Goal: Feedback & Contribution: Contribute content

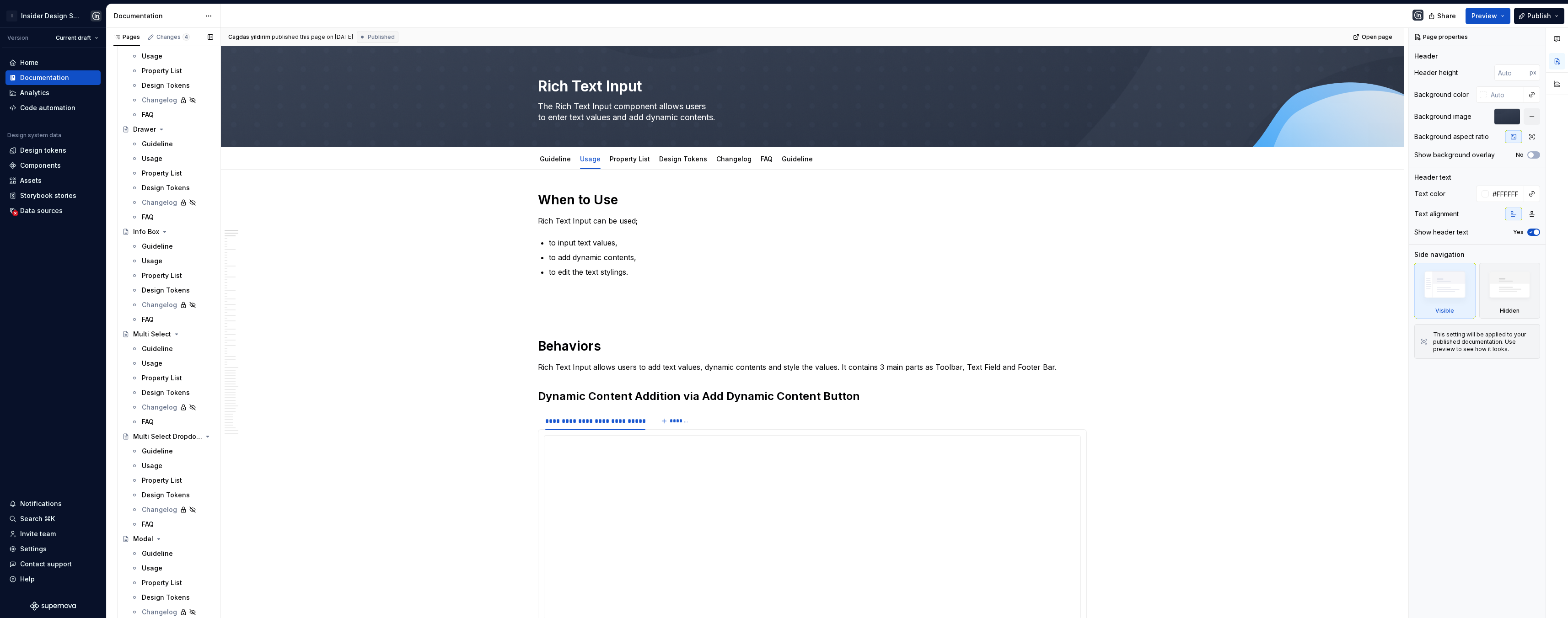
scroll to position [1336, 0]
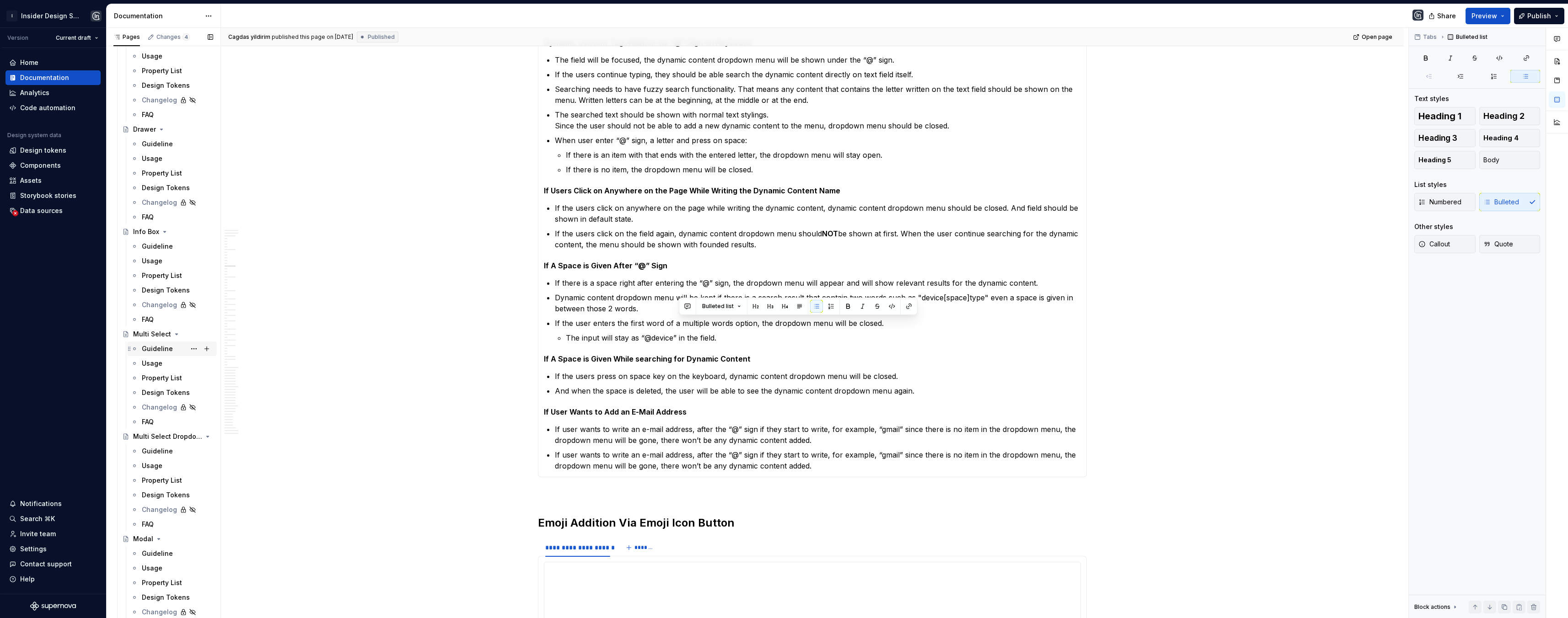
click at [158, 348] on div "Guideline" at bounding box center [157, 349] width 31 height 9
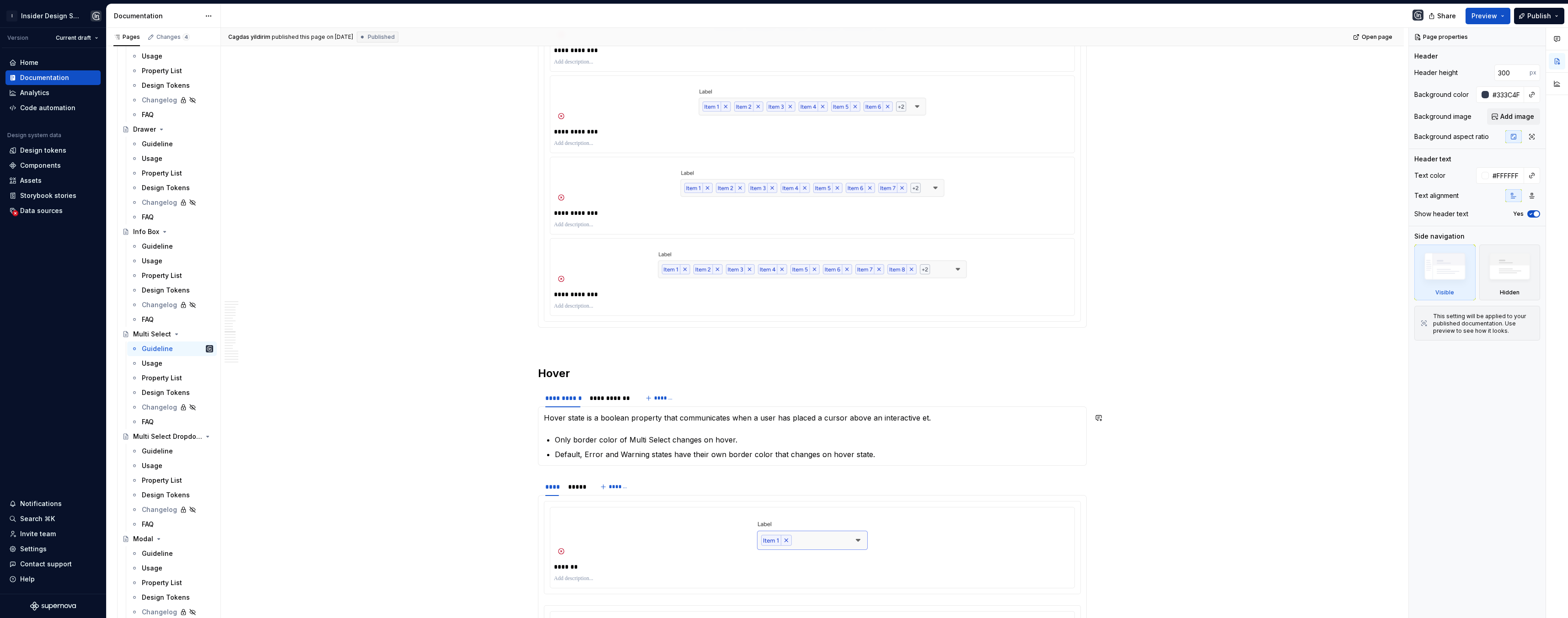
scroll to position [2773, 0]
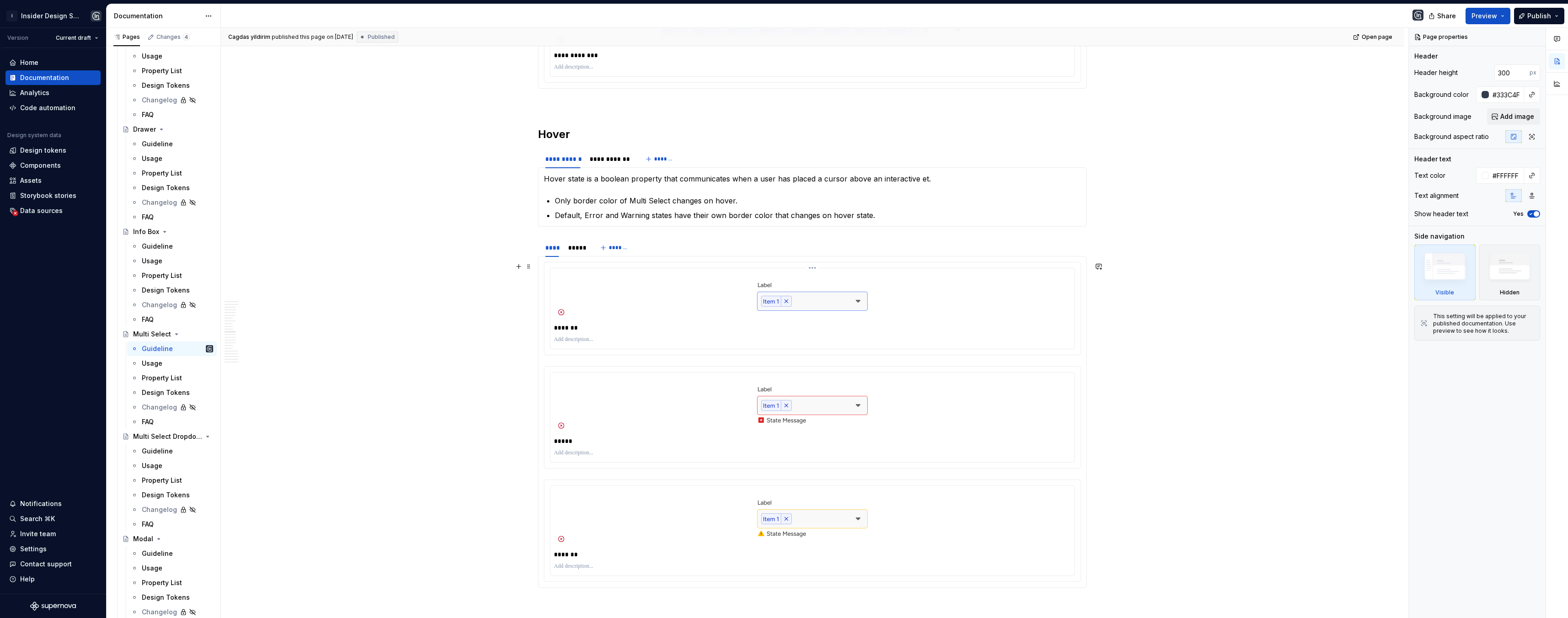
click at [624, 320] on div "*******" at bounding box center [812, 309] width 524 height 81
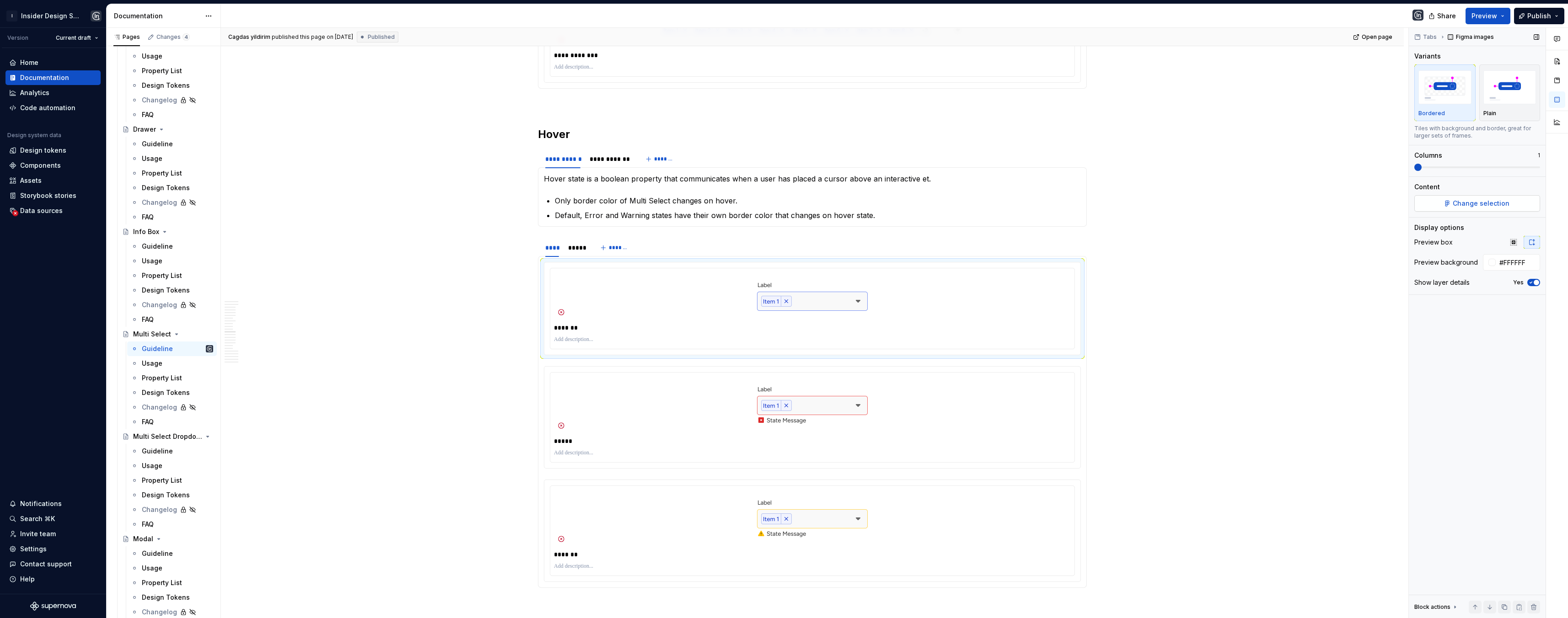
click at [1469, 203] on span "Change selection" at bounding box center [1481, 203] width 56 height 9
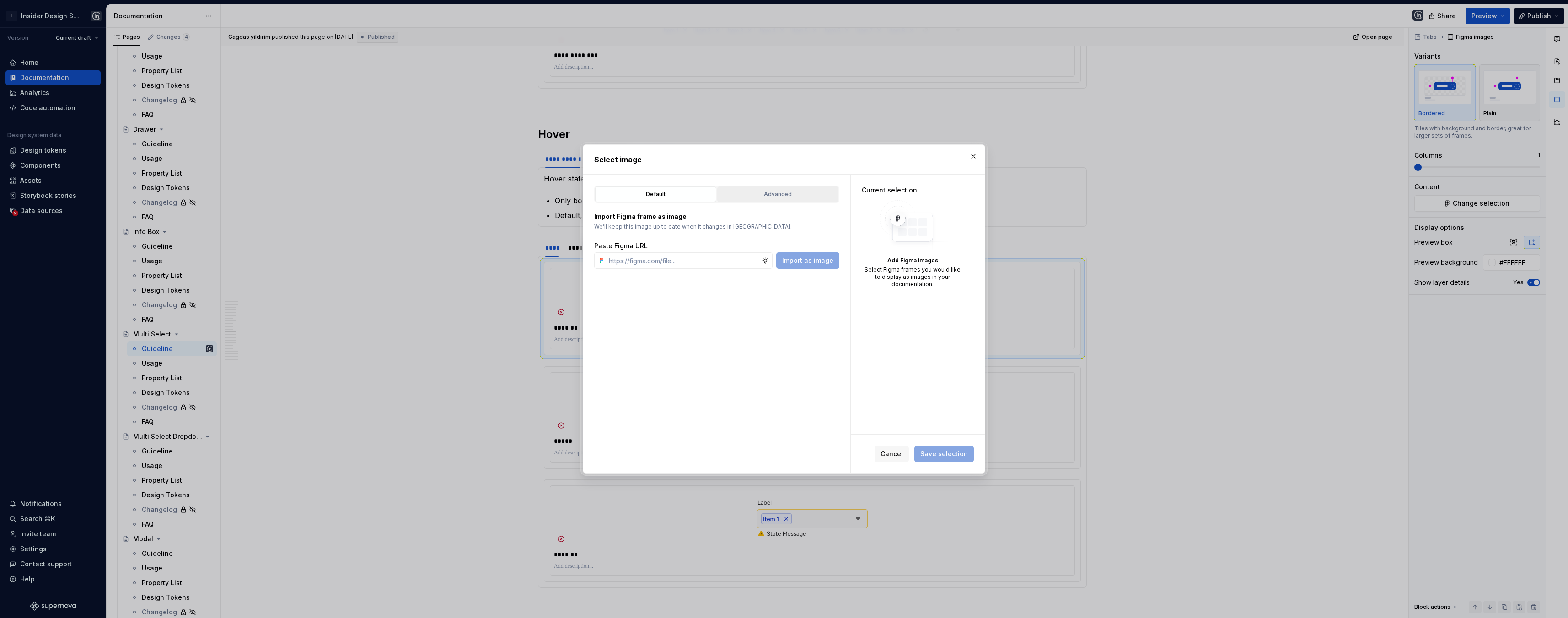
click at [807, 198] on div "Advanced" at bounding box center [777, 194] width 114 height 9
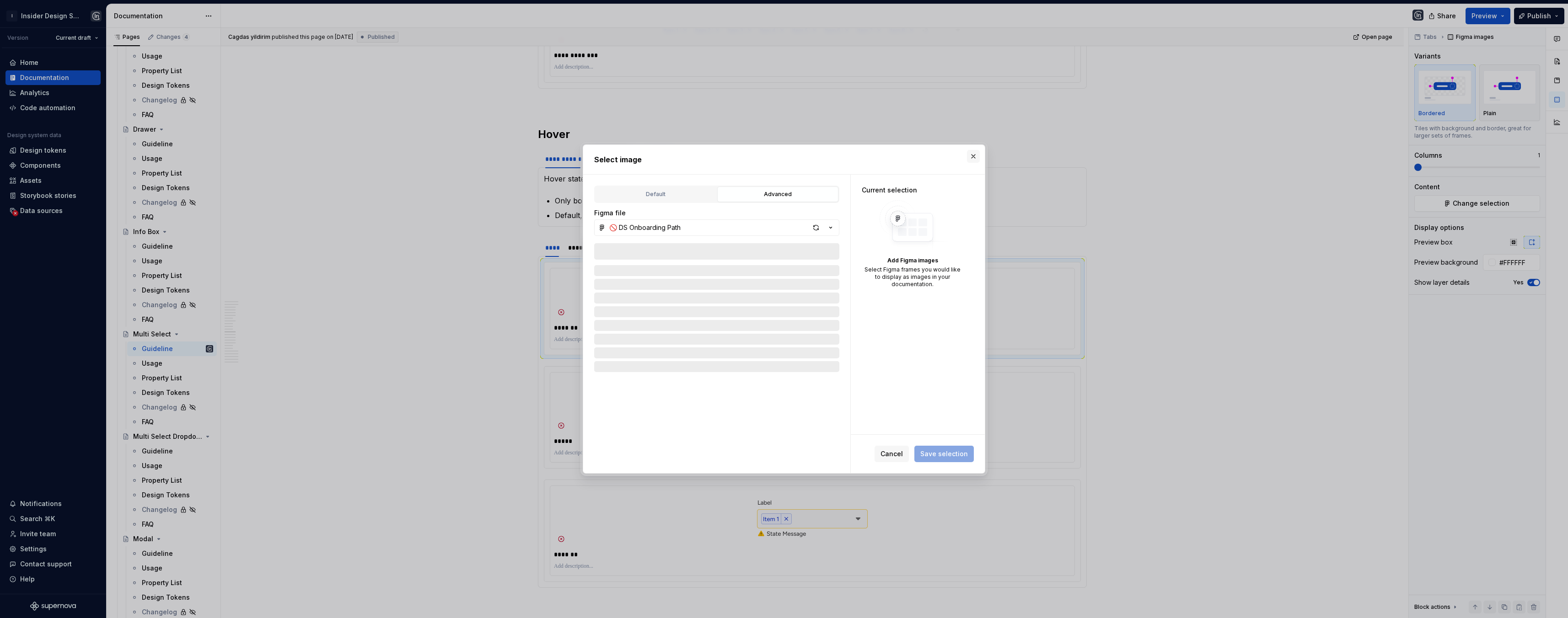
click at [970, 155] on button "button" at bounding box center [973, 157] width 13 height 13
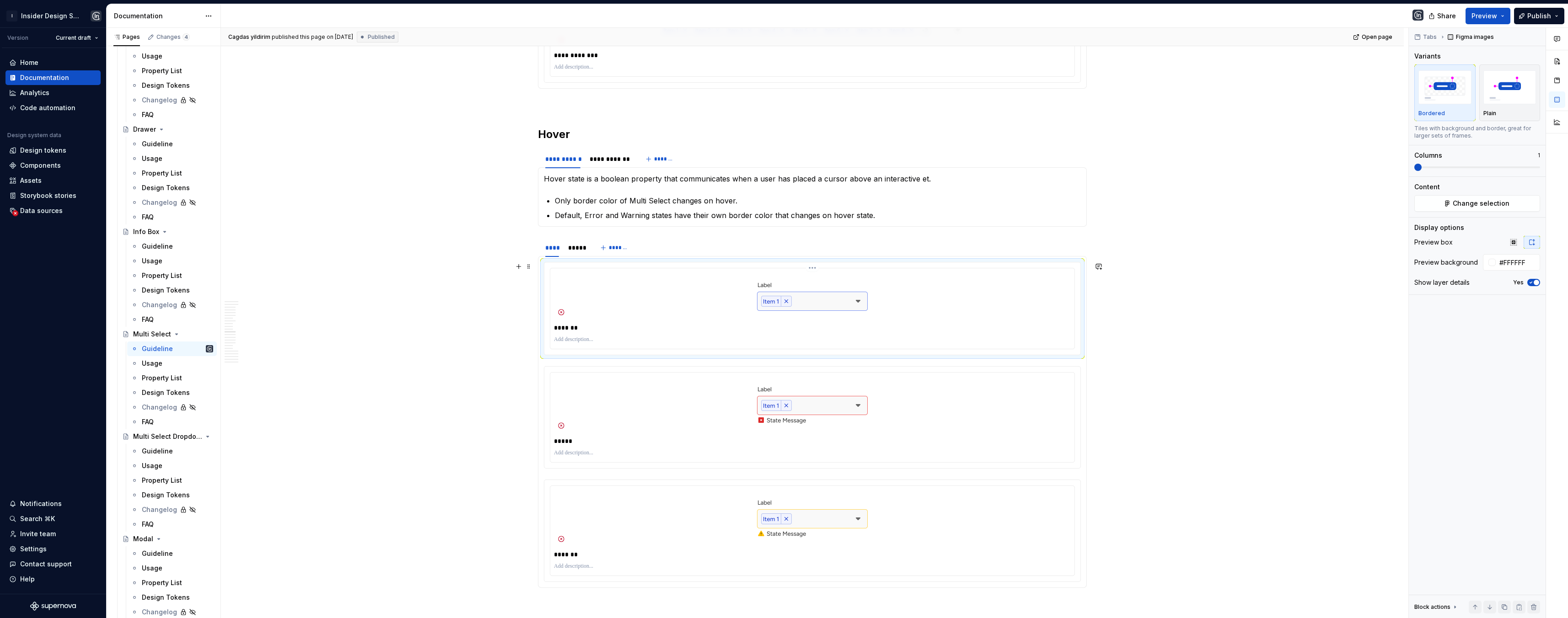
click at [708, 290] on div at bounding box center [812, 295] width 517 height 48
click at [1479, 199] on span "Change selection" at bounding box center [1481, 203] width 56 height 9
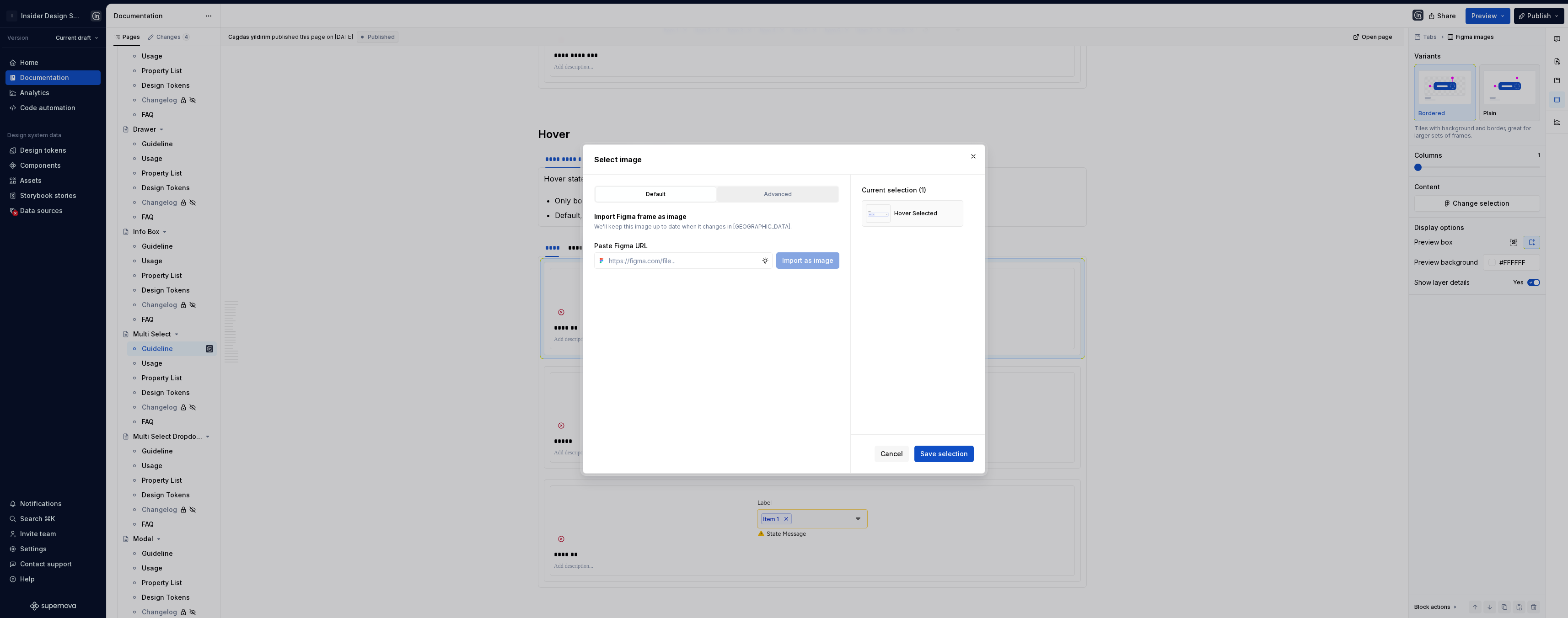
click at [811, 195] on div "Advanced" at bounding box center [777, 194] width 114 height 9
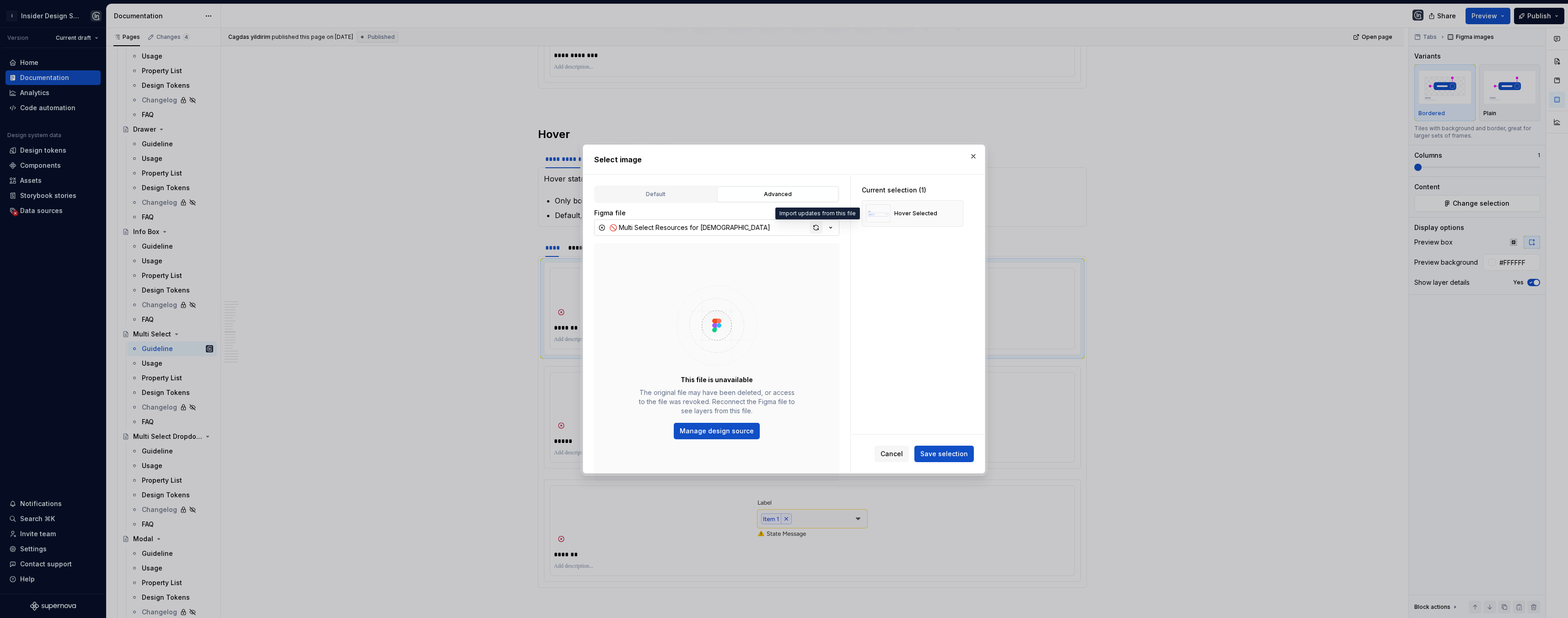
click at [816, 229] on div "button" at bounding box center [816, 228] width 13 height 13
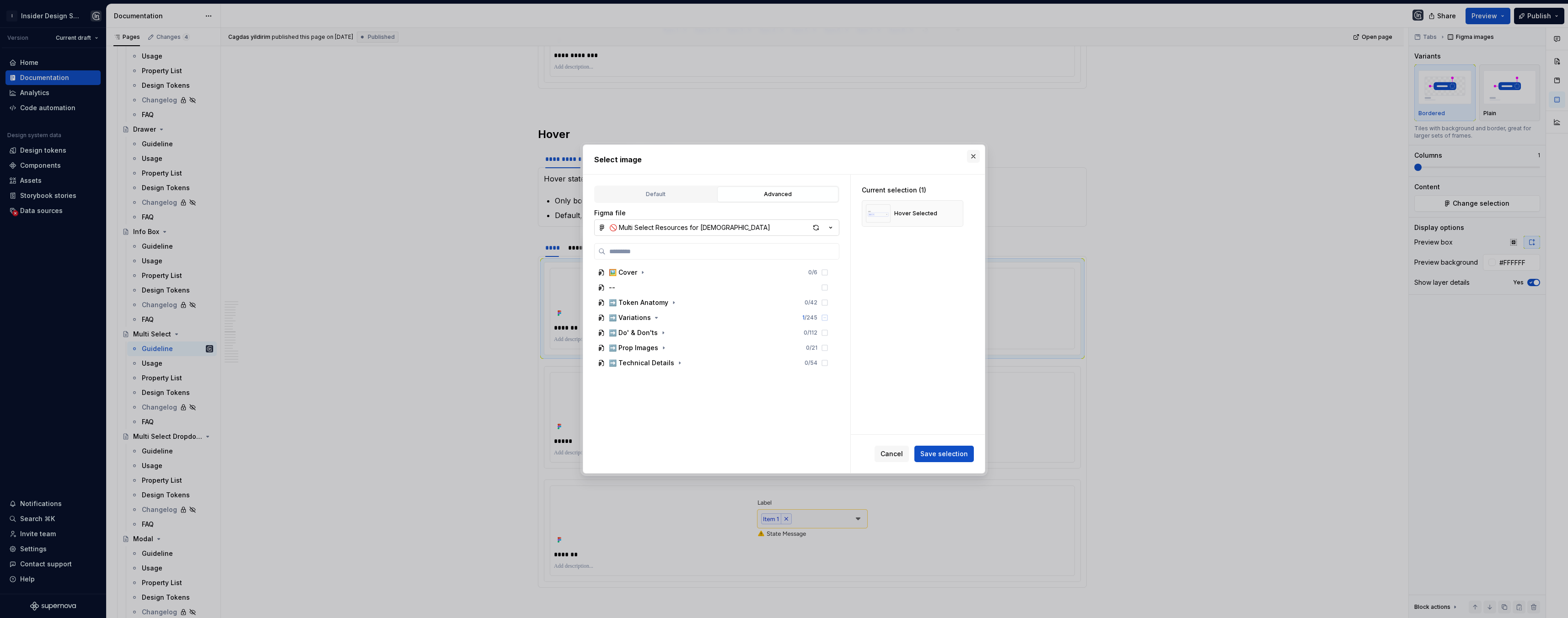
click at [975, 156] on button "button" at bounding box center [973, 157] width 13 height 13
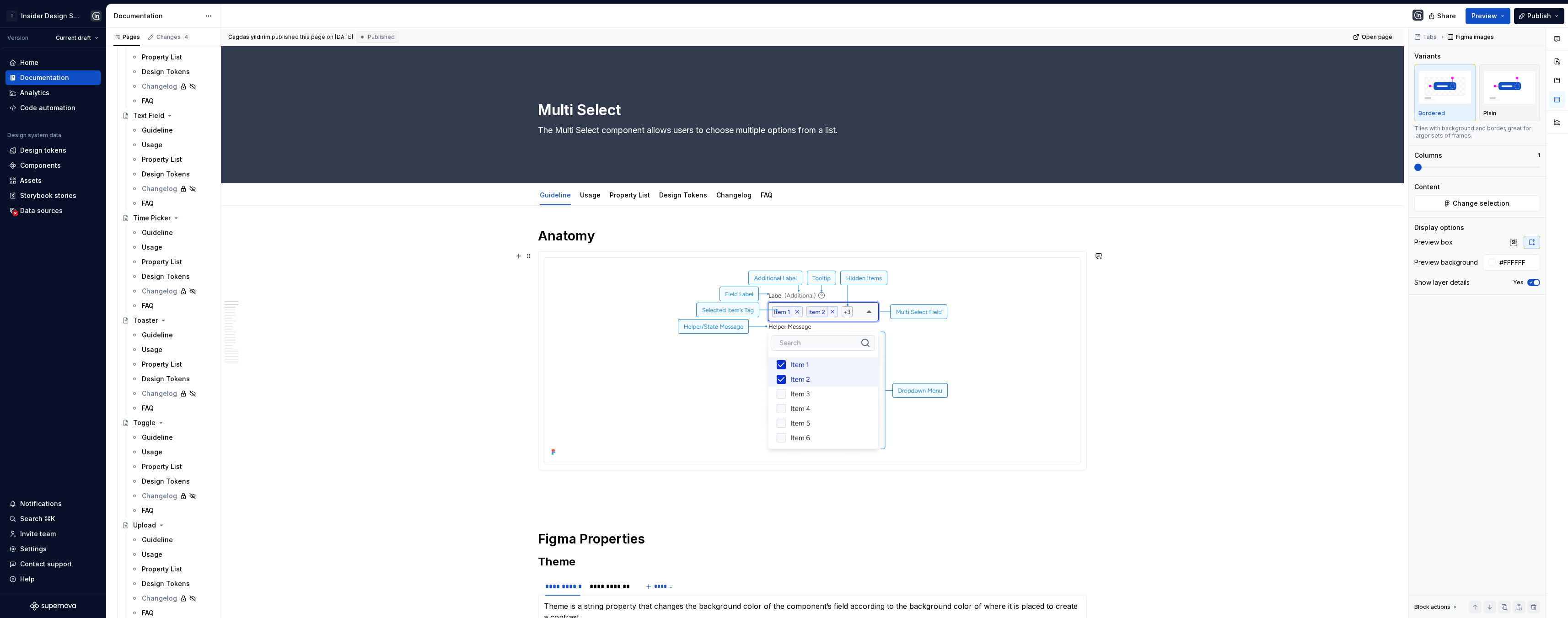
scroll to position [1671, 0]
click at [149, 450] on div "Guideline" at bounding box center [157, 451] width 31 height 9
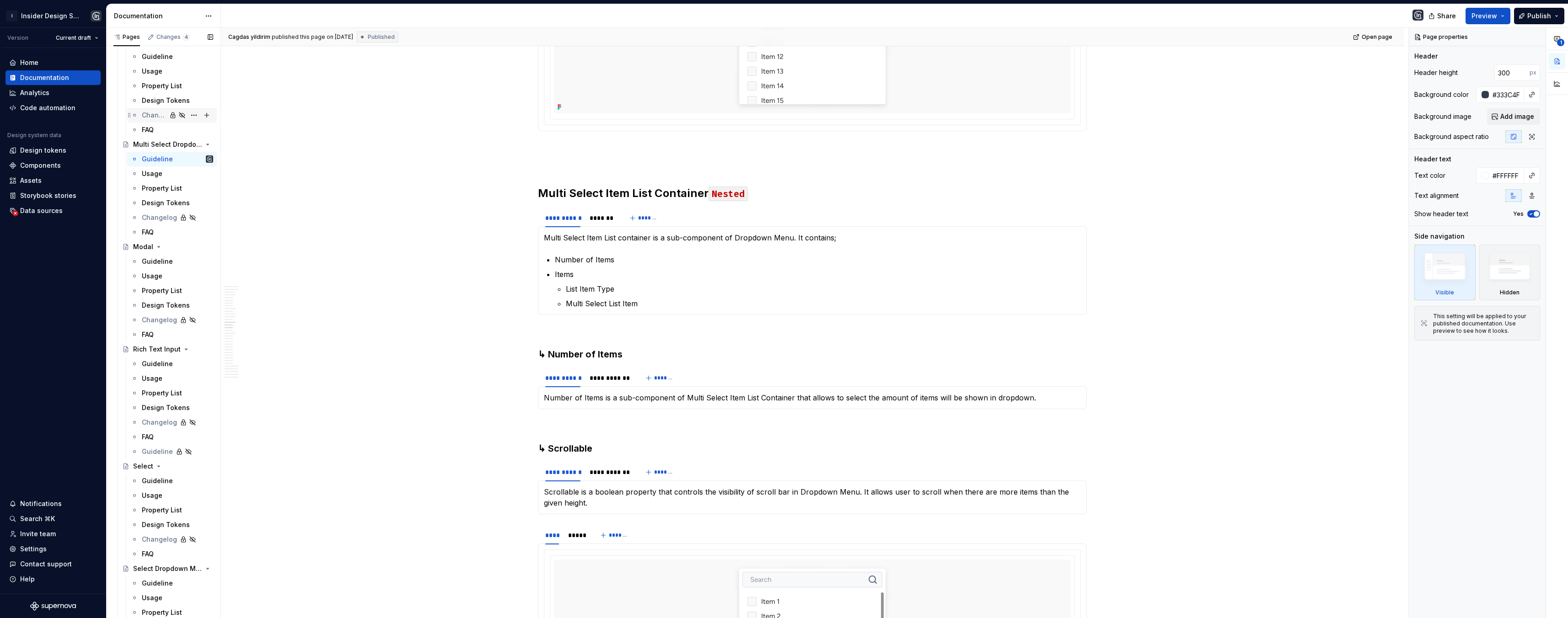
scroll to position [2032, 0]
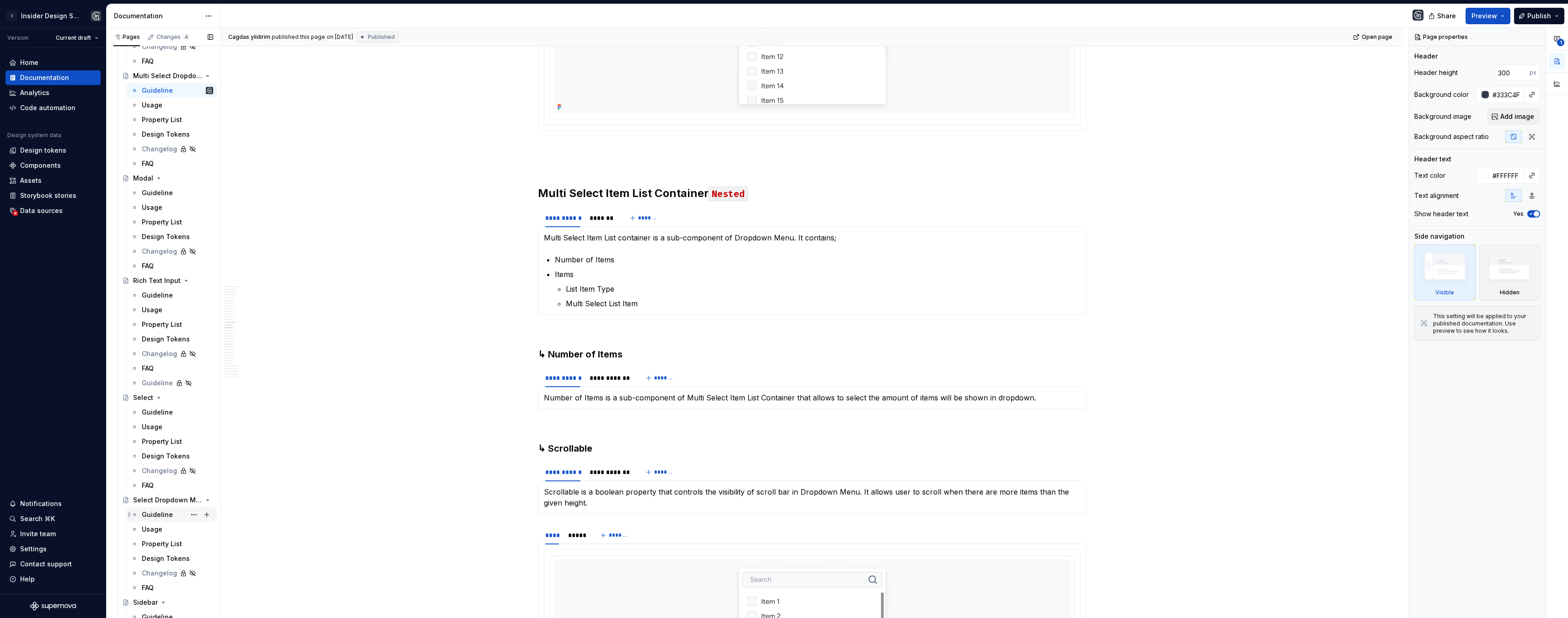
click at [158, 514] on div "Guideline" at bounding box center [157, 515] width 31 height 9
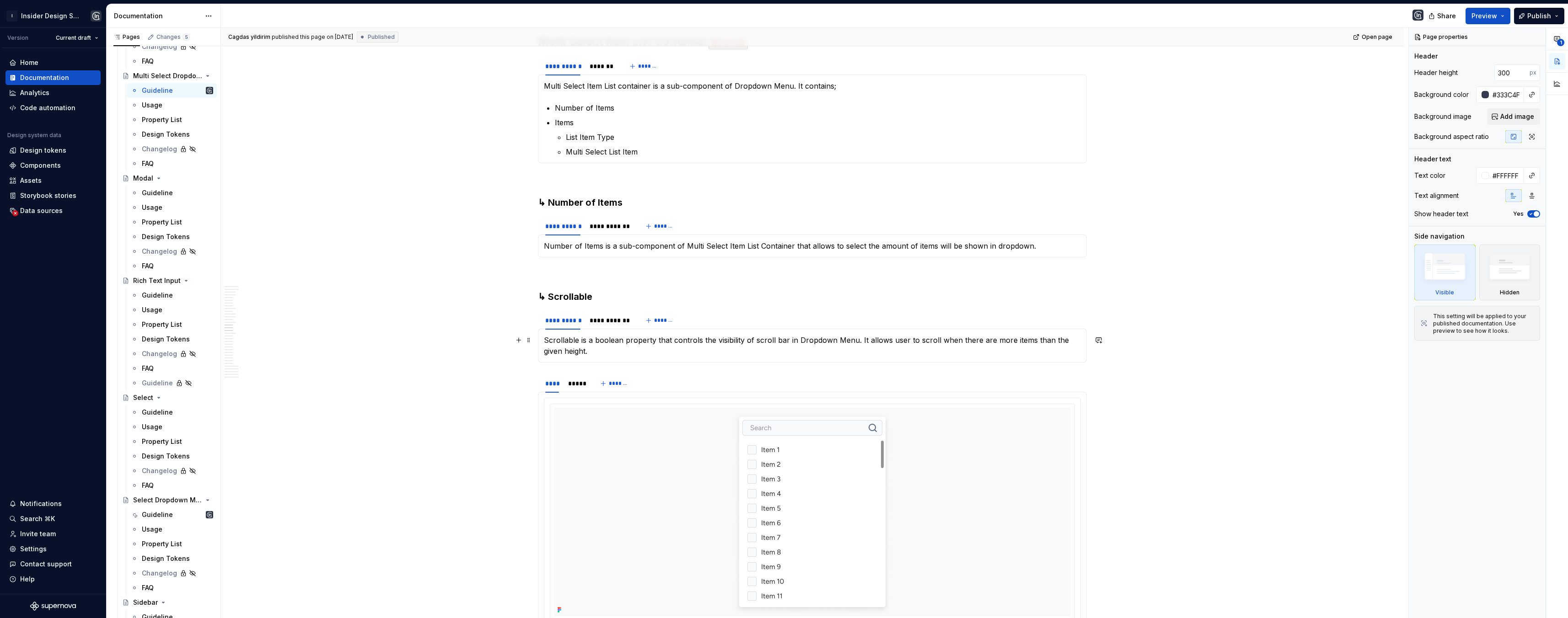
scroll to position [5803, 0]
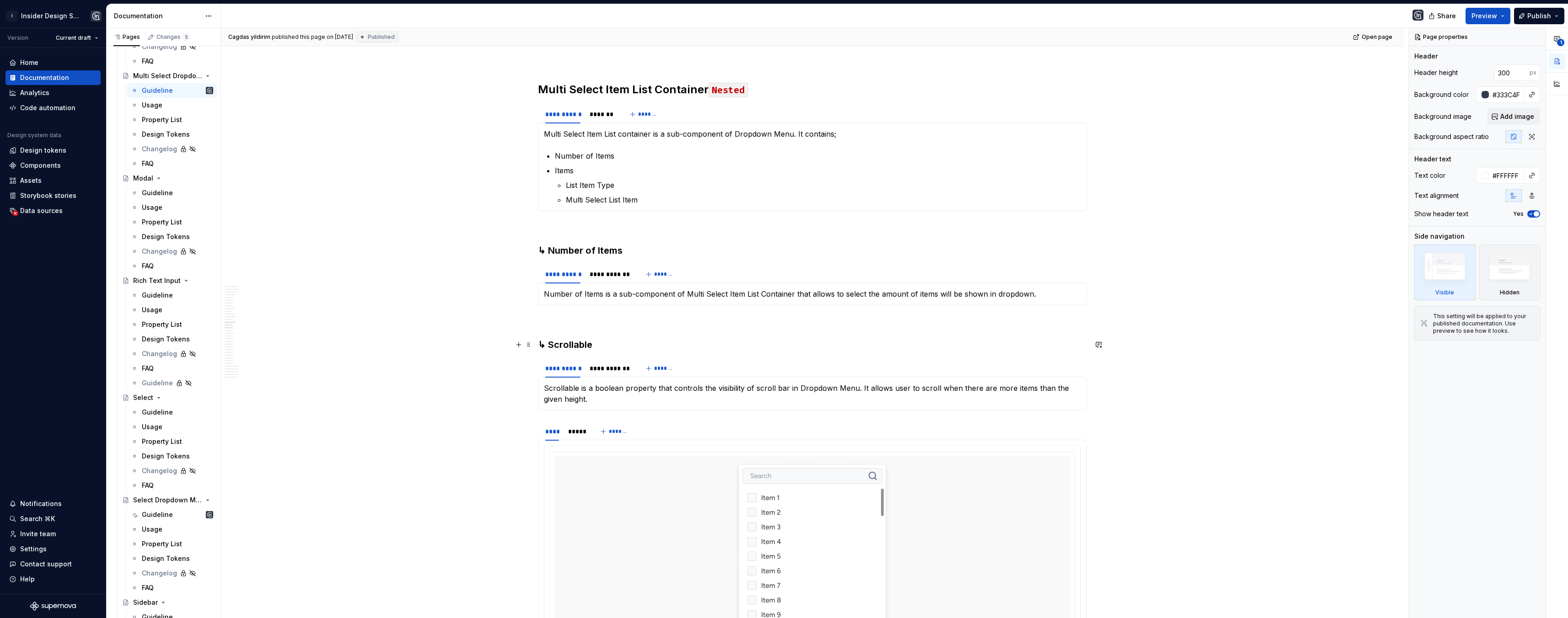
click at [566, 339] on h3 "↳ Scrollable" at bounding box center [812, 345] width 549 height 13
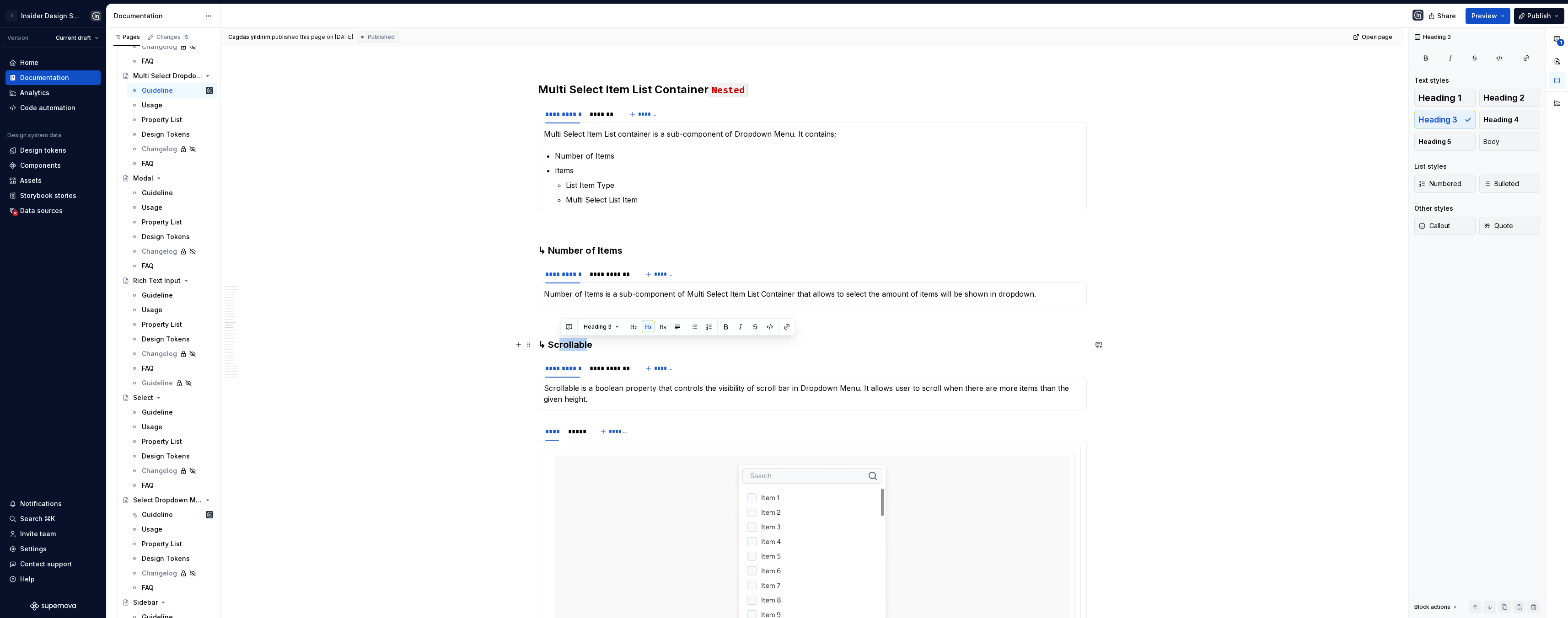
drag, startPoint x: 560, startPoint y: 342, endPoint x: 590, endPoint y: 346, distance: 30.3
click at [590, 346] on h3 "↳ Scrollable" at bounding box center [812, 345] width 549 height 13
click at [609, 349] on h3 "↳ Scrollable" at bounding box center [812, 345] width 549 height 13
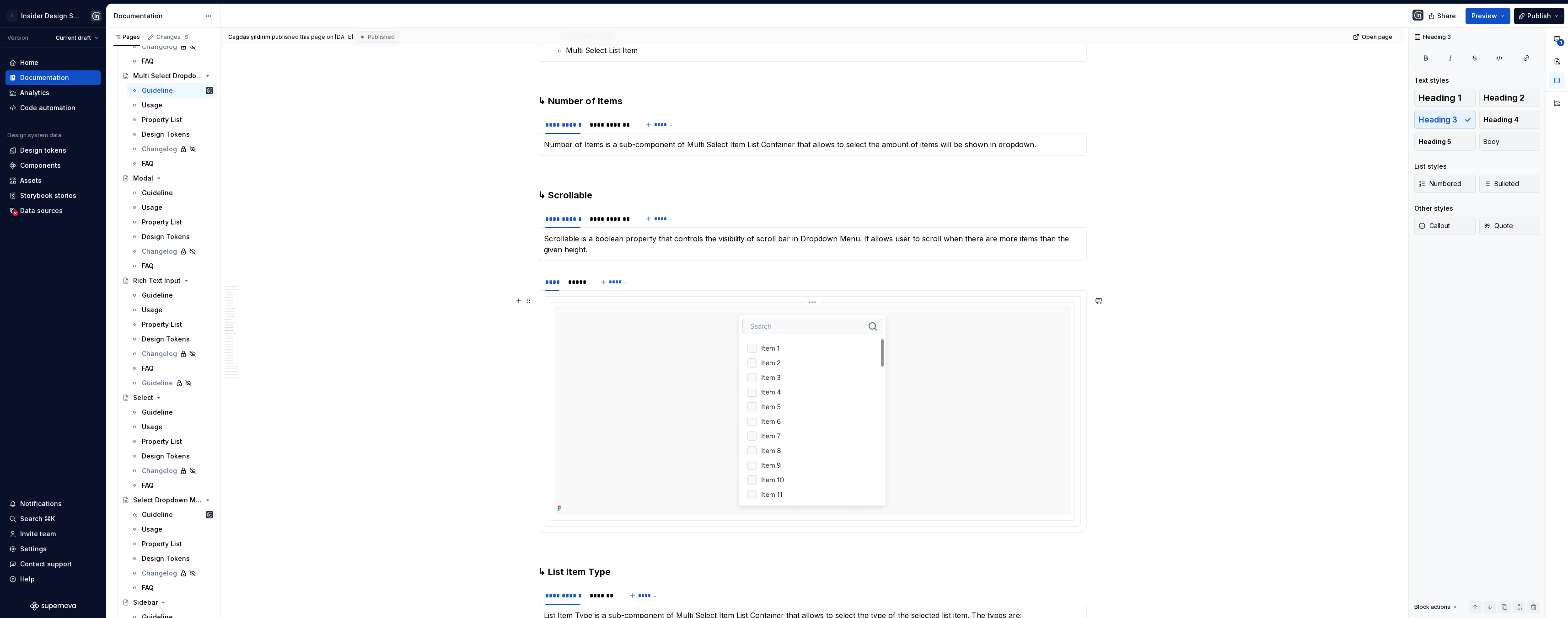
scroll to position [5961, 0]
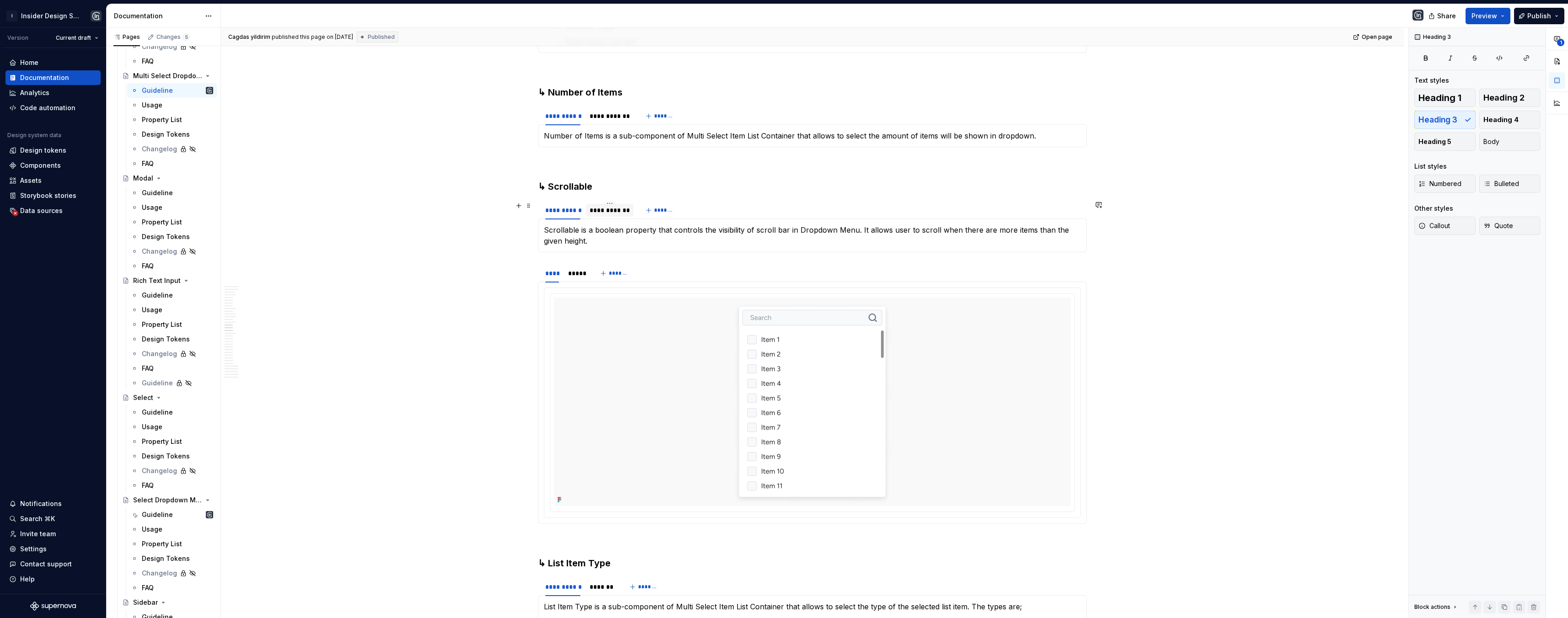
click at [601, 212] on div "**********" at bounding box center [610, 210] width 40 height 9
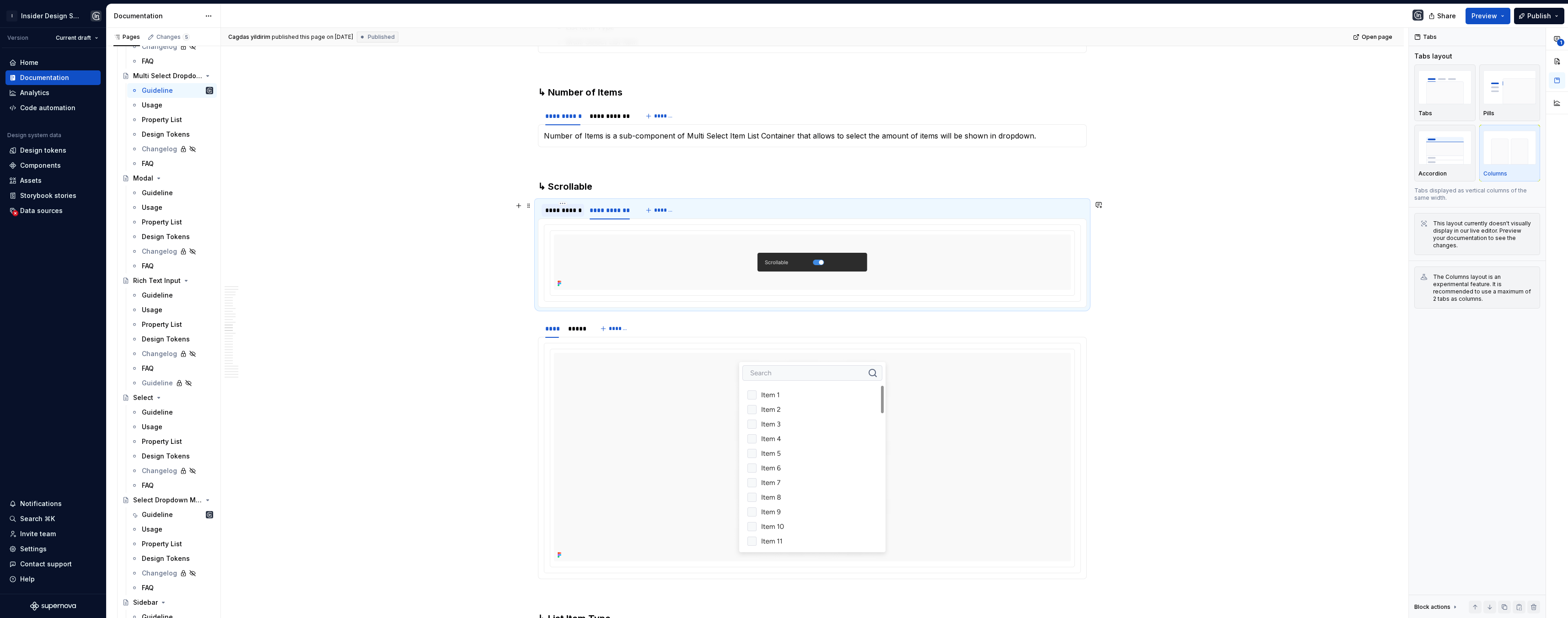
click at [561, 208] on div "**********" at bounding box center [563, 210] width 36 height 9
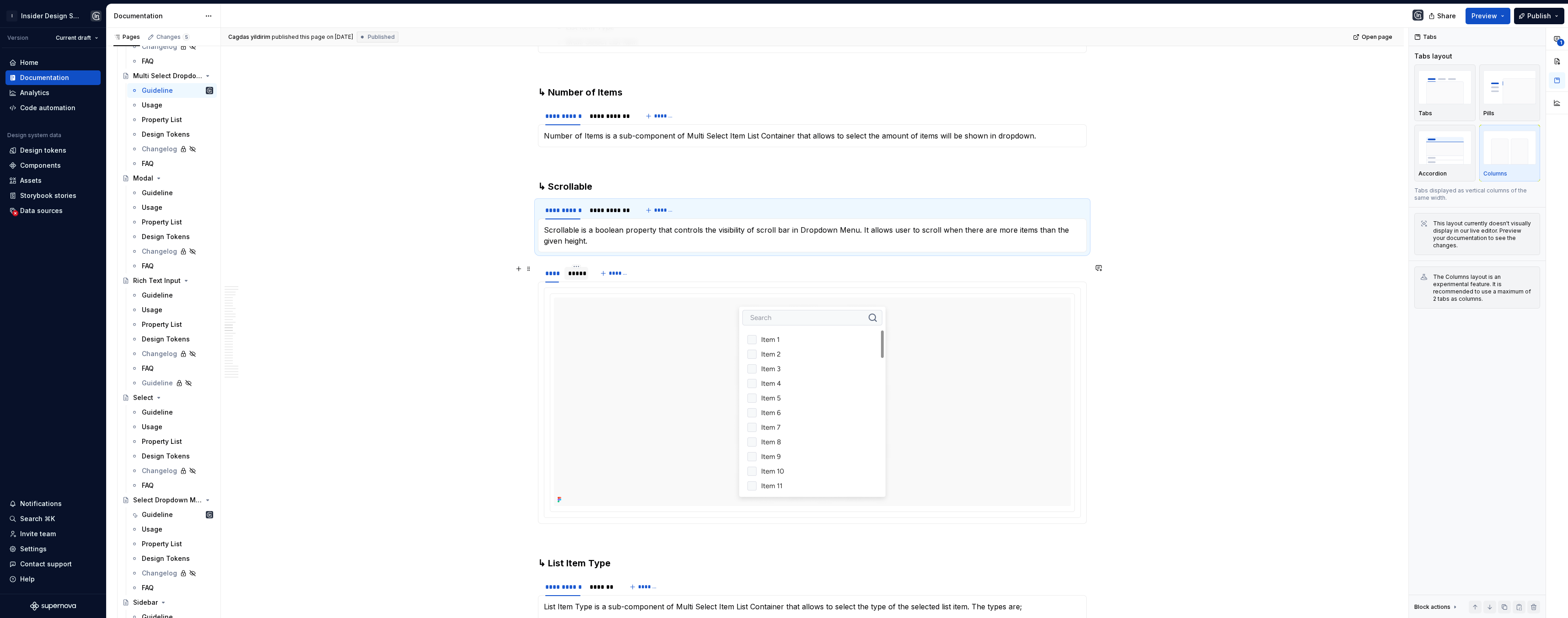
click at [576, 271] on div "*****" at bounding box center [576, 274] width 16 height 9
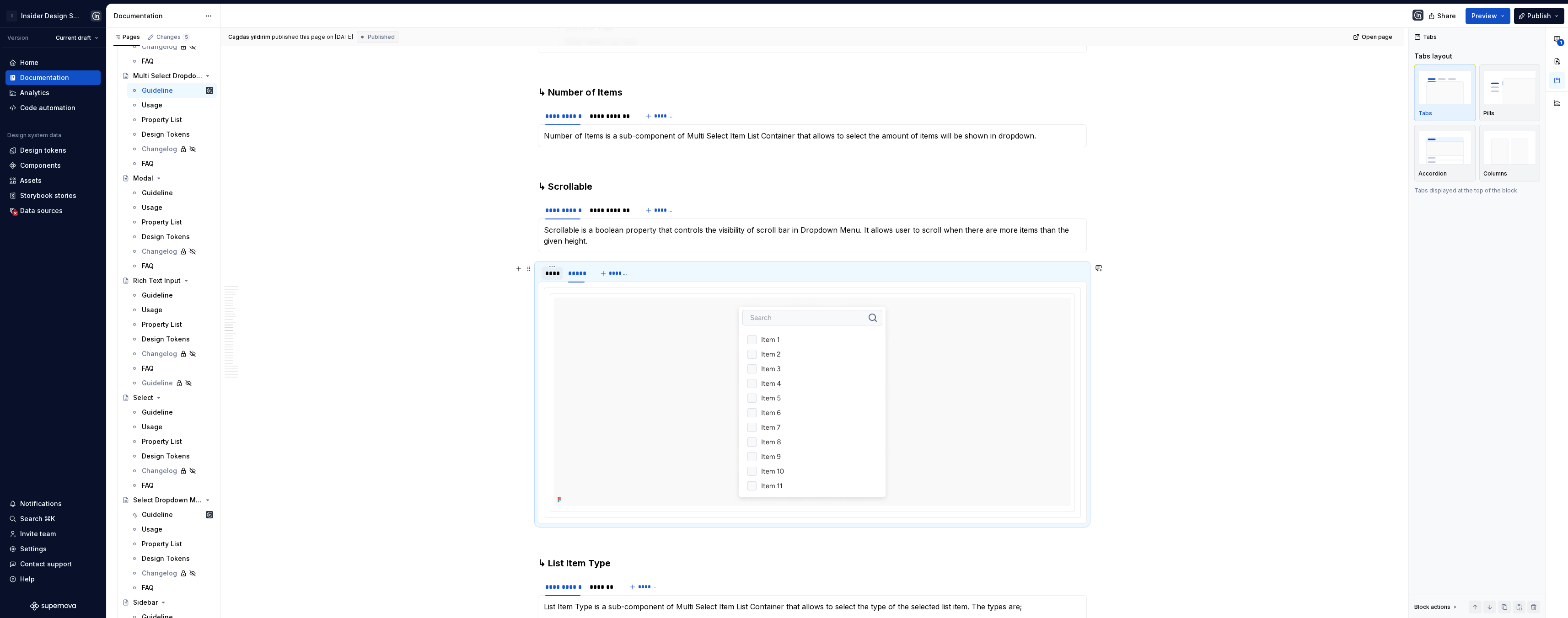
click at [548, 274] on div "****" at bounding box center [551, 274] width 14 height 9
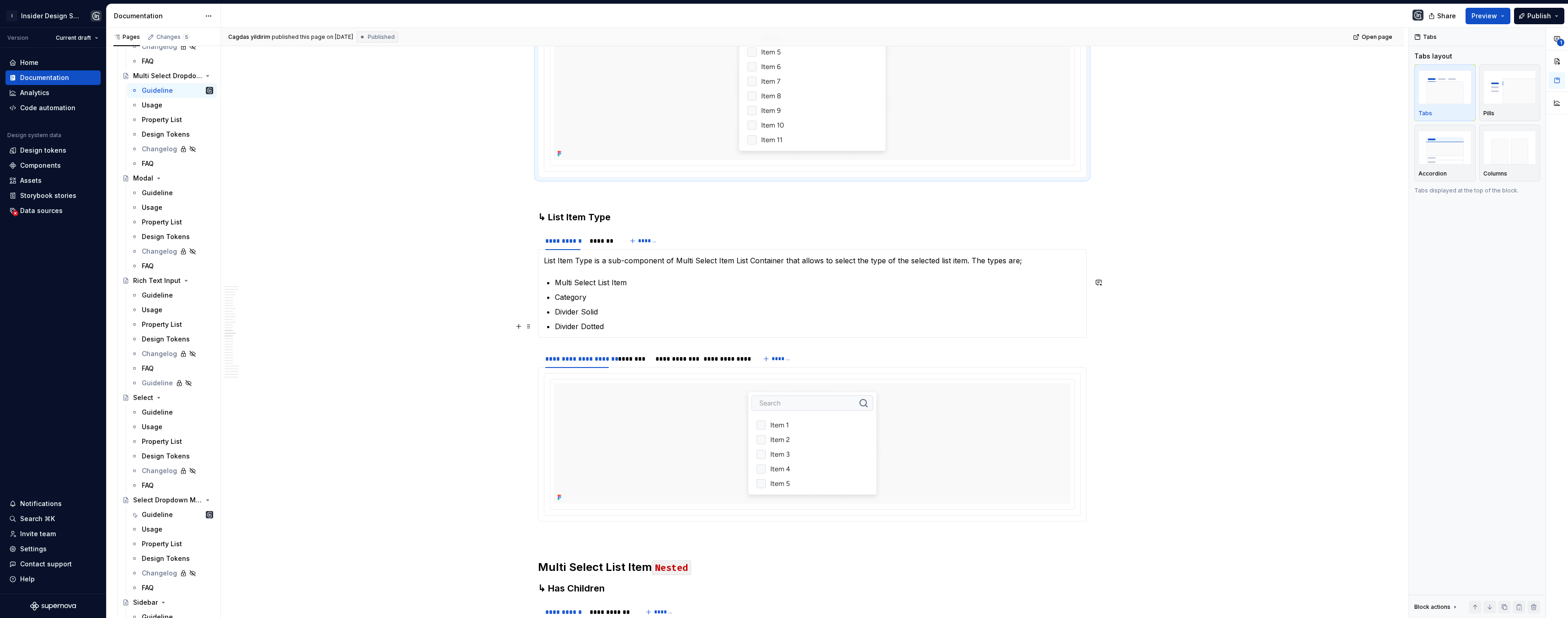
scroll to position [6466, 0]
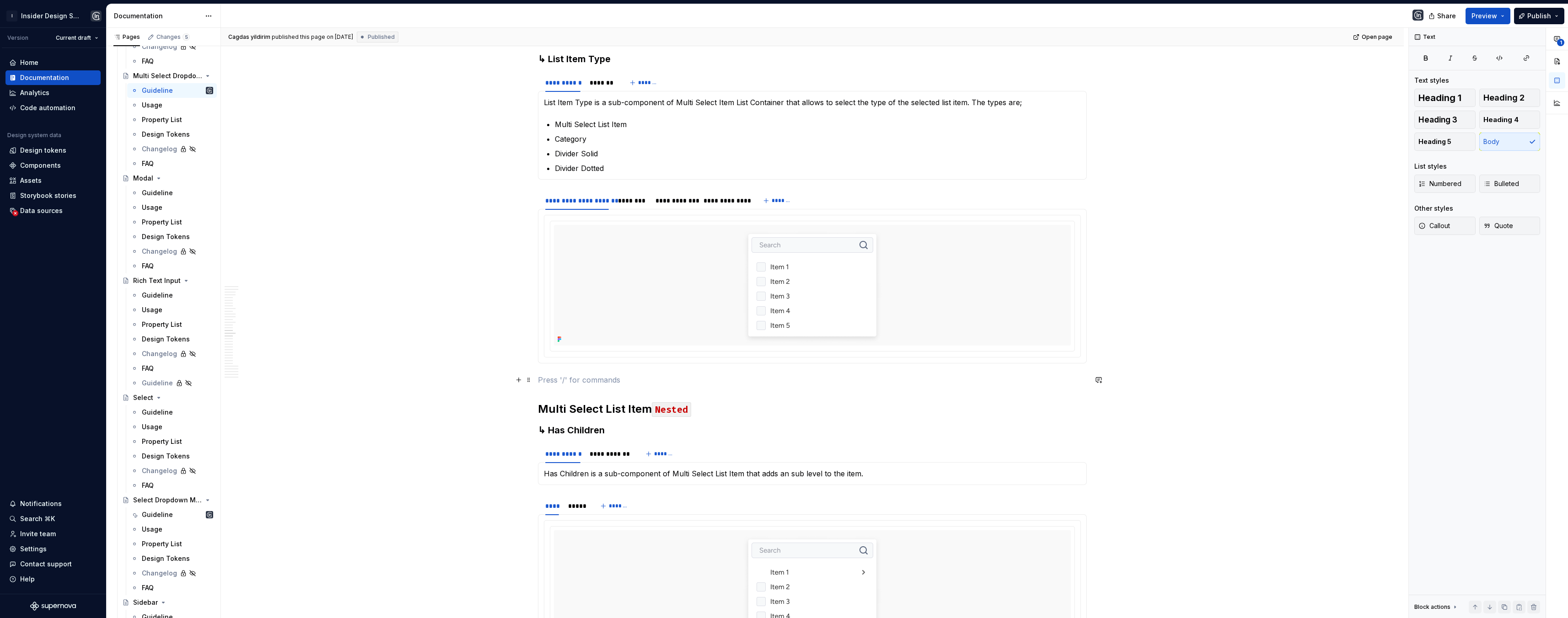
click at [575, 376] on p at bounding box center [812, 380] width 549 height 11
click at [158, 106] on div "Usage" at bounding box center [152, 105] width 21 height 9
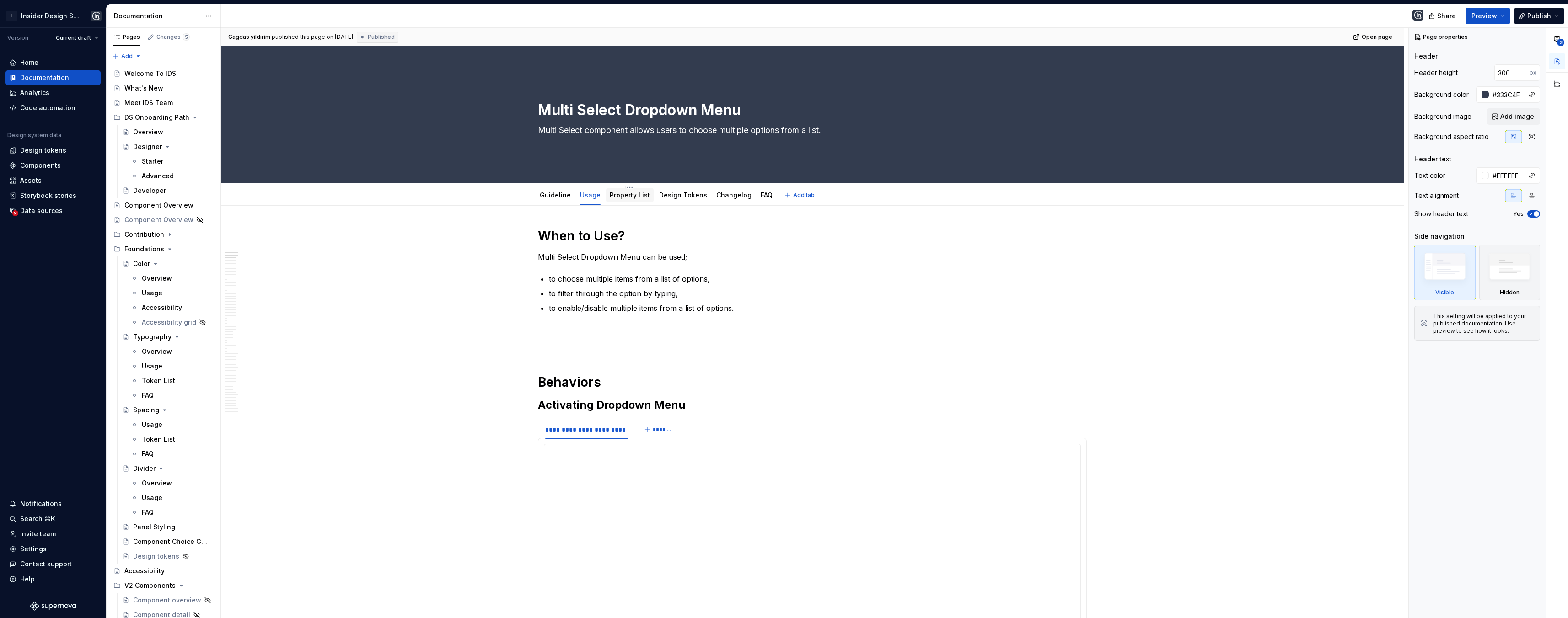
click at [637, 193] on link "Property List" at bounding box center [629, 195] width 40 height 8
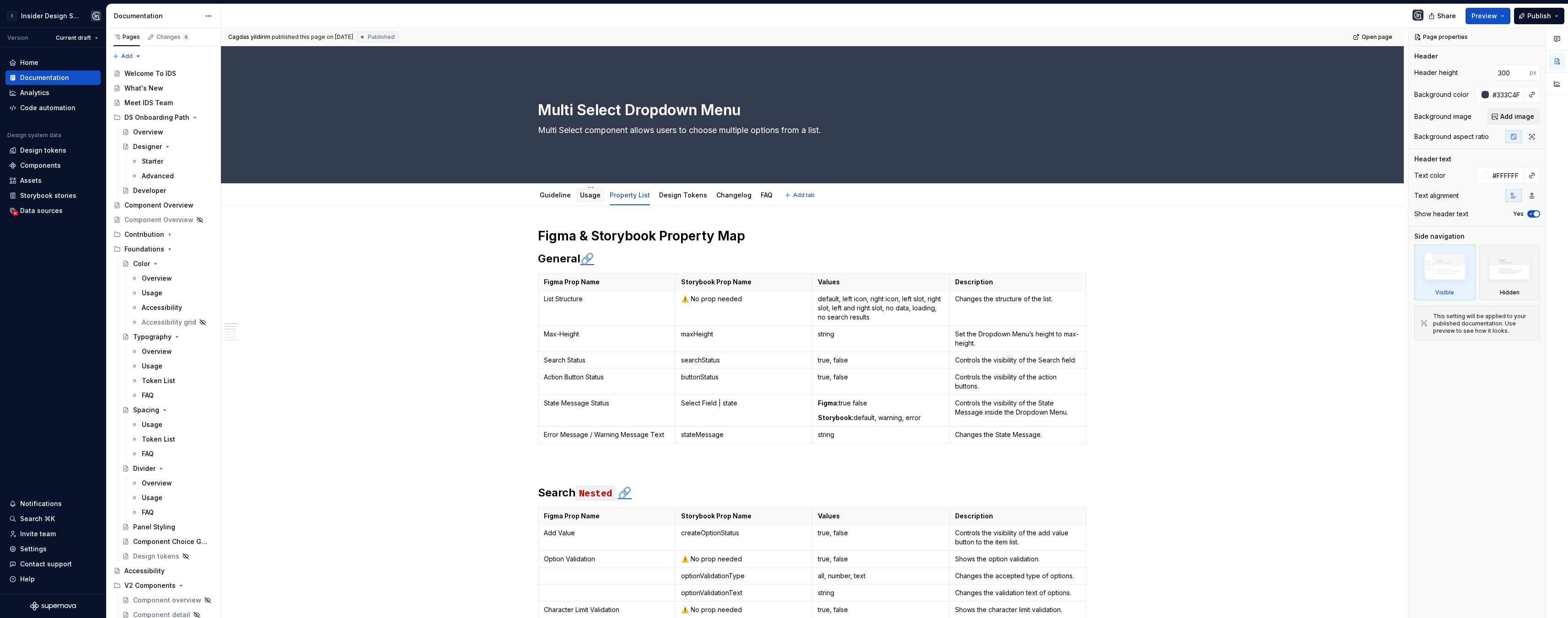
click at [580, 197] on link "Usage" at bounding box center [590, 195] width 21 height 8
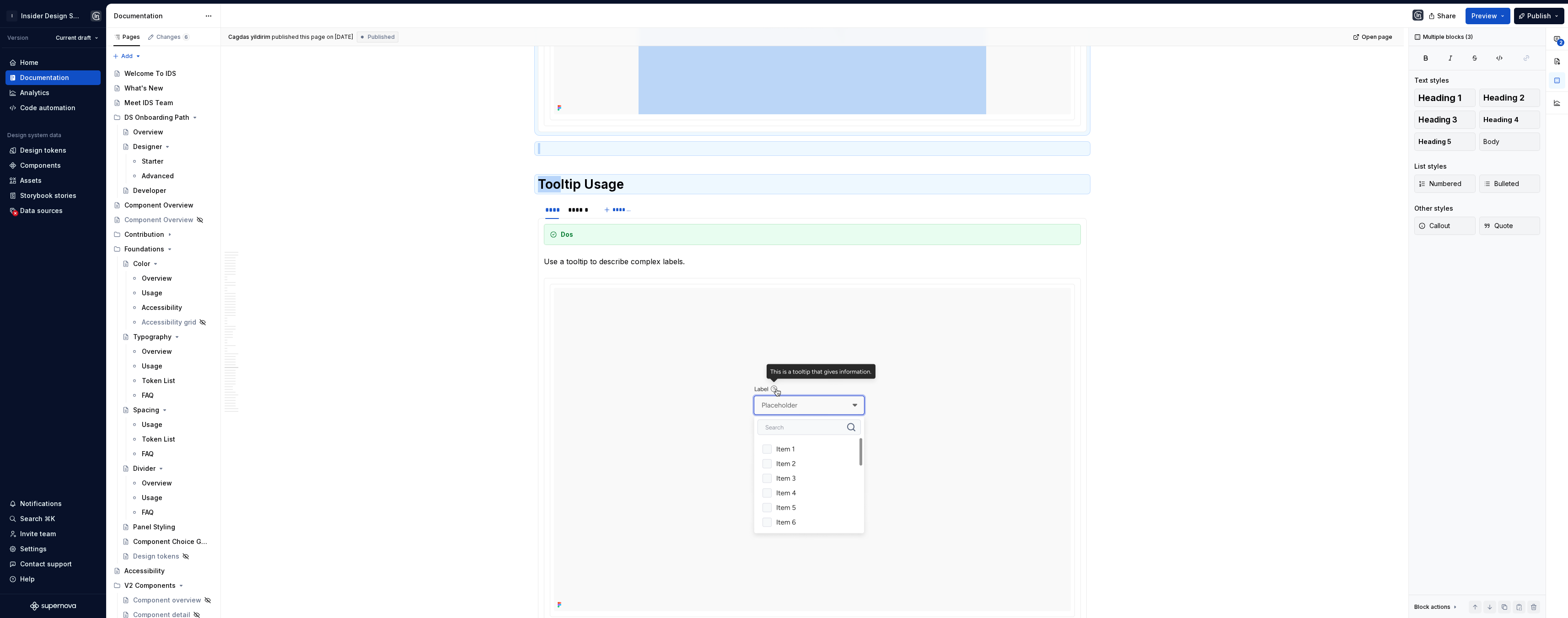
scroll to position [10021, 0]
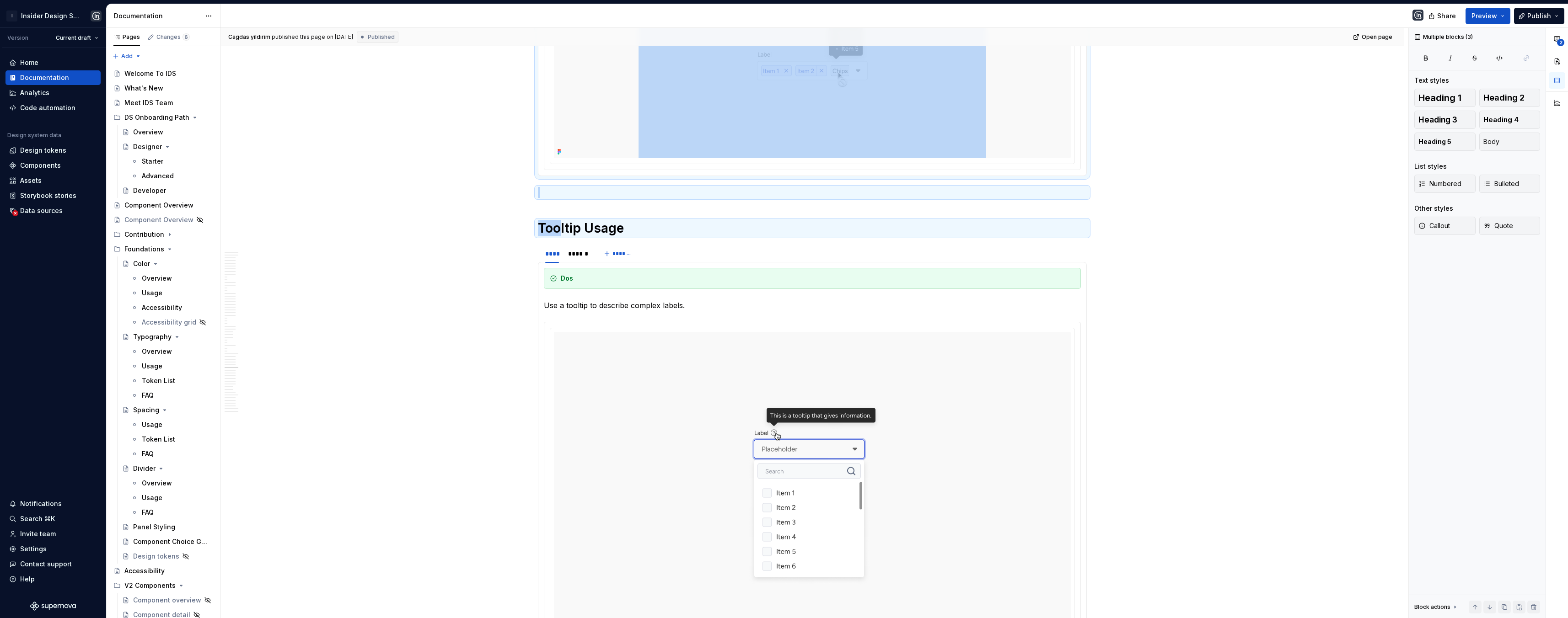
drag, startPoint x: 563, startPoint y: 68, endPoint x: 578, endPoint y: 70, distance: 15.1
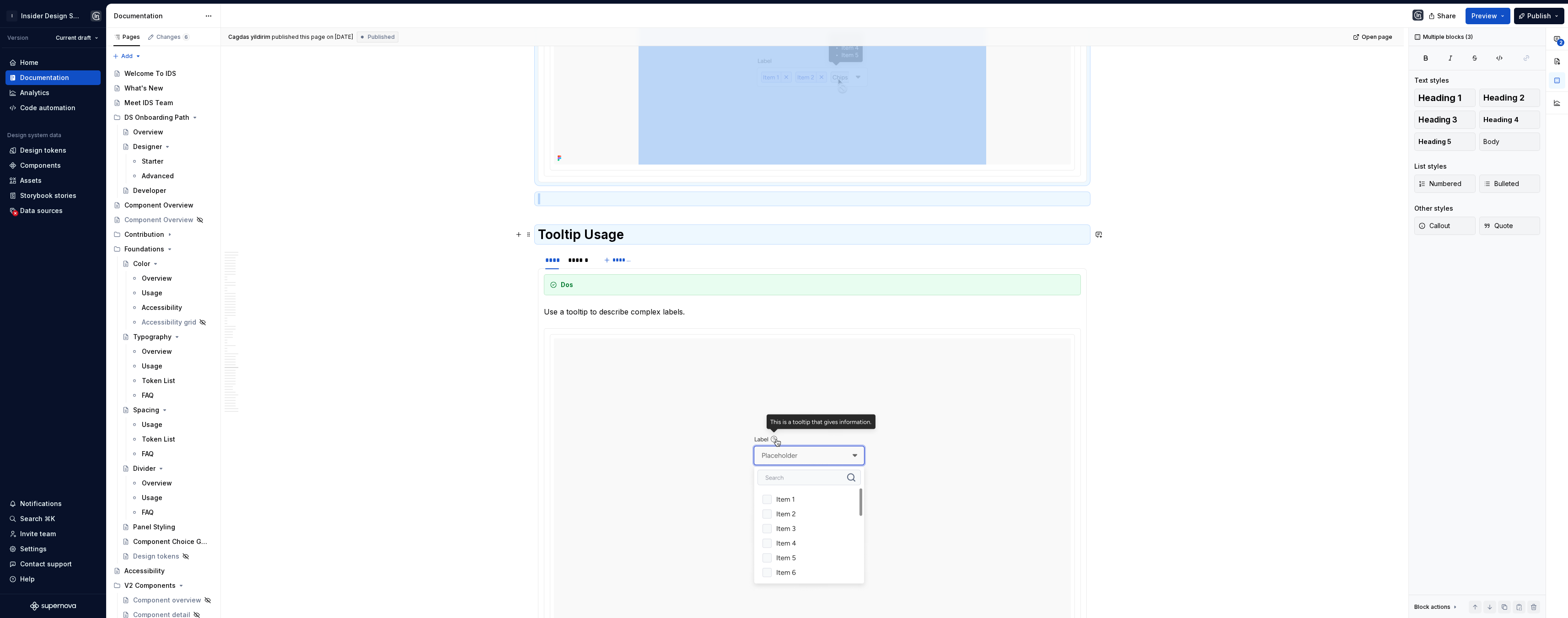
click at [592, 230] on h1 "Tooltip Usage" at bounding box center [812, 234] width 549 height 17
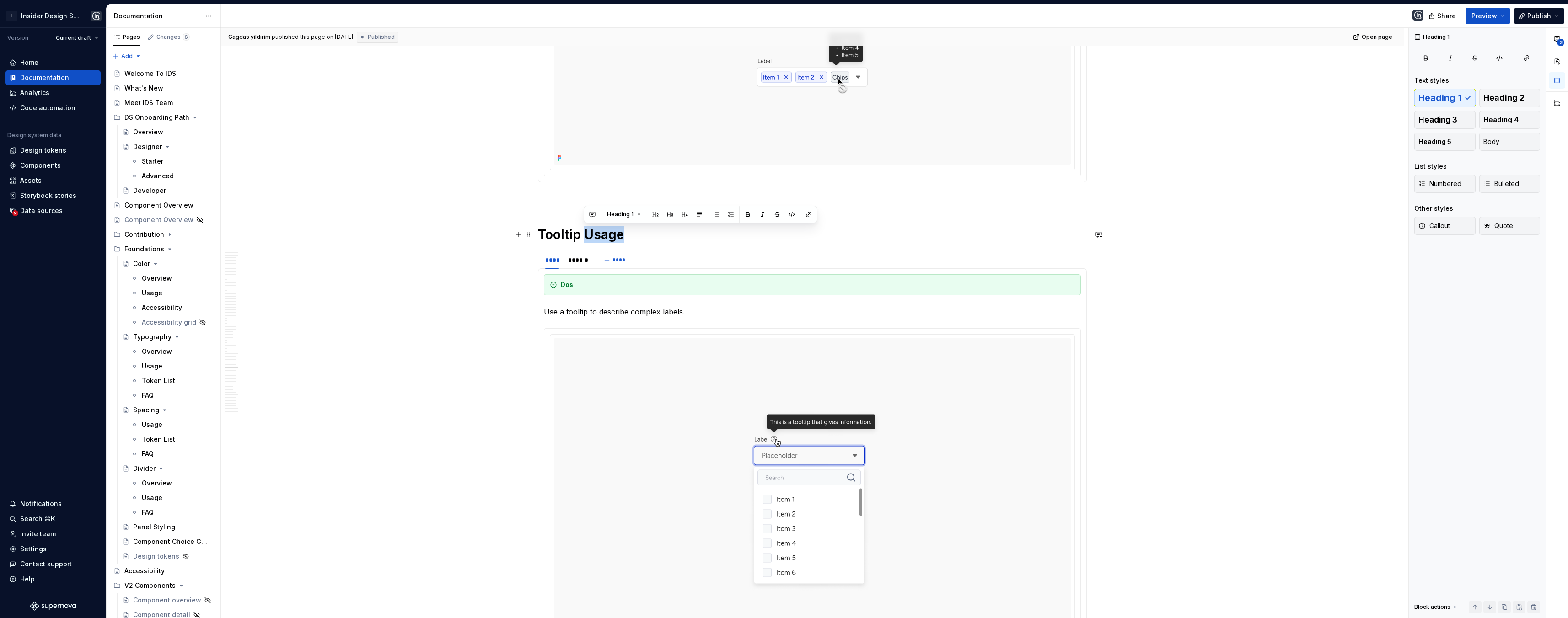
drag, startPoint x: 592, startPoint y: 230, endPoint x: 612, endPoint y: 234, distance: 20.4
click at [612, 234] on h1 "Tooltip Usage" at bounding box center [812, 234] width 549 height 17
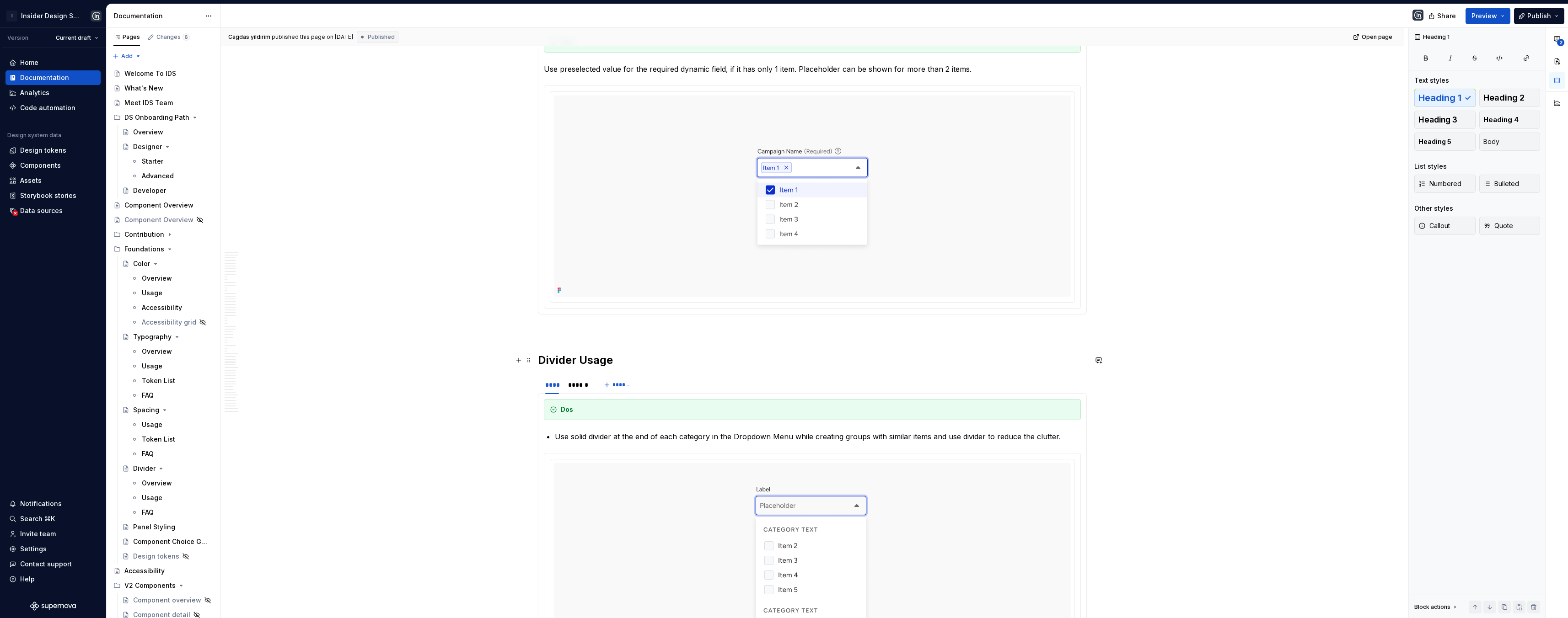
scroll to position [9406, 0]
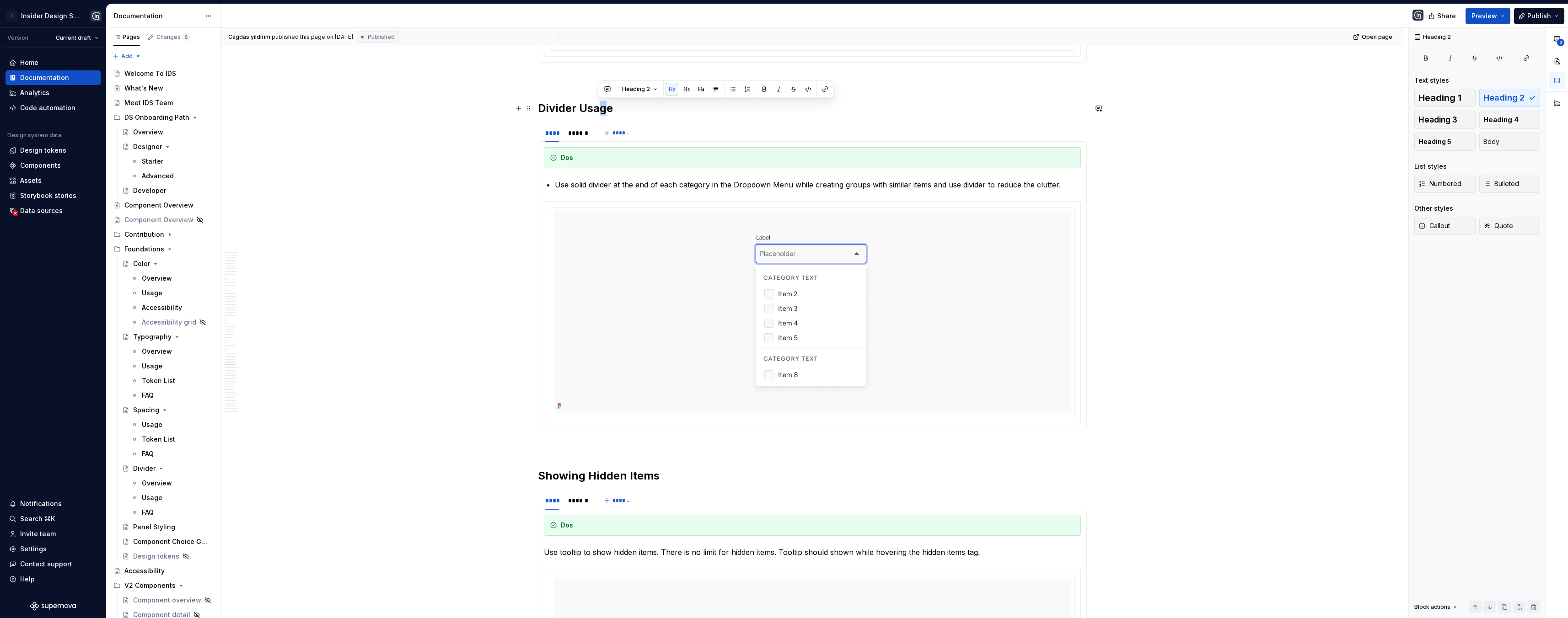
drag, startPoint x: 598, startPoint y: 105, endPoint x: 604, endPoint y: 105, distance: 6.0
click at [604, 105] on h2 "Divider Usage" at bounding box center [812, 109] width 549 height 15
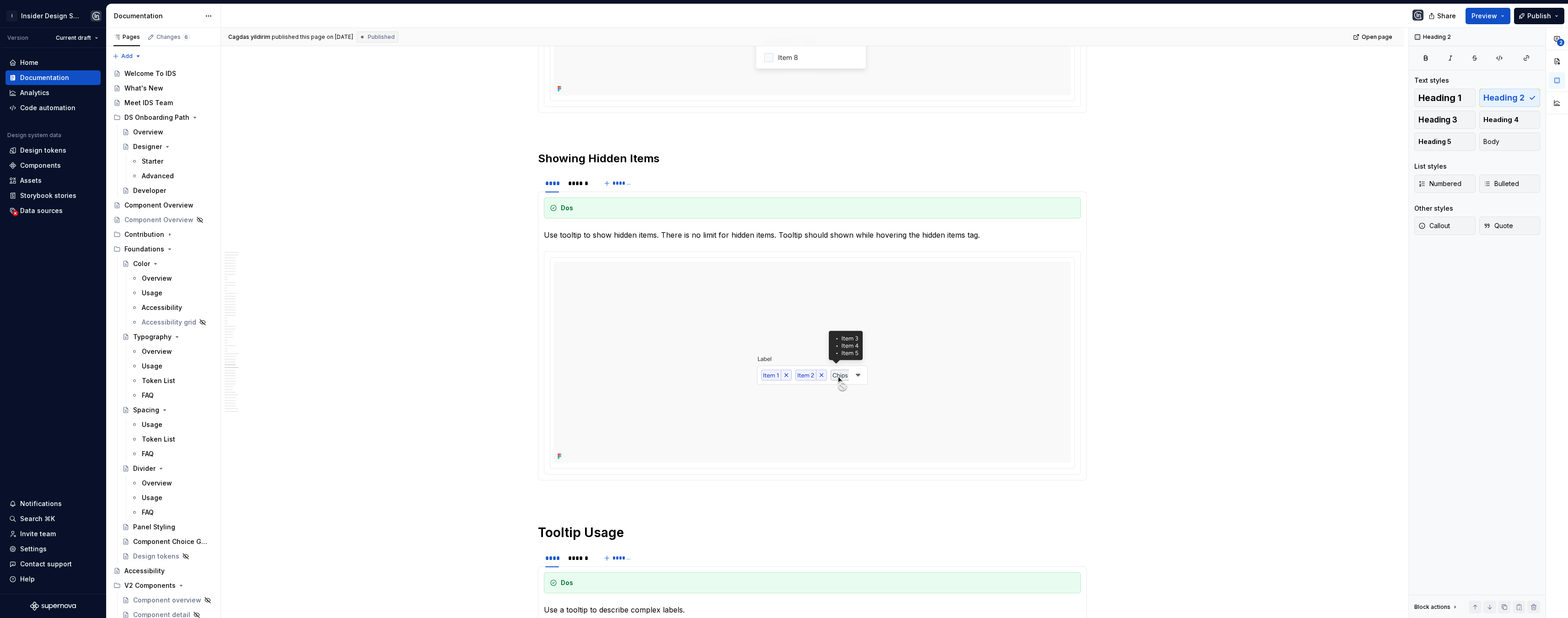
scroll to position [9815, 0]
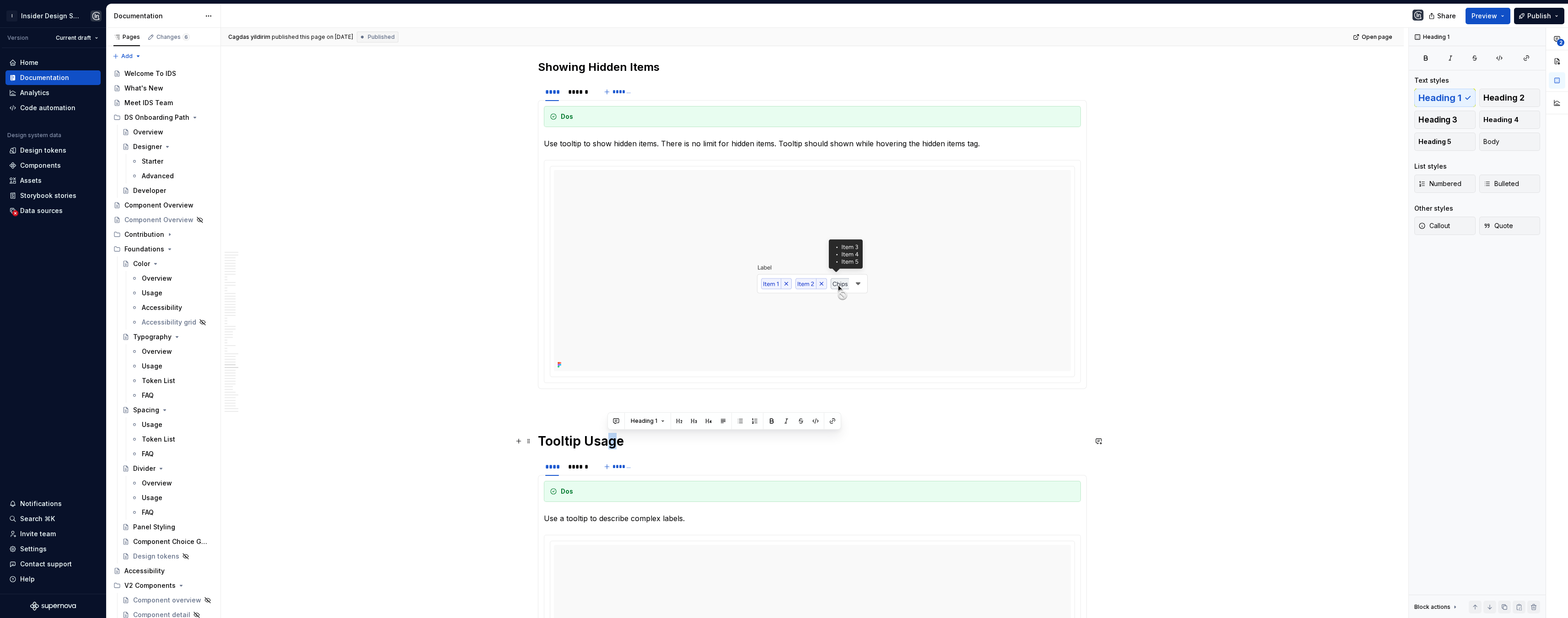
drag, startPoint x: 611, startPoint y: 435, endPoint x: 616, endPoint y: 437, distance: 5.4
click at [616, 437] on h1 "Tooltip Usage" at bounding box center [812, 442] width 549 height 17
drag, startPoint x: 629, startPoint y: 442, endPoint x: 536, endPoint y: 439, distance: 93.0
click at [610, 418] on button "button" at bounding box center [610, 421] width 13 height 13
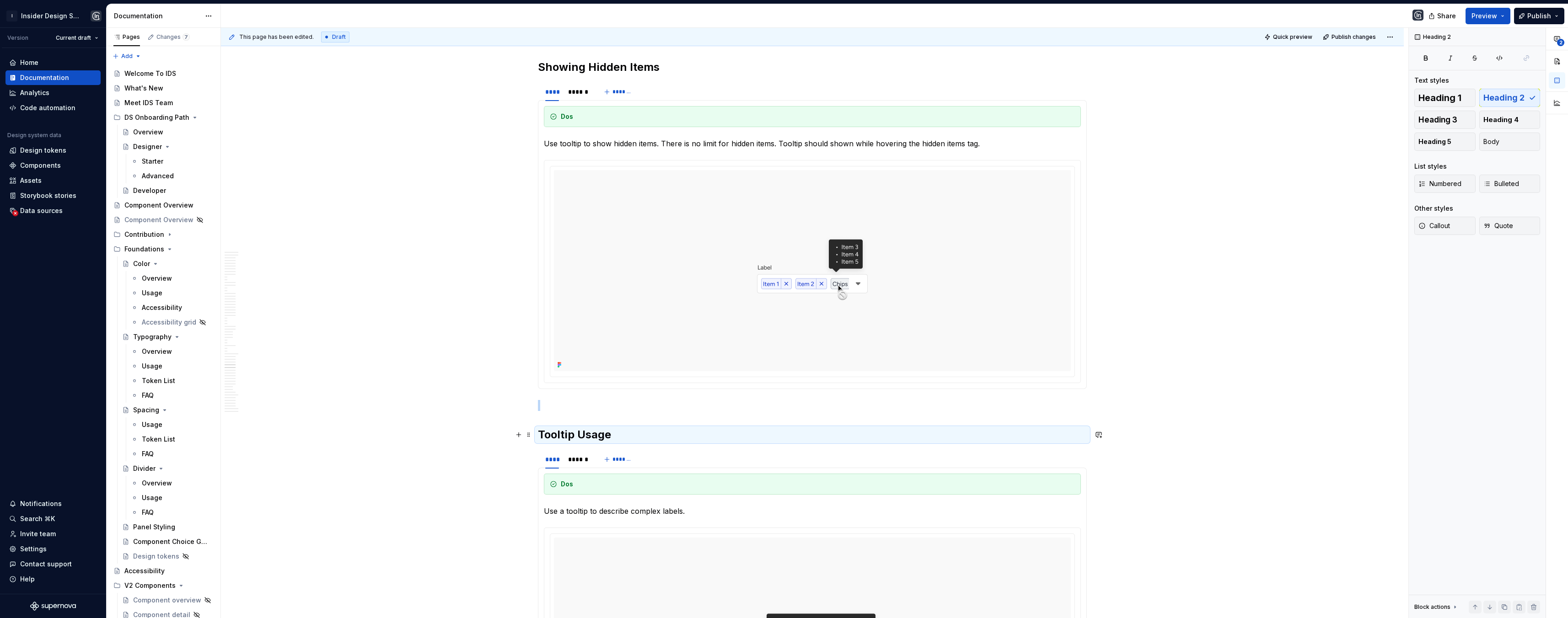
click at [612, 435] on h2 "Tooltip Usage" at bounding box center [812, 435] width 549 height 15
drag, startPoint x: 611, startPoint y: 434, endPoint x: 579, endPoint y: 438, distance: 32.2
click at [579, 438] on h2 "Tooltip Usage" at bounding box center [812, 435] width 549 height 15
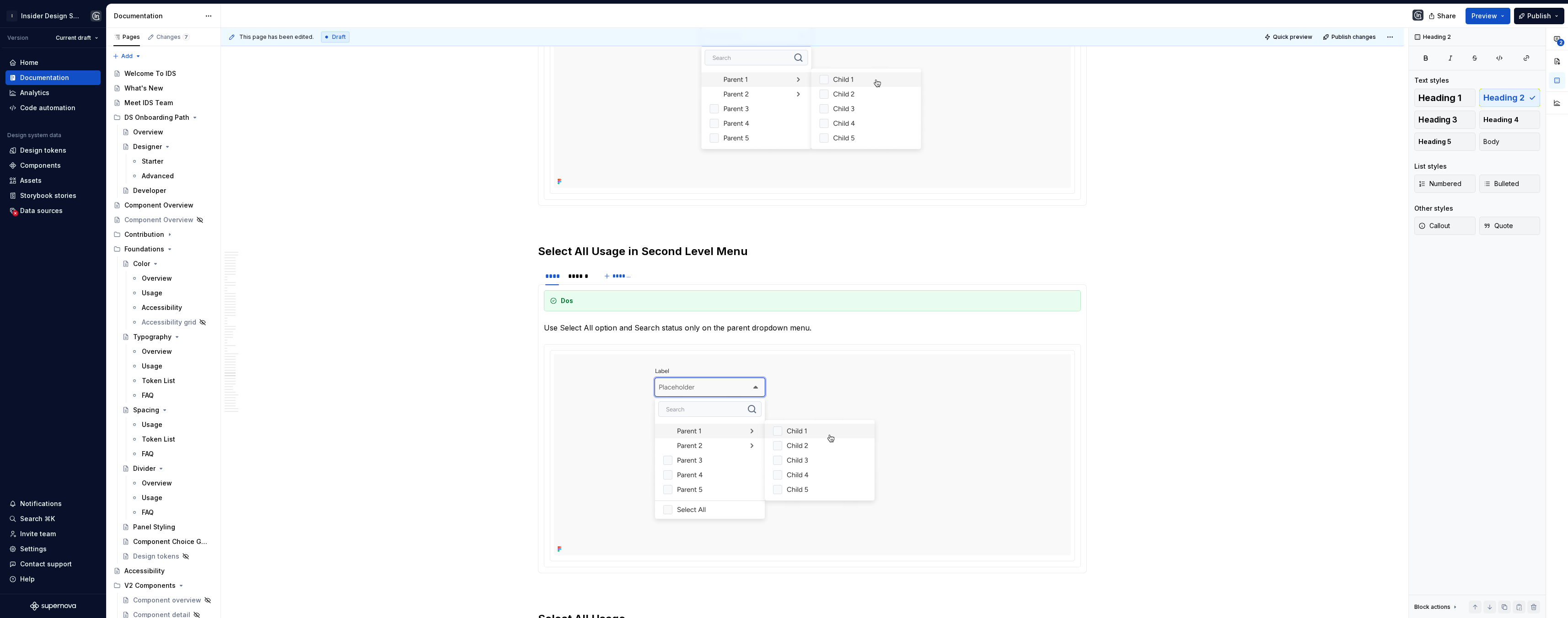
scroll to position [11280, 0]
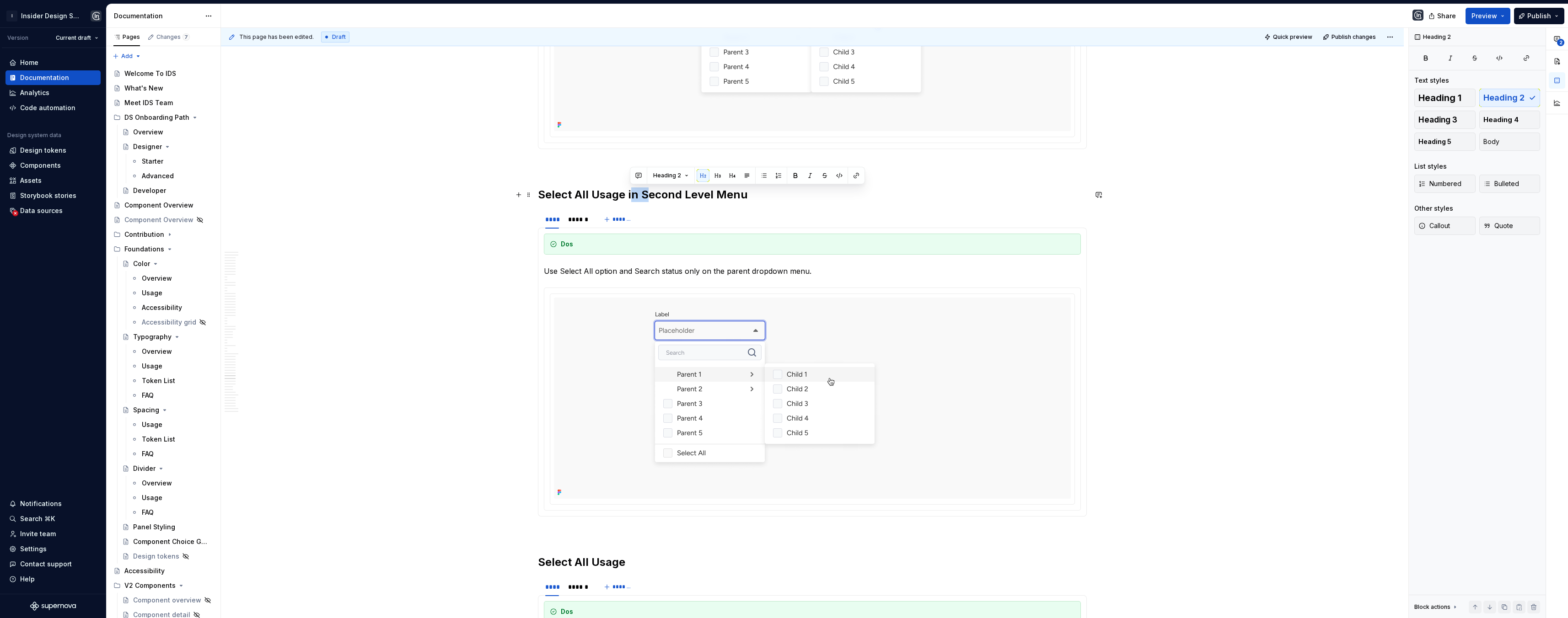
drag, startPoint x: 634, startPoint y: 193, endPoint x: 653, endPoint y: 205, distance: 22.5
click at [647, 194] on h2 "Select All Usage in Second Level Menu" at bounding box center [812, 195] width 549 height 15
click at [655, 209] on section "**** ****** ******* Dos Use Select All option and Search status only on the par…" at bounding box center [812, 363] width 549 height 308
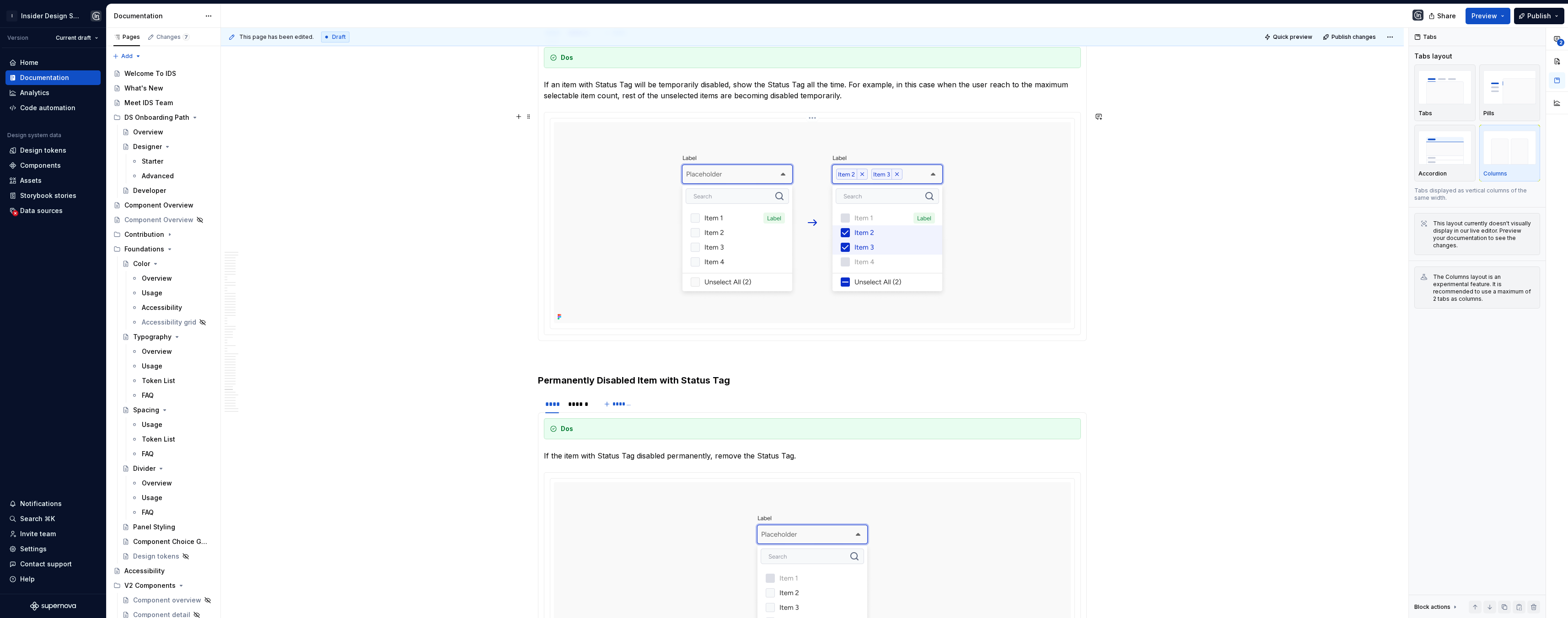
scroll to position [13149, 0]
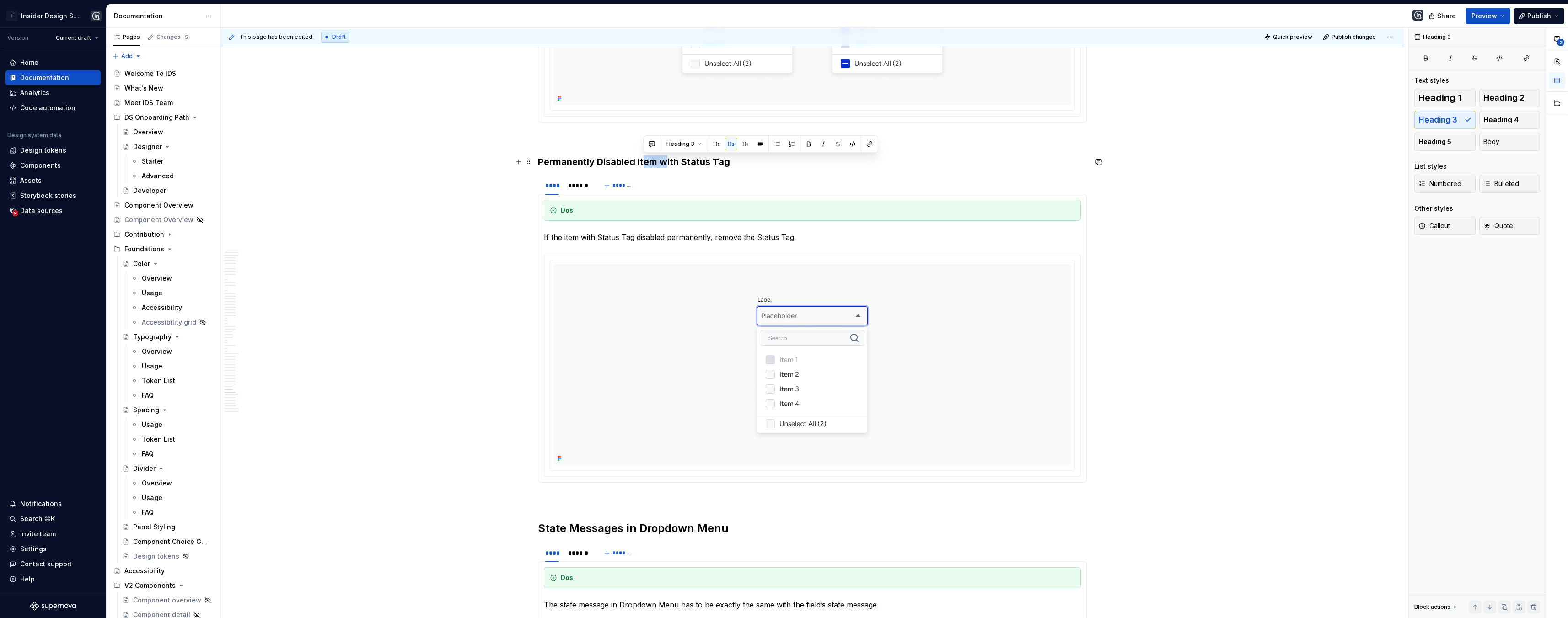
drag, startPoint x: 645, startPoint y: 164, endPoint x: 664, endPoint y: 164, distance: 19.0
click at [664, 164] on h3 "Permanently Disabled Item with Status Tag" at bounding box center [812, 162] width 549 height 13
click at [675, 166] on h3 "Permanently Disabled Item with Status Tag" at bounding box center [812, 162] width 549 height 13
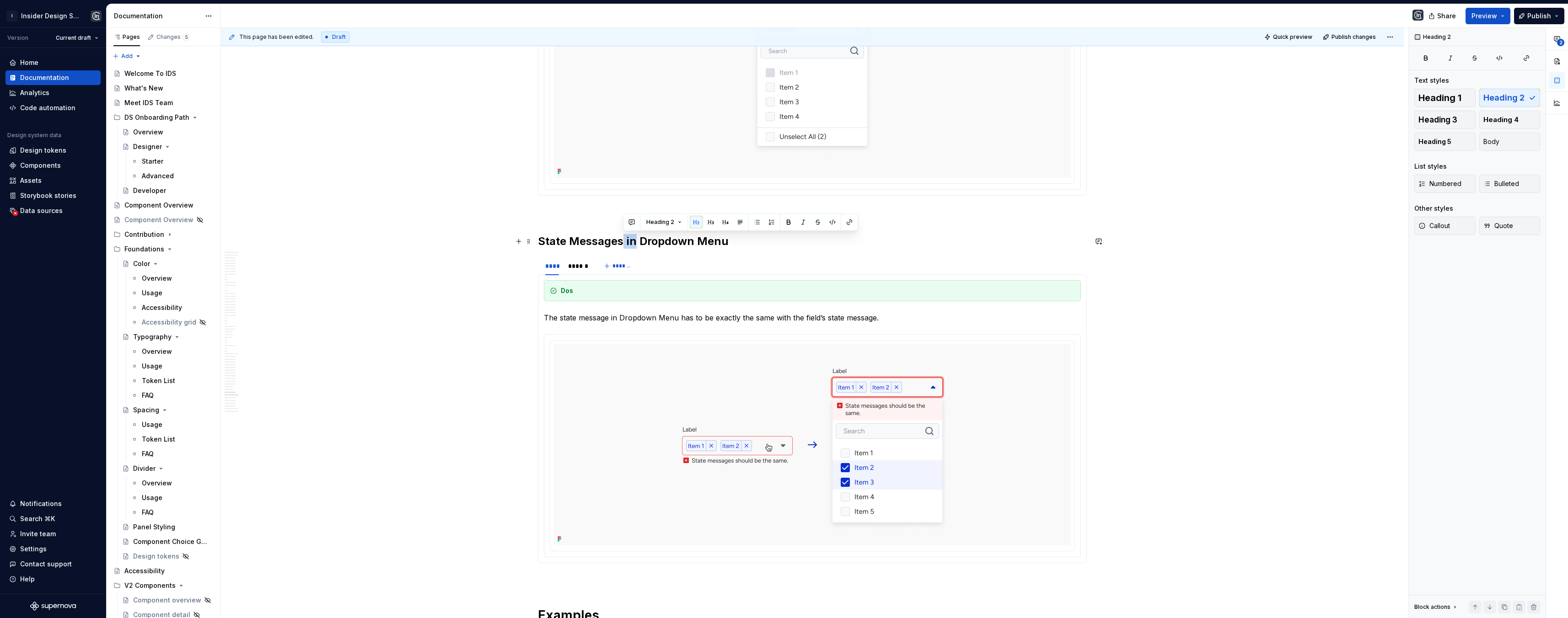
drag, startPoint x: 624, startPoint y: 241, endPoint x: 635, endPoint y: 242, distance: 11.0
click at [635, 242] on h2 "State Messages in Dropdown Menu" at bounding box center [812, 242] width 549 height 15
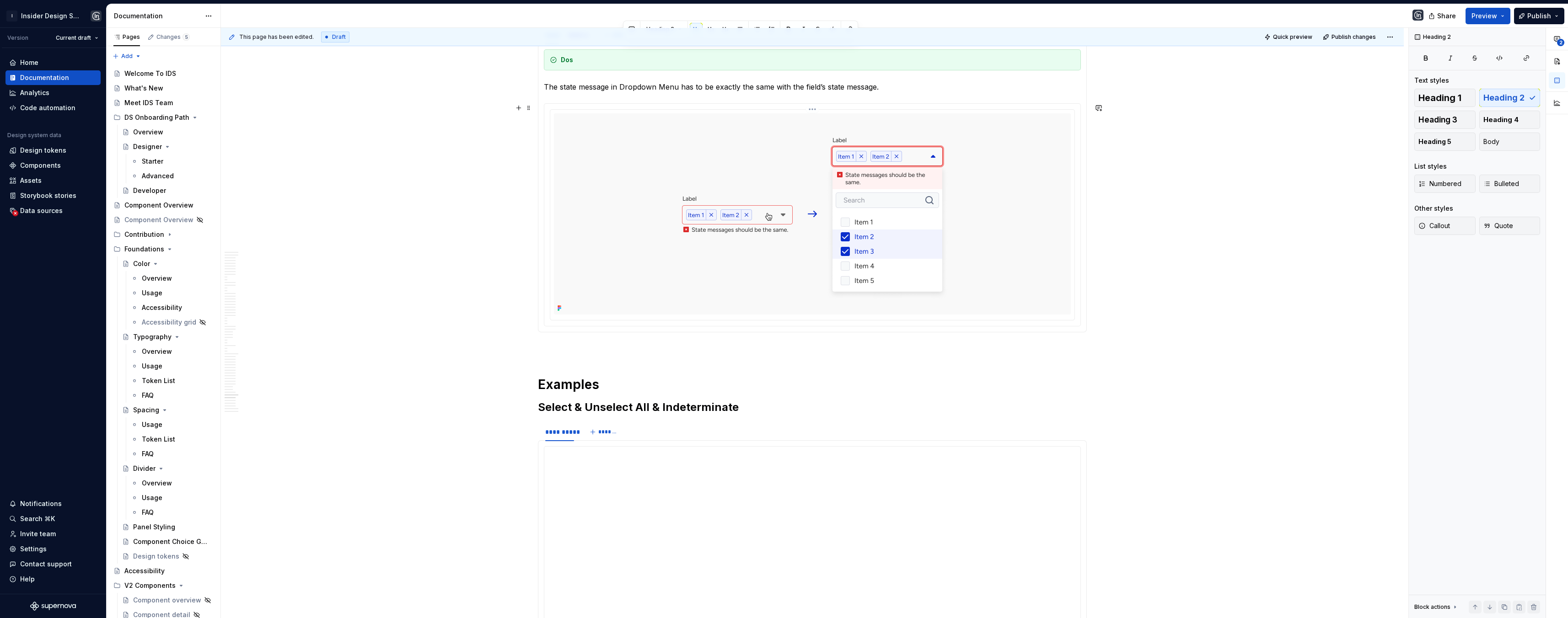
scroll to position [13822, 0]
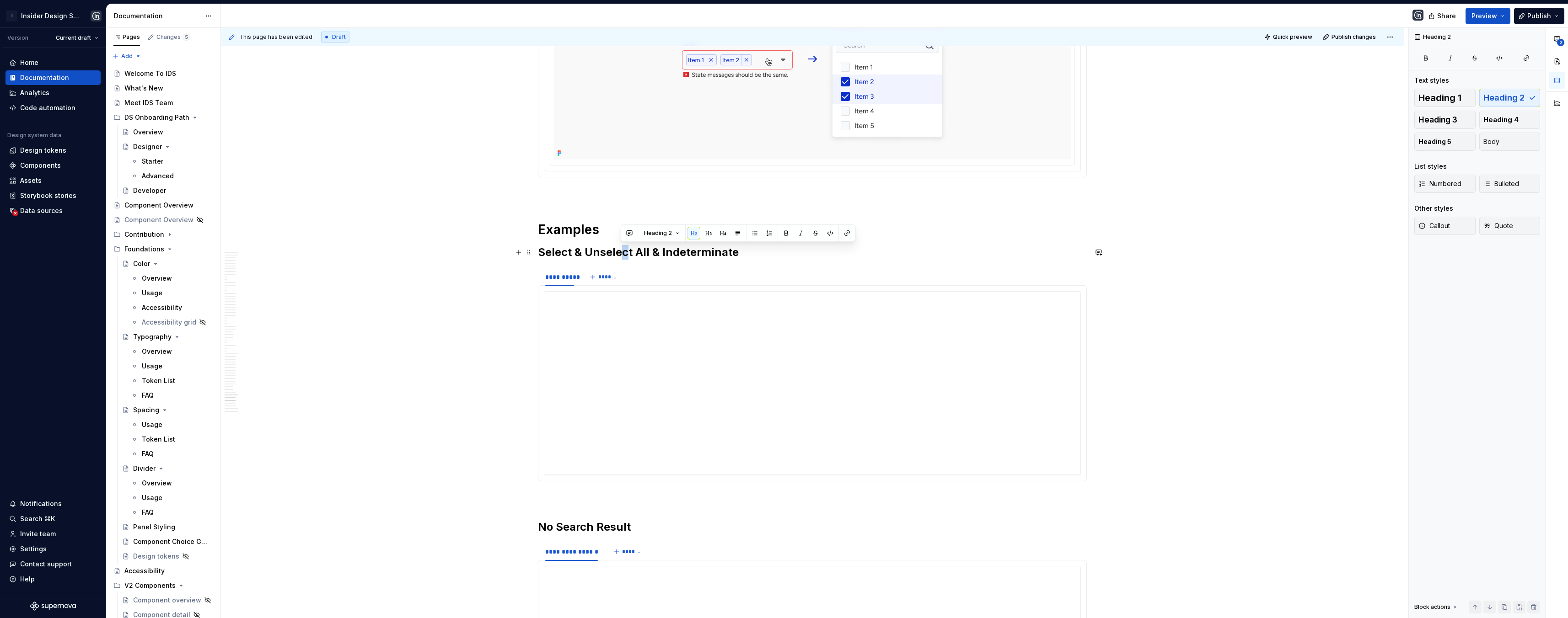
drag, startPoint x: 620, startPoint y: 249, endPoint x: 626, endPoint y: 249, distance: 6.0
click at [626, 249] on h2 "Select & Unselect All & Indeterminate" at bounding box center [812, 252] width 549 height 15
click at [645, 251] on h2 "Select & Unselect All & Indeterminate" at bounding box center [812, 252] width 549 height 15
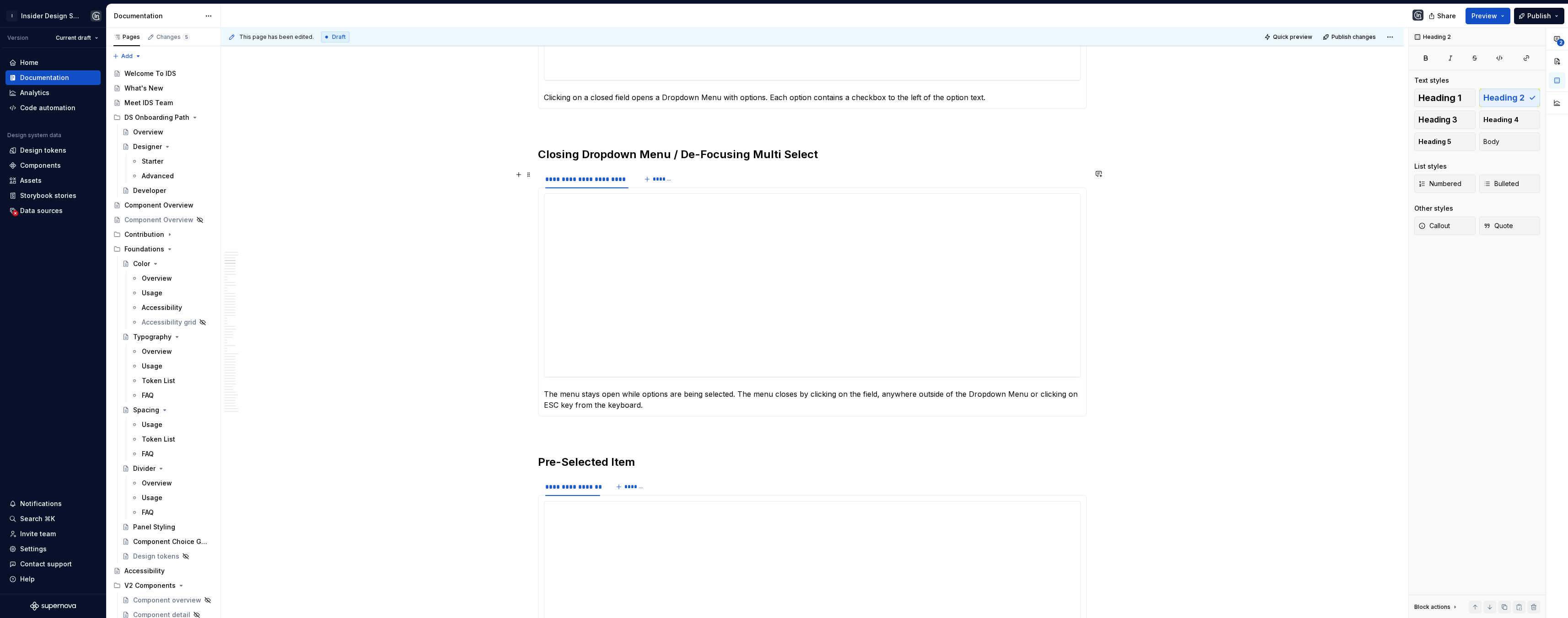
scroll to position [477, 0]
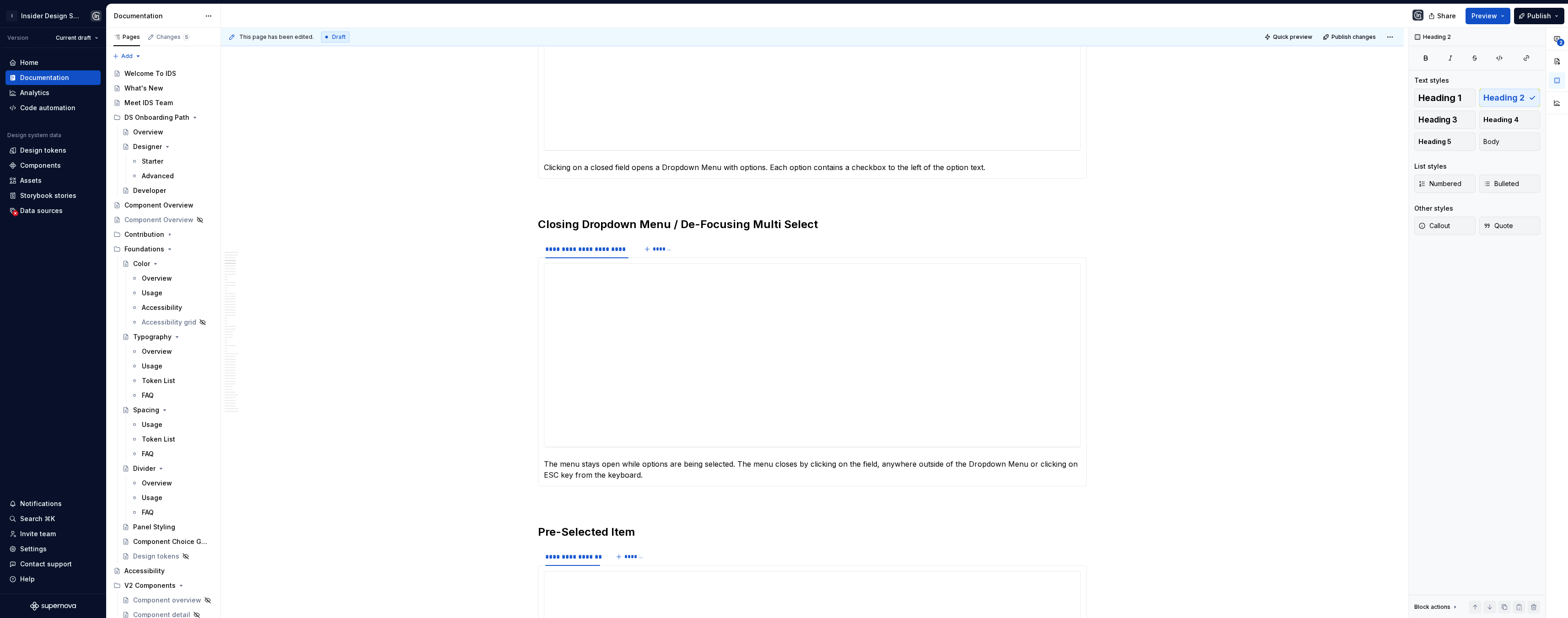
type textarea "*"
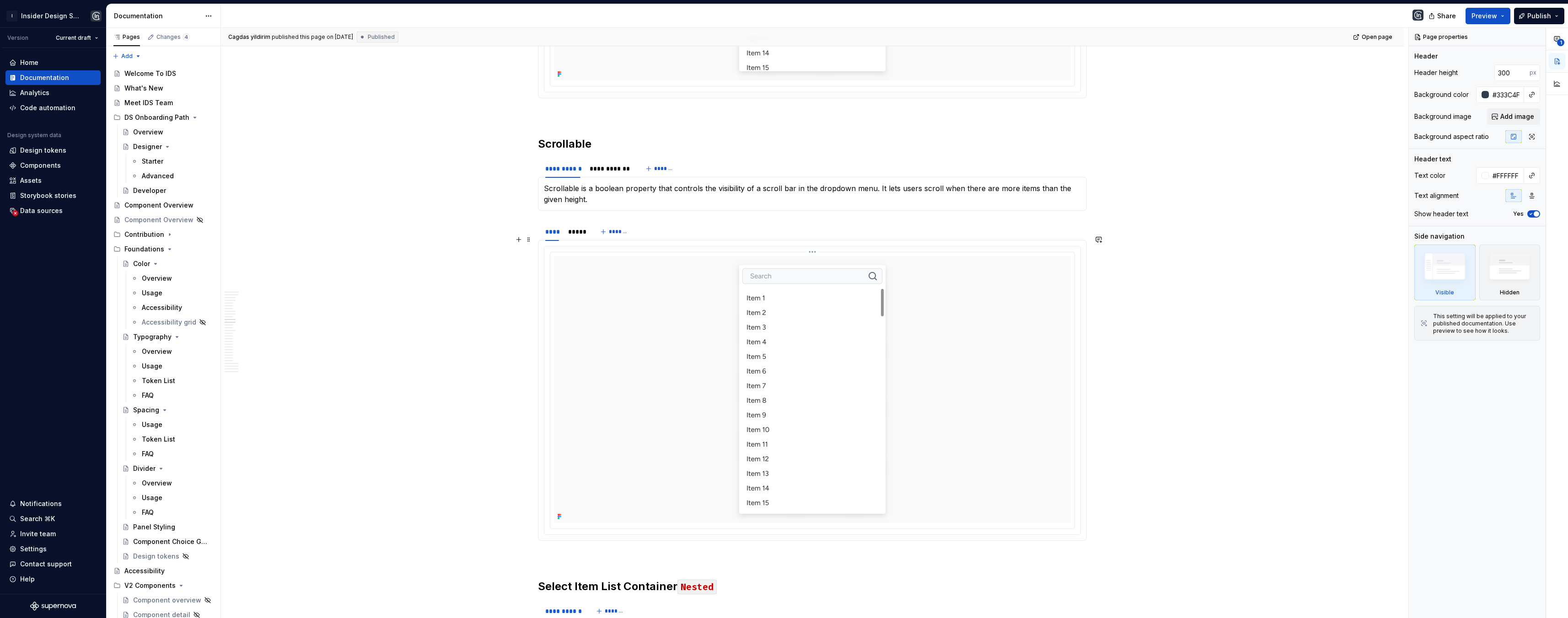
scroll to position [4029, 0]
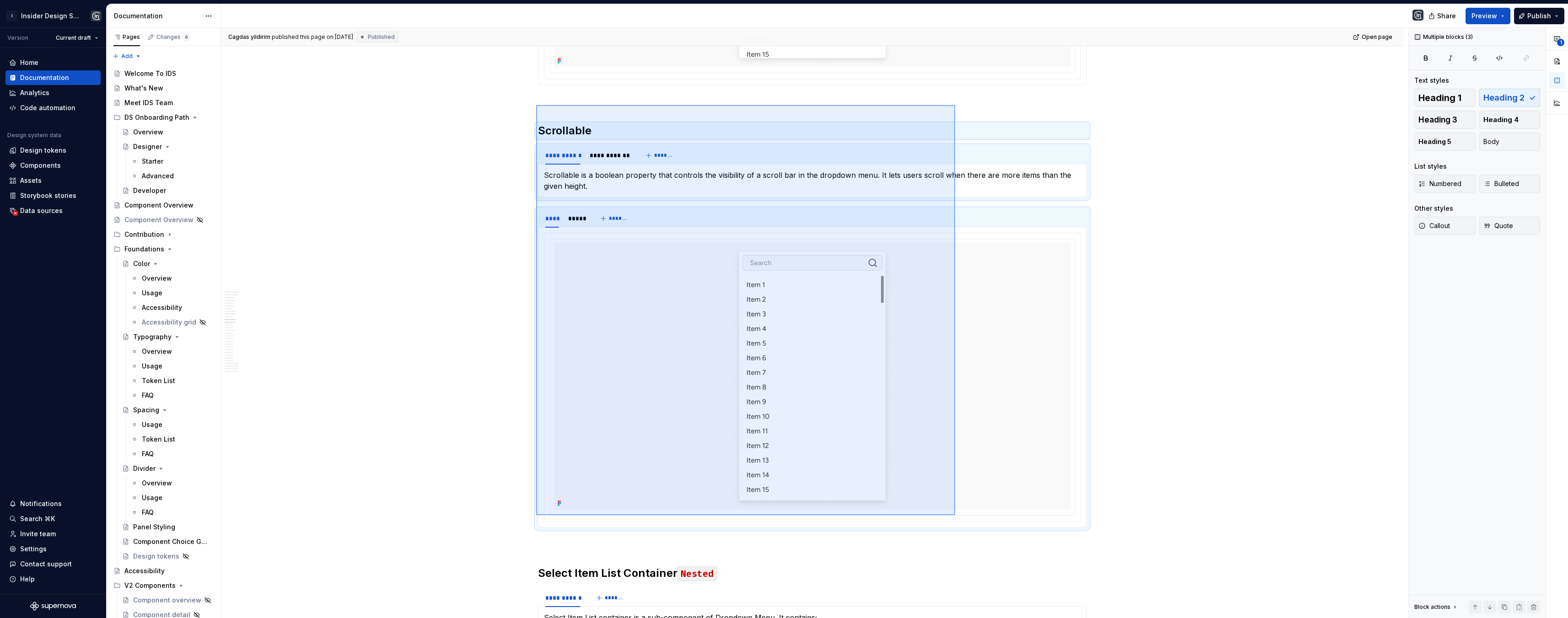
drag, startPoint x: 578, startPoint y: 171, endPoint x: 955, endPoint y: 516, distance: 511.0
click at [955, 516] on div "**********" at bounding box center [815, 324] width 1187 height 591
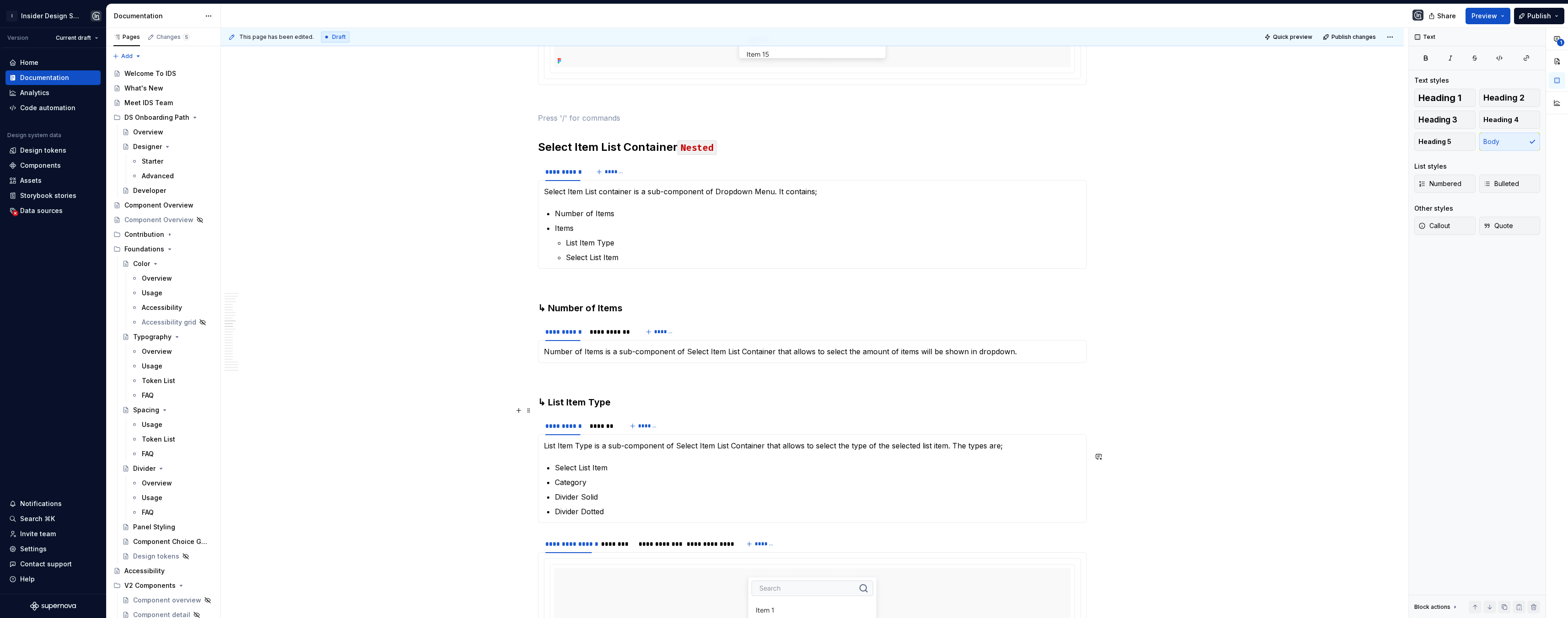
type textarea "*"
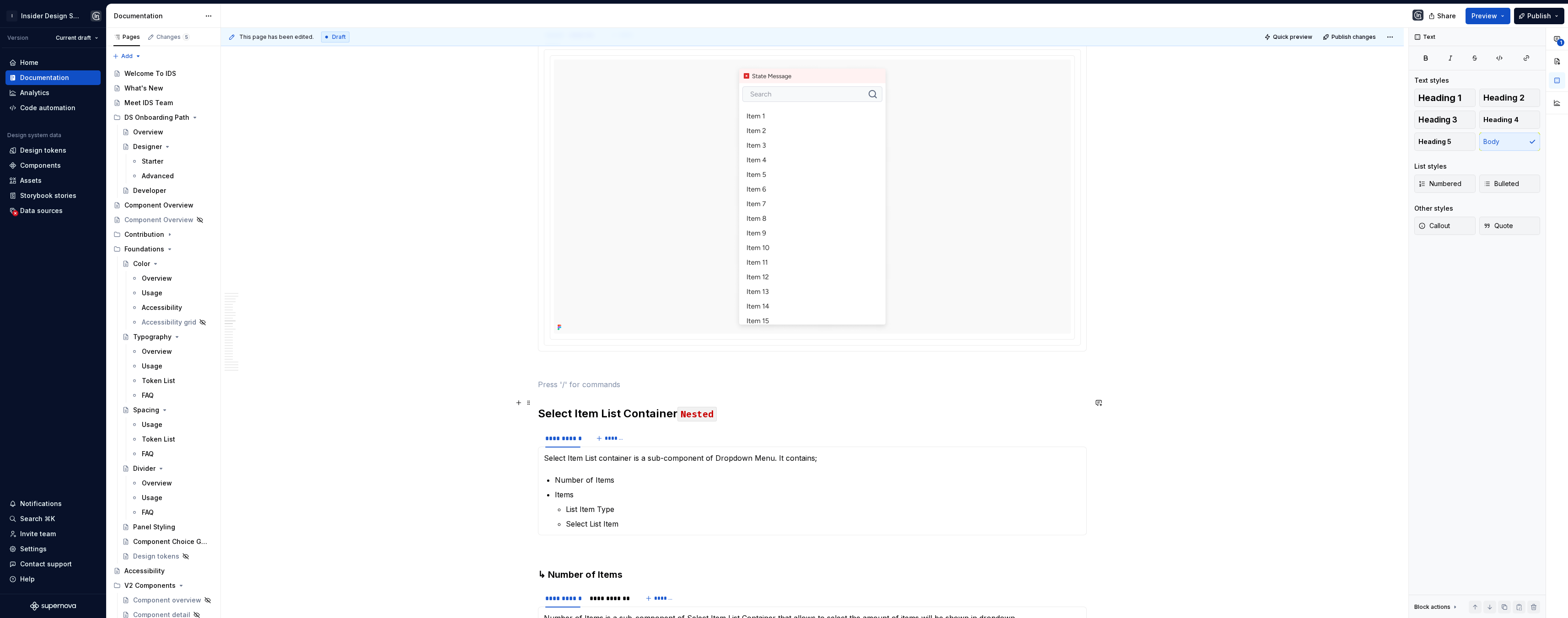
scroll to position [3691, 0]
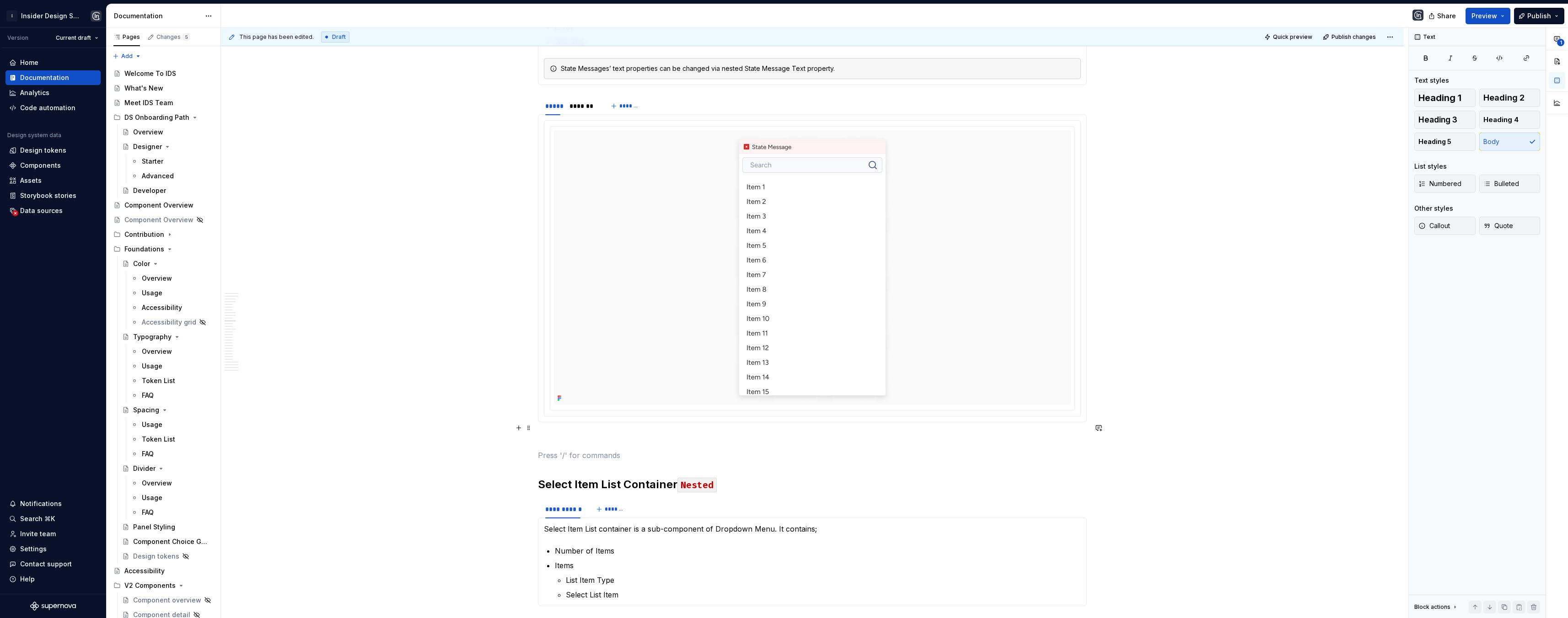
click at [540, 433] on p at bounding box center [812, 439] width 549 height 11
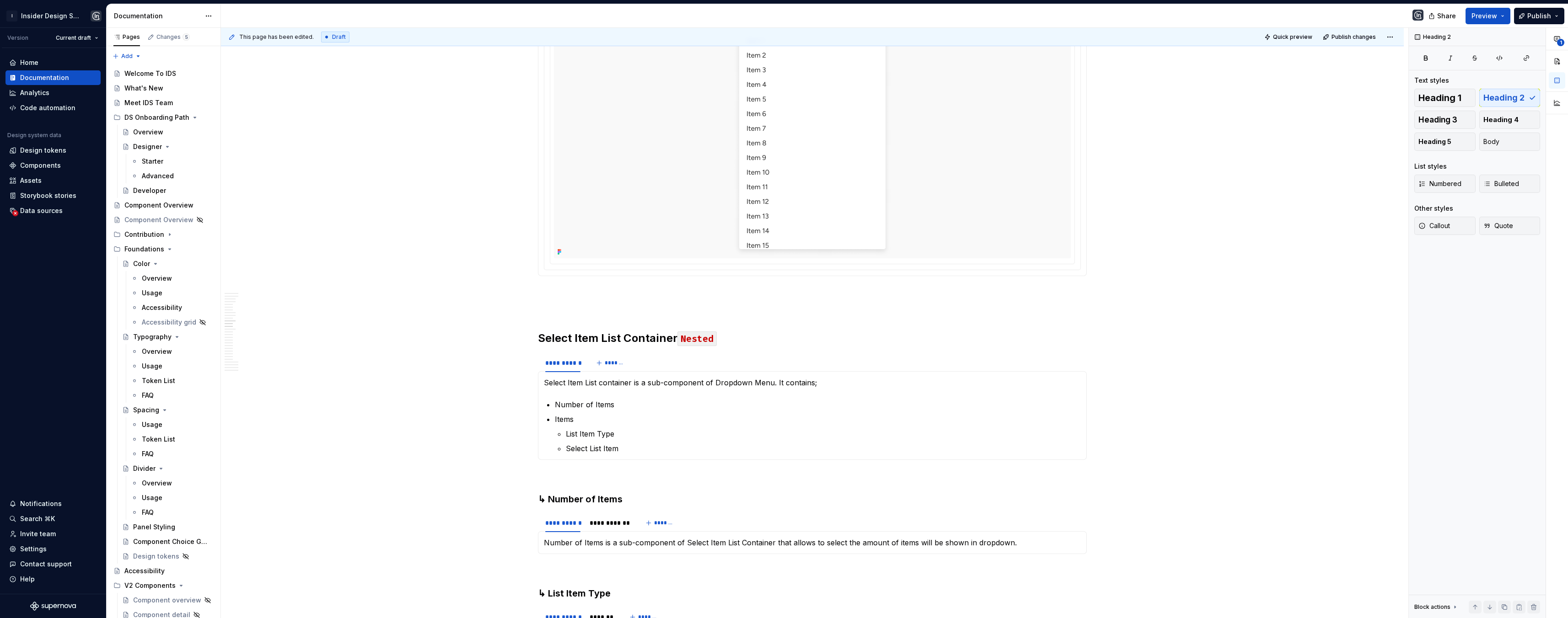
scroll to position [4004, 0]
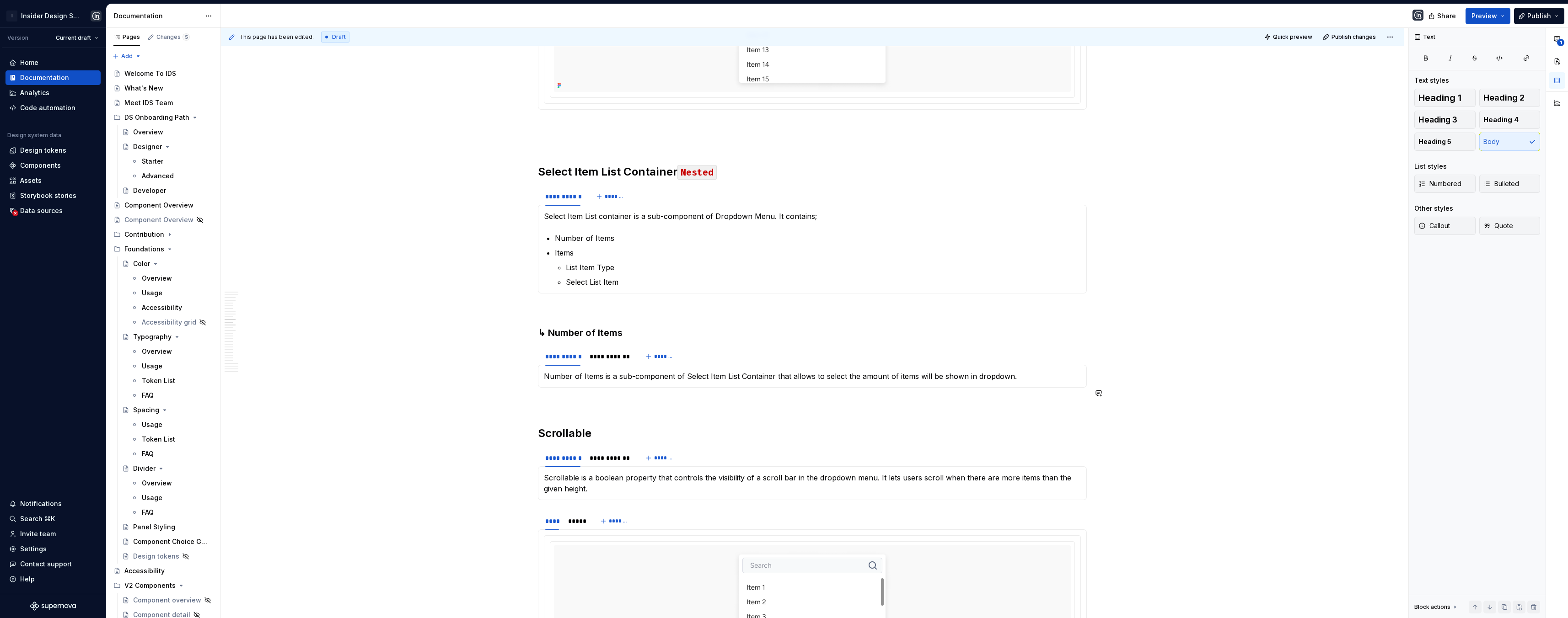
click at [545, 399] on p at bounding box center [812, 404] width 549 height 11
click at [542, 427] on h2 "Scrollable" at bounding box center [812, 434] width 549 height 15
click at [548, 305] on p at bounding box center [812, 310] width 549 height 11
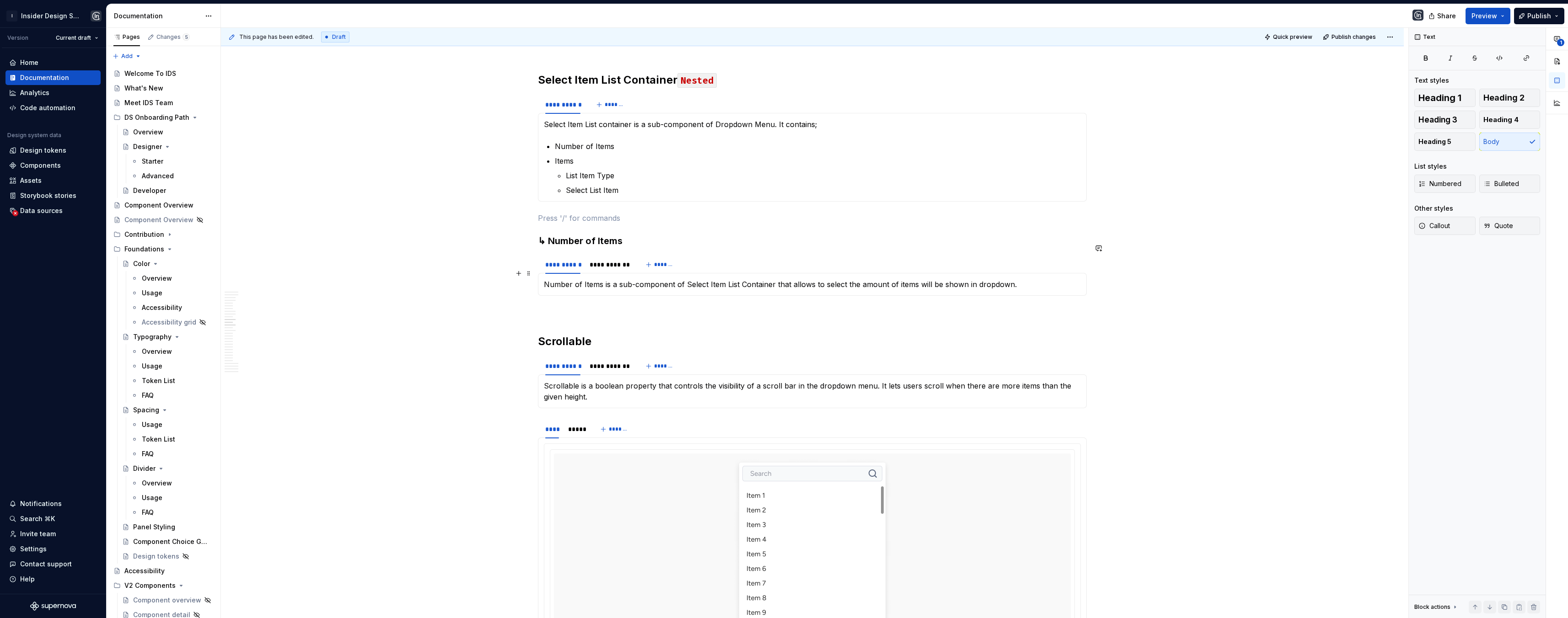
scroll to position [4166, 0]
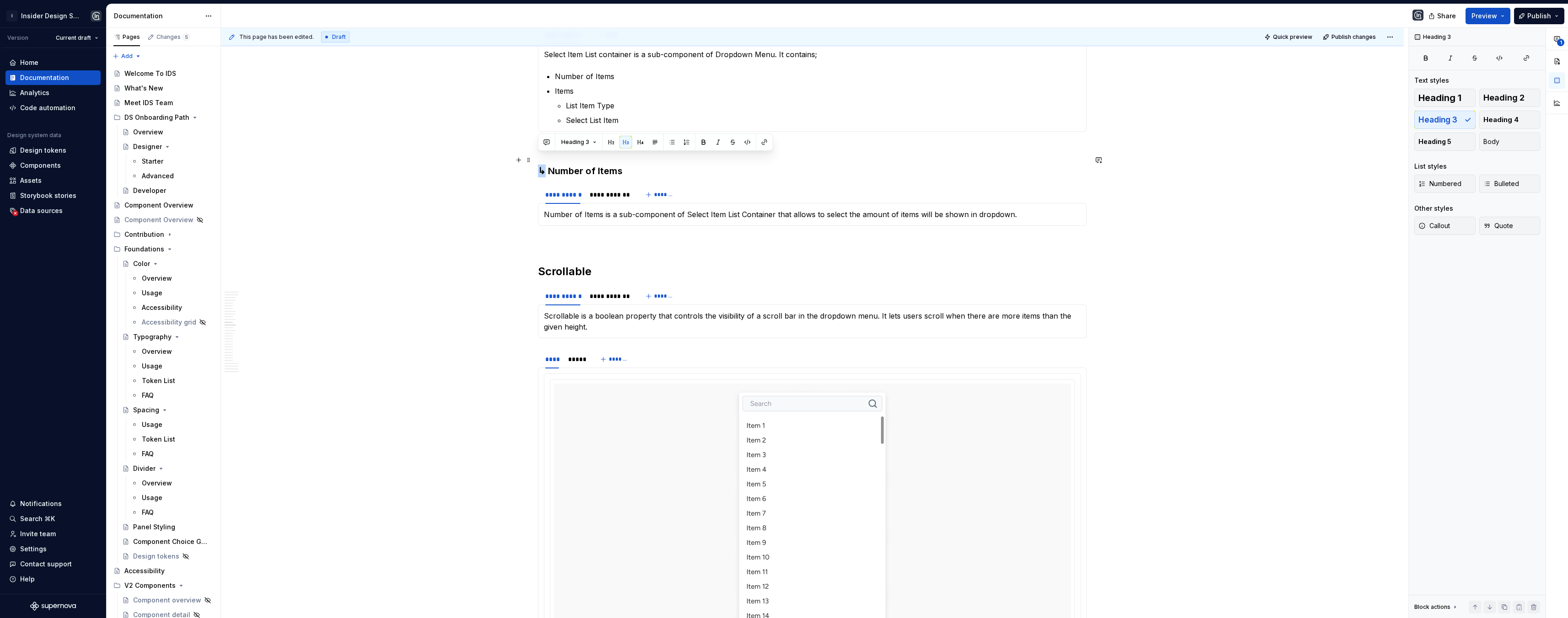
drag, startPoint x: 545, startPoint y: 159, endPoint x: 538, endPoint y: 159, distance: 7.0
click at [538, 165] on h3 "↳ Number of Items" at bounding box center [812, 172] width 549 height 13
copy h3 "↳"
click at [538, 264] on h2 "Scrollable" at bounding box center [812, 272] width 549 height 15
paste div
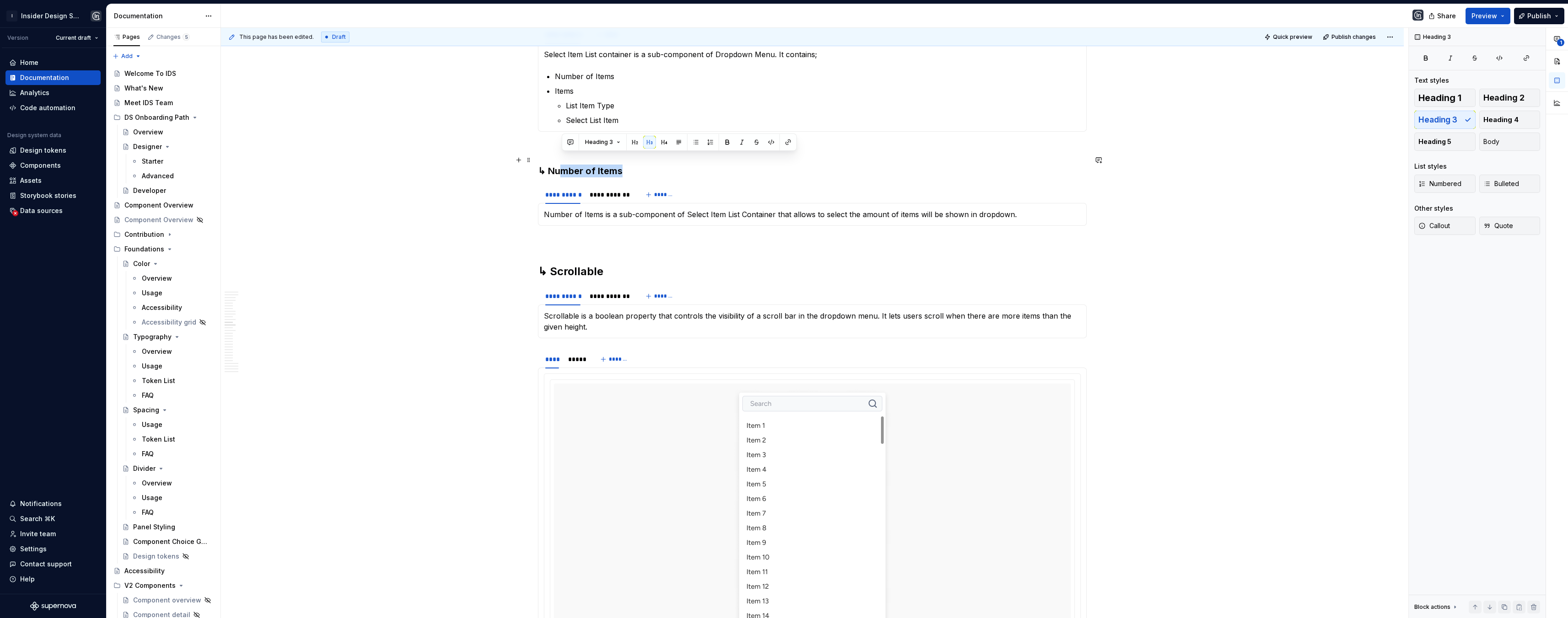
drag, startPoint x: 623, startPoint y: 161, endPoint x: 562, endPoint y: 159, distance: 61.0
click at [562, 165] on h3 "↳ Number of Items" at bounding box center [812, 172] width 549 height 13
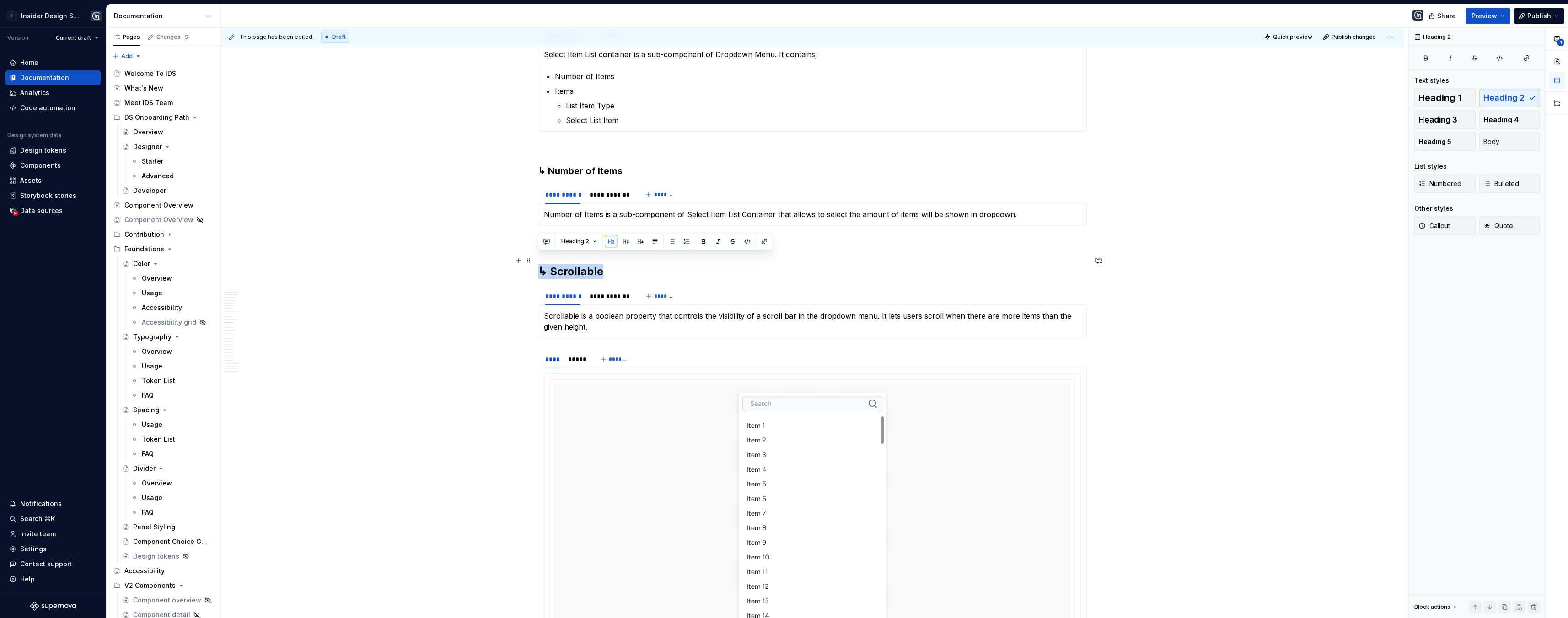
drag, startPoint x: 607, startPoint y: 260, endPoint x: 539, endPoint y: 260, distance: 68.0
click at [539, 264] on h2 "↳ Scrollable" at bounding box center [812, 272] width 549 height 15
click at [590, 243] on button "Heading 2" at bounding box center [579, 242] width 43 height 13
click at [626, 241] on button "button" at bounding box center [626, 242] width 13 height 13
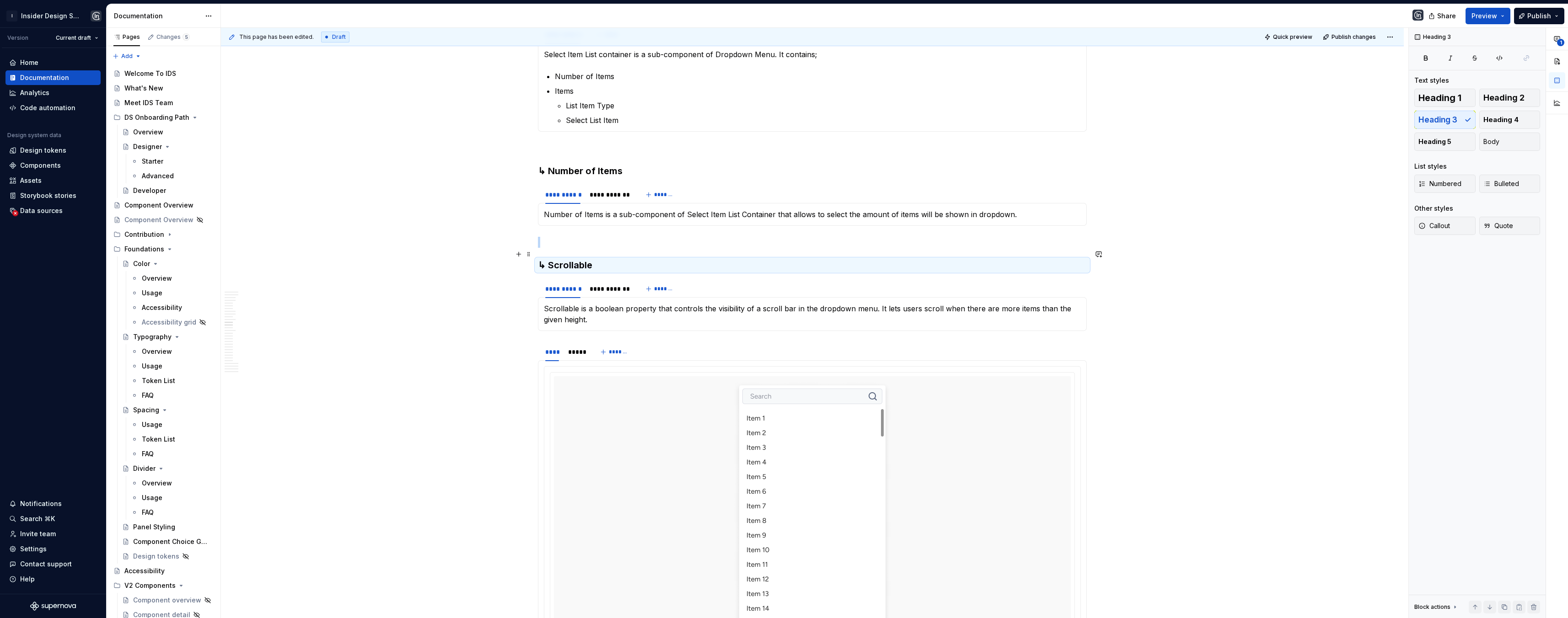
click at [608, 259] on h3 "↳ Scrollable" at bounding box center [812, 265] width 549 height 13
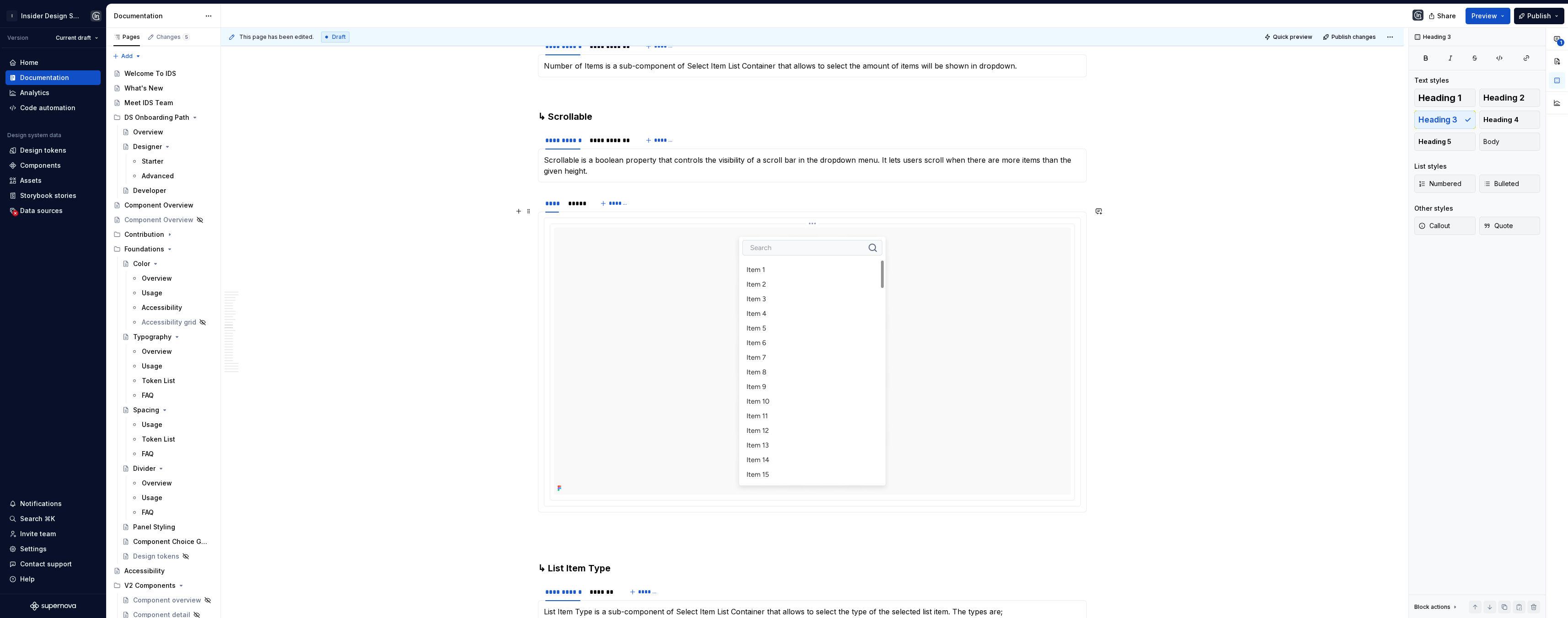
scroll to position [4403, 0]
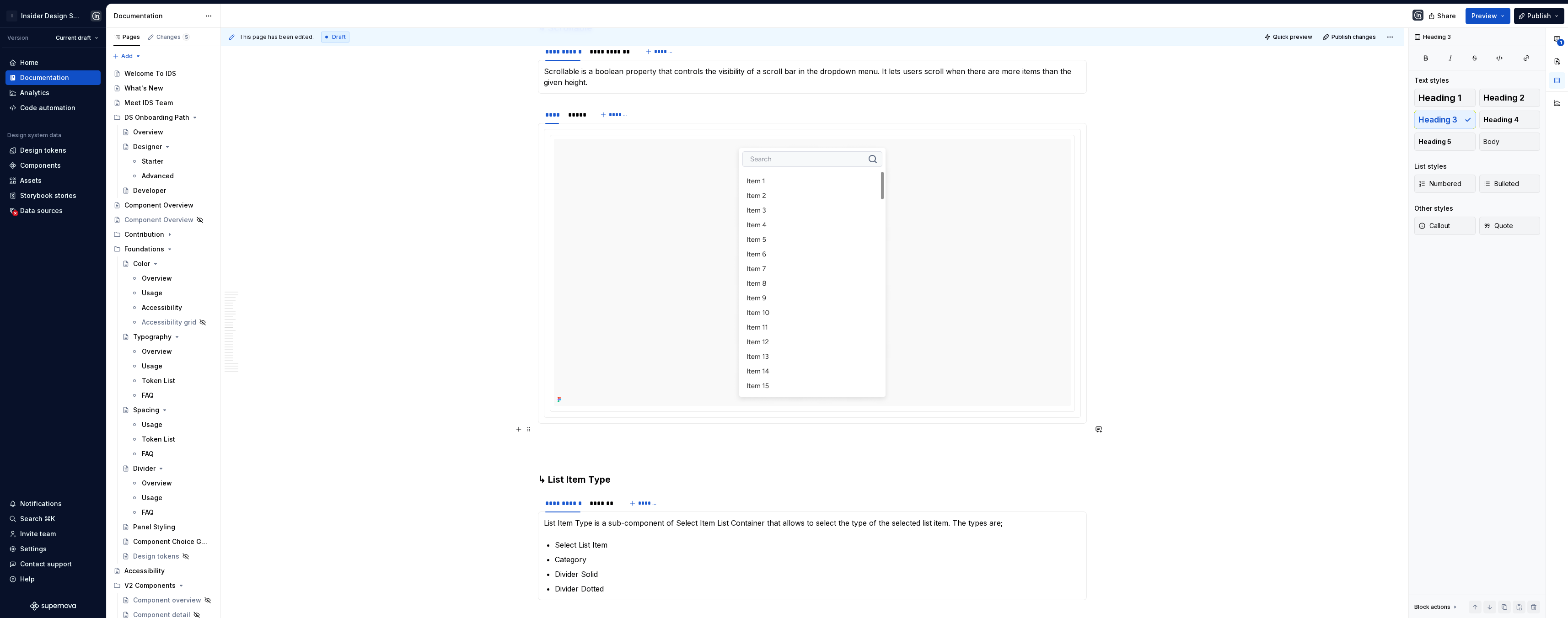
click at [543, 435] on p at bounding box center [812, 441] width 549 height 11
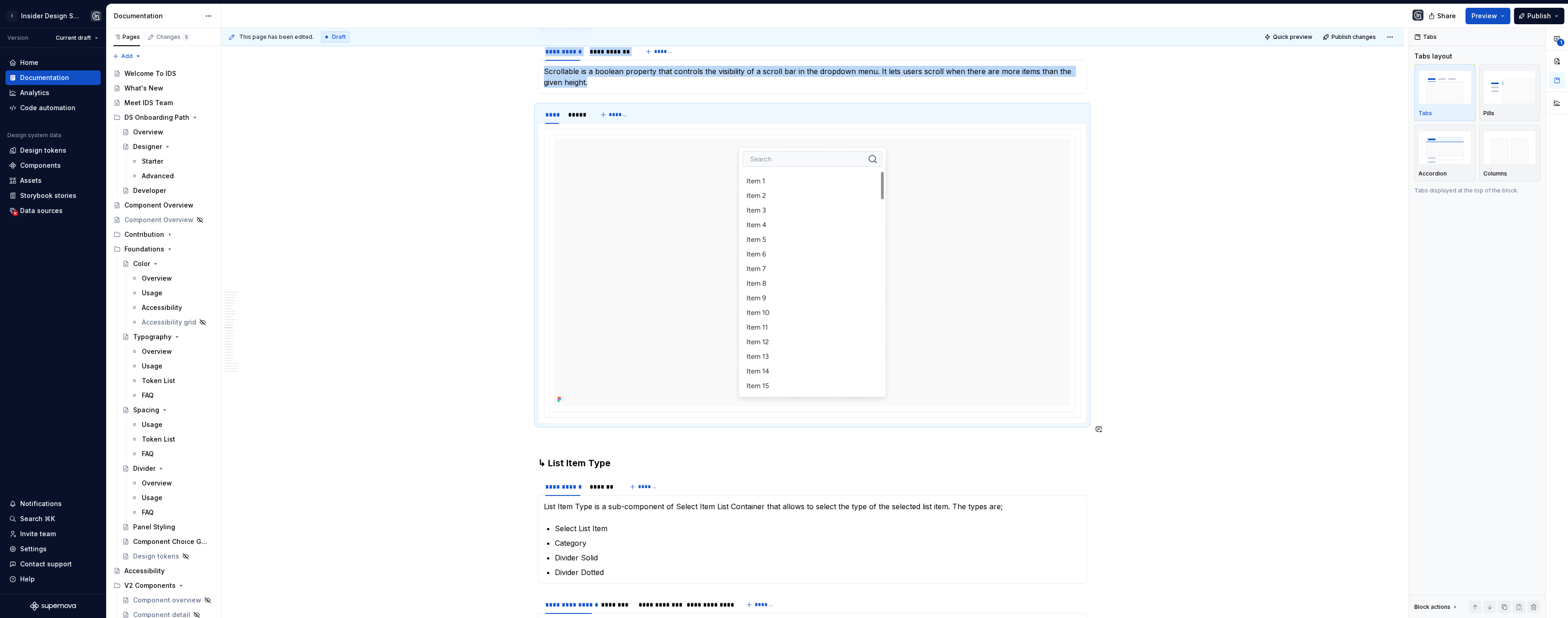
click at [548, 435] on p at bounding box center [812, 441] width 549 height 11
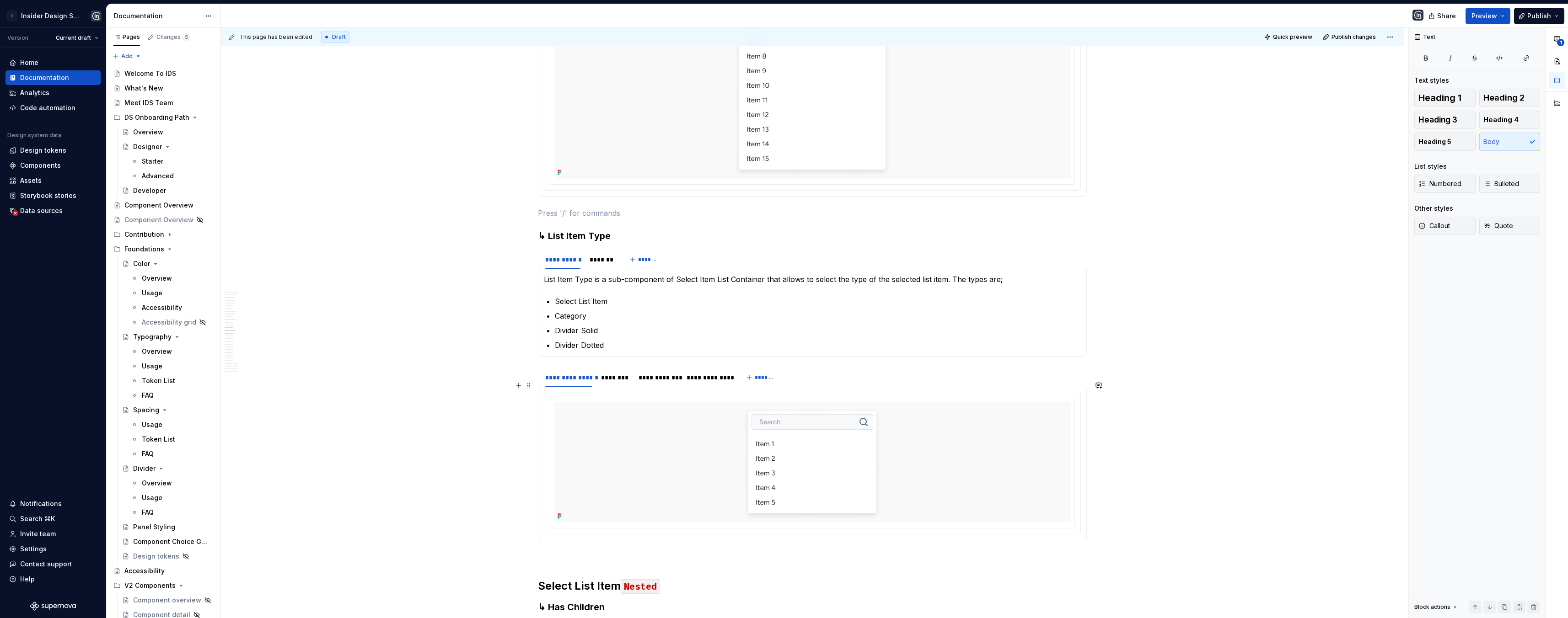
scroll to position [4803, 0]
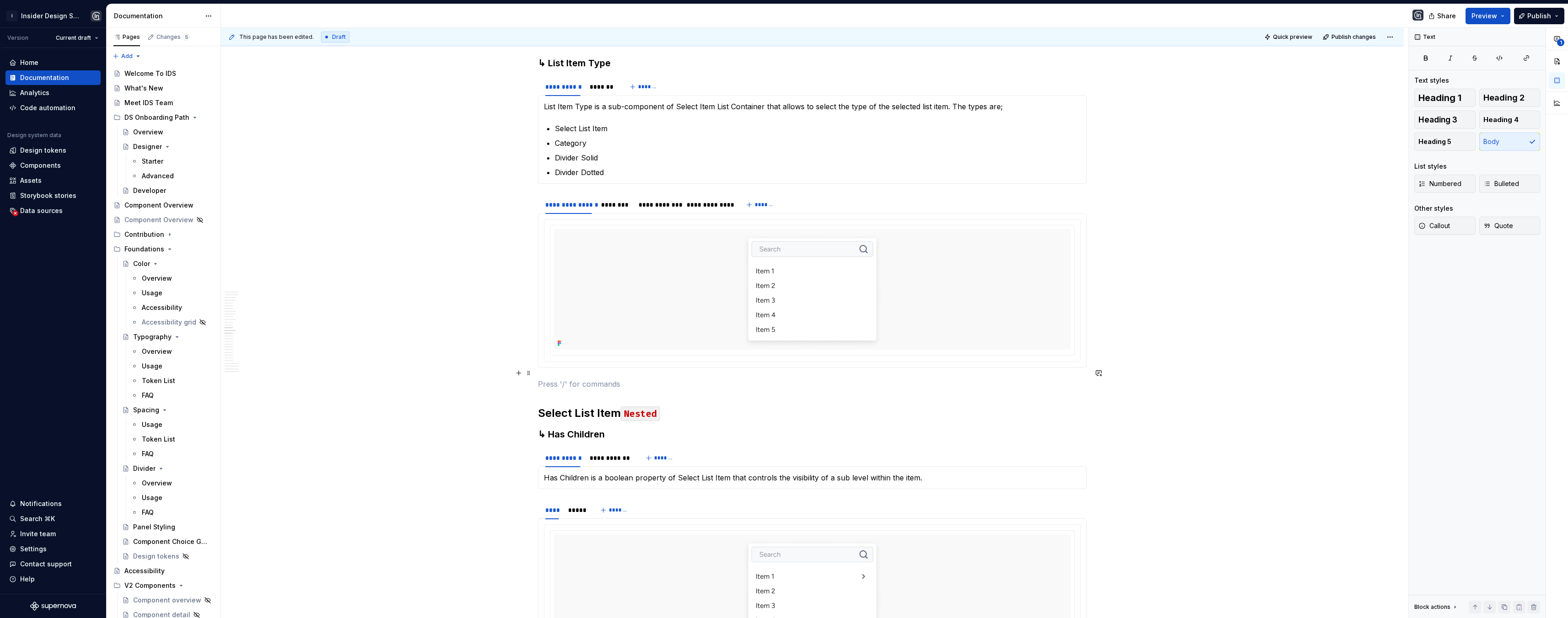
click at [550, 379] on p at bounding box center [812, 384] width 549 height 11
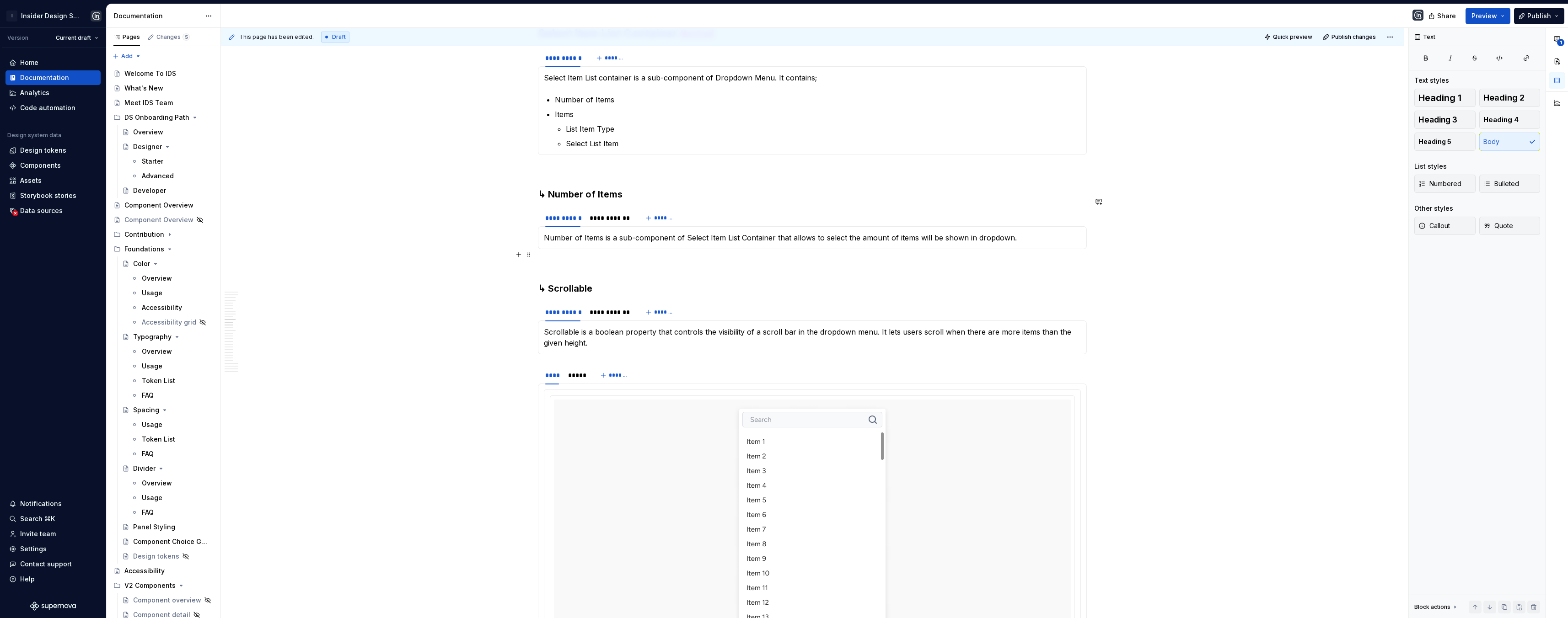
scroll to position [4196, 0]
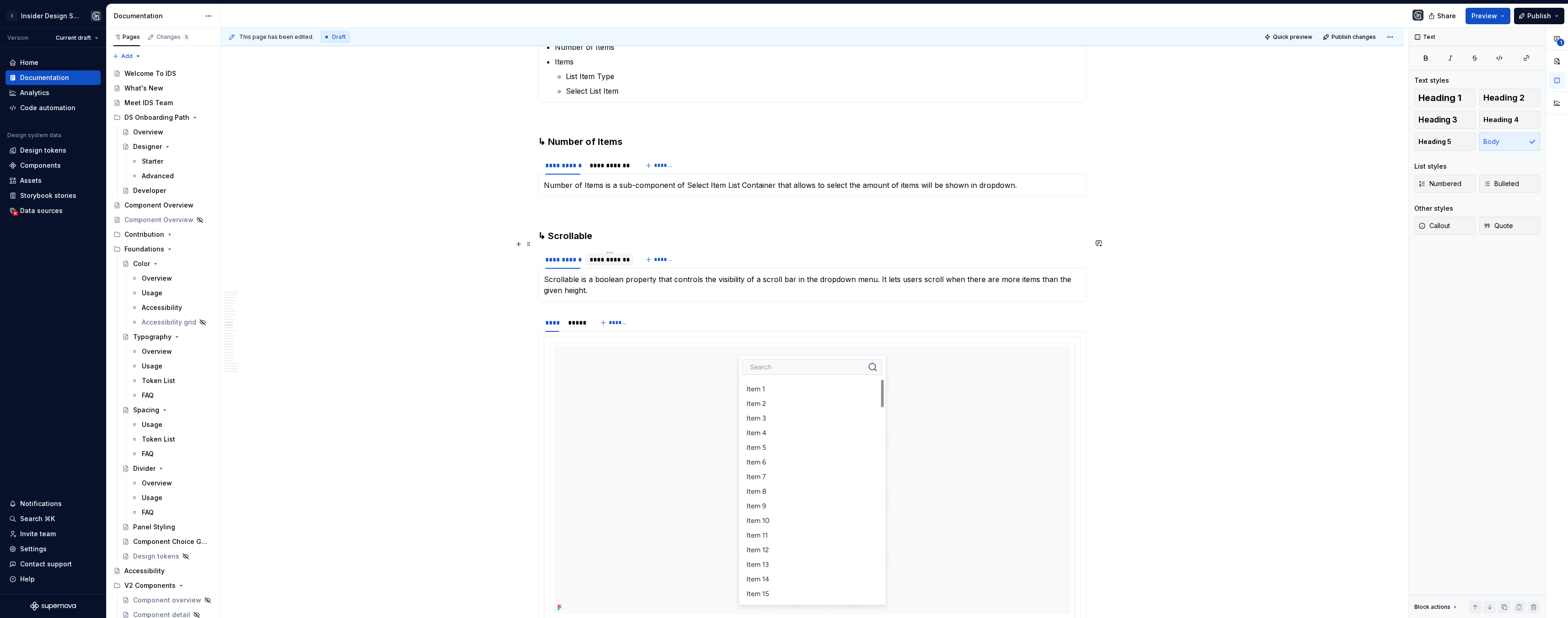
click at [607, 255] on div "**********" at bounding box center [610, 260] width 40 height 9
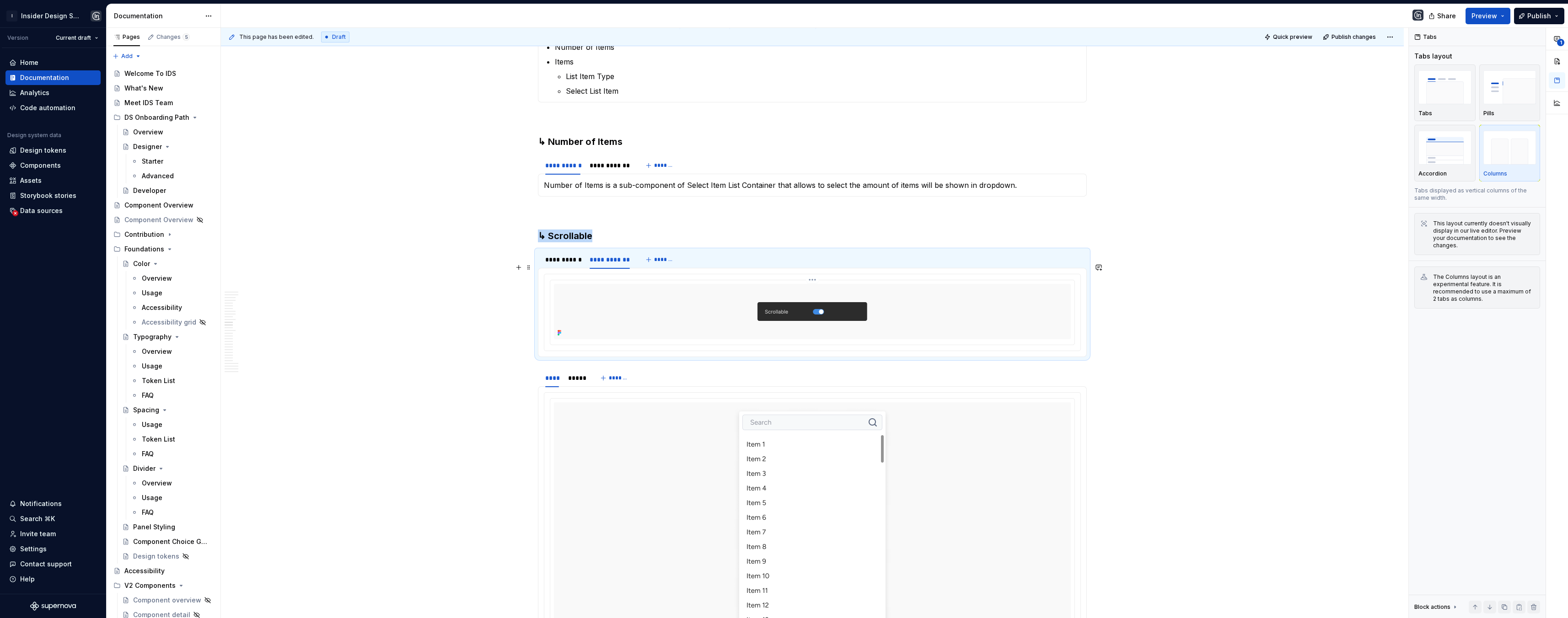
scroll to position [4346, 0]
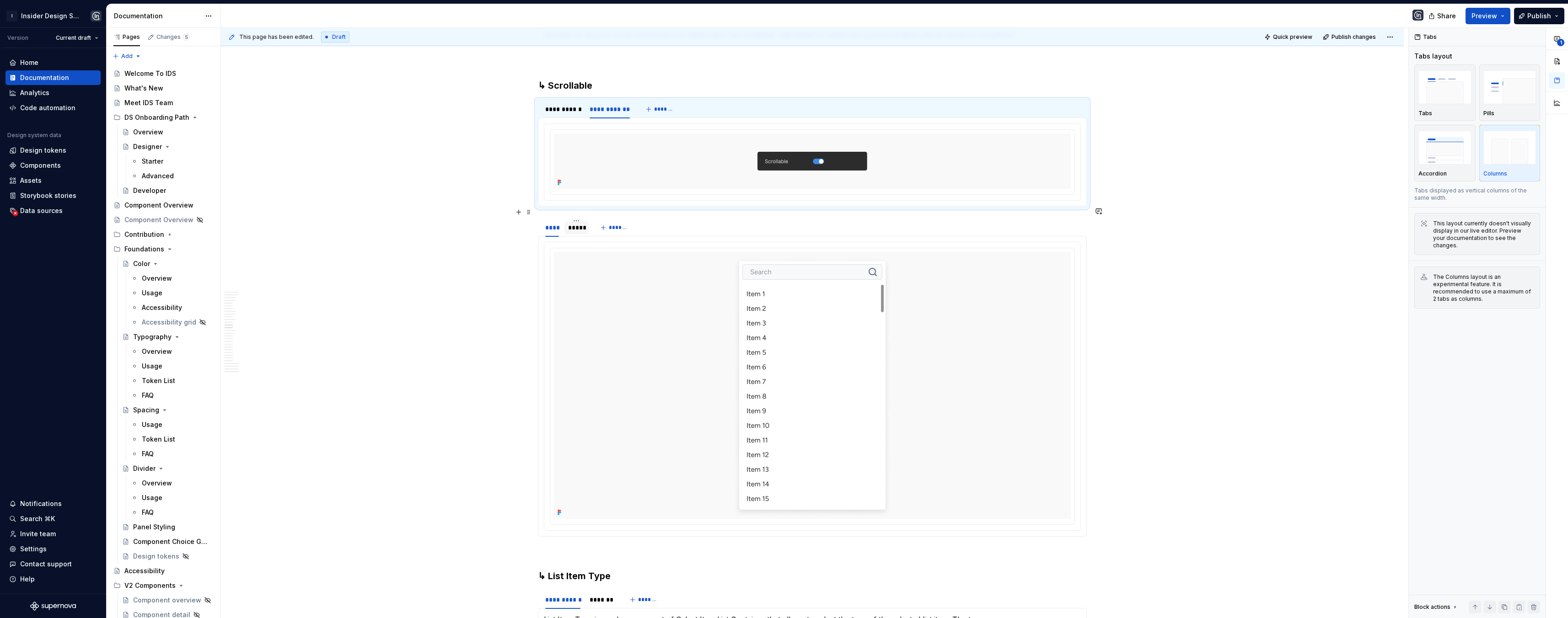
click at [579, 223] on div "*****" at bounding box center [576, 228] width 16 height 9
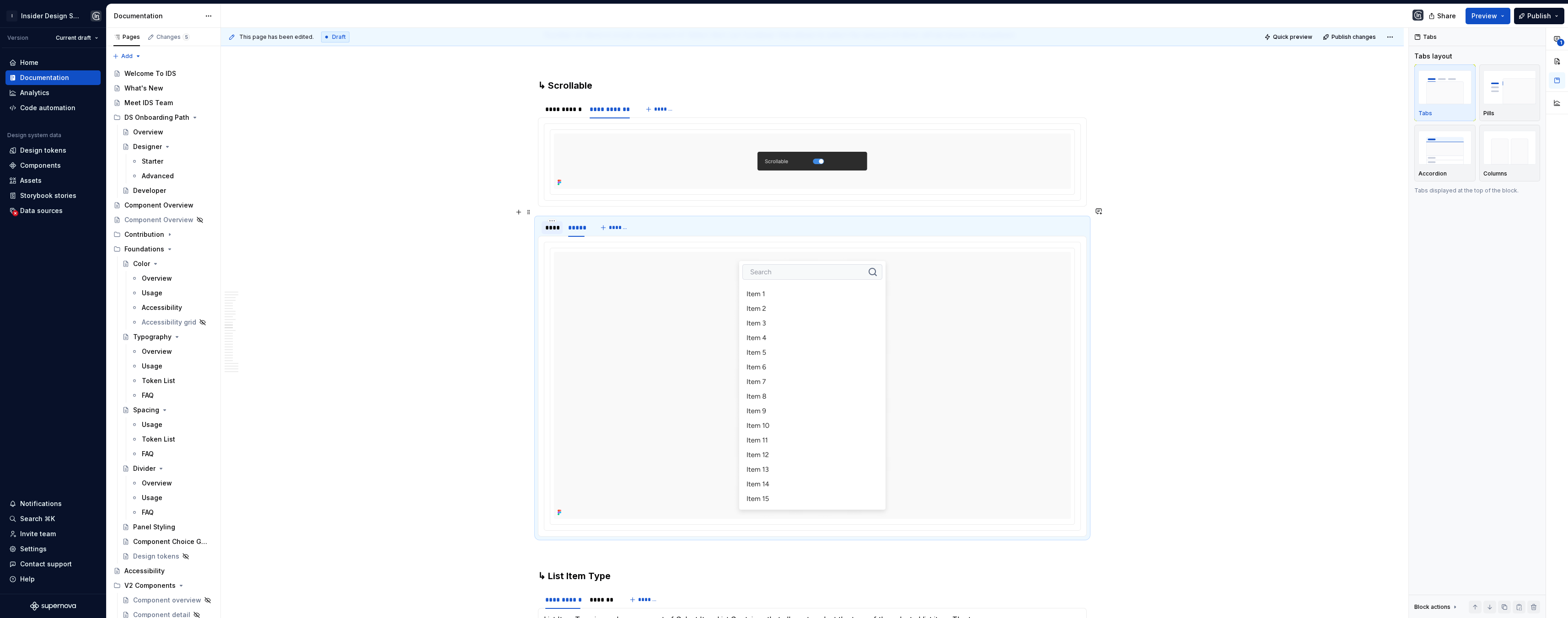
click at [550, 222] on div "****" at bounding box center [551, 228] width 21 height 13
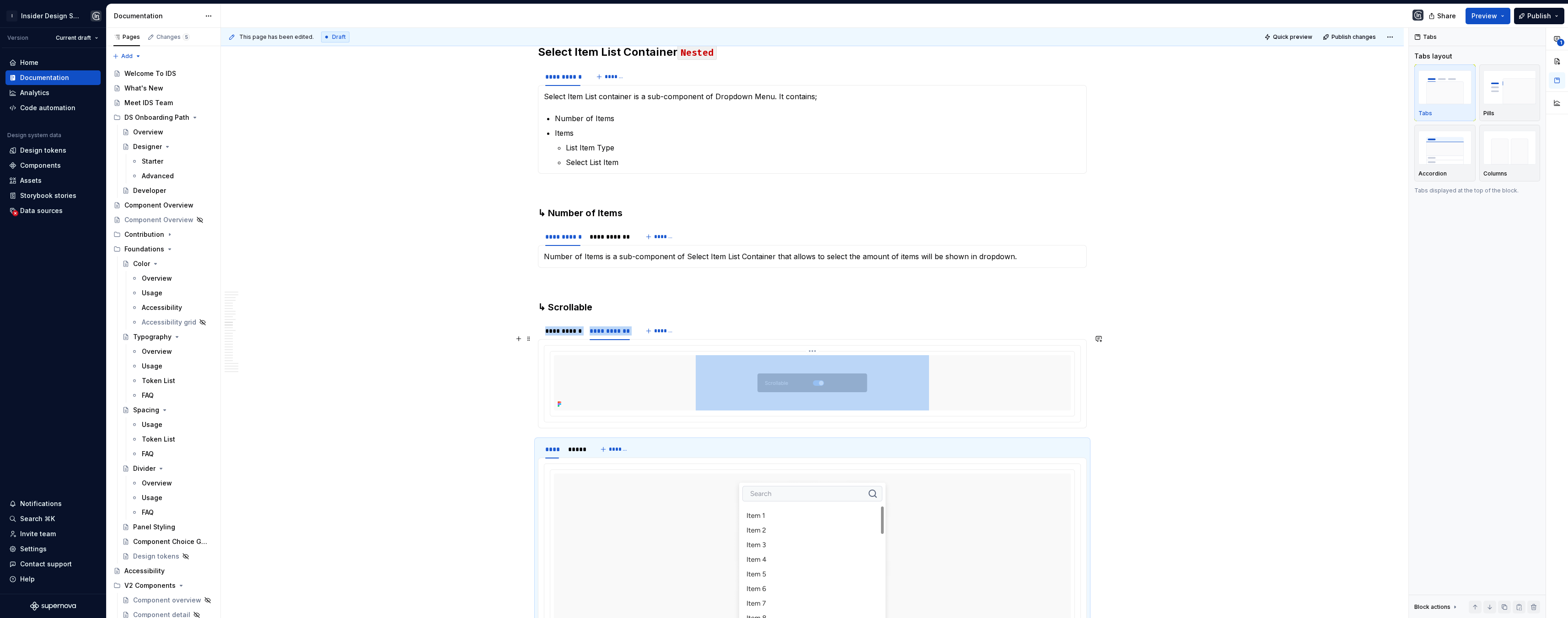
scroll to position [4115, 0]
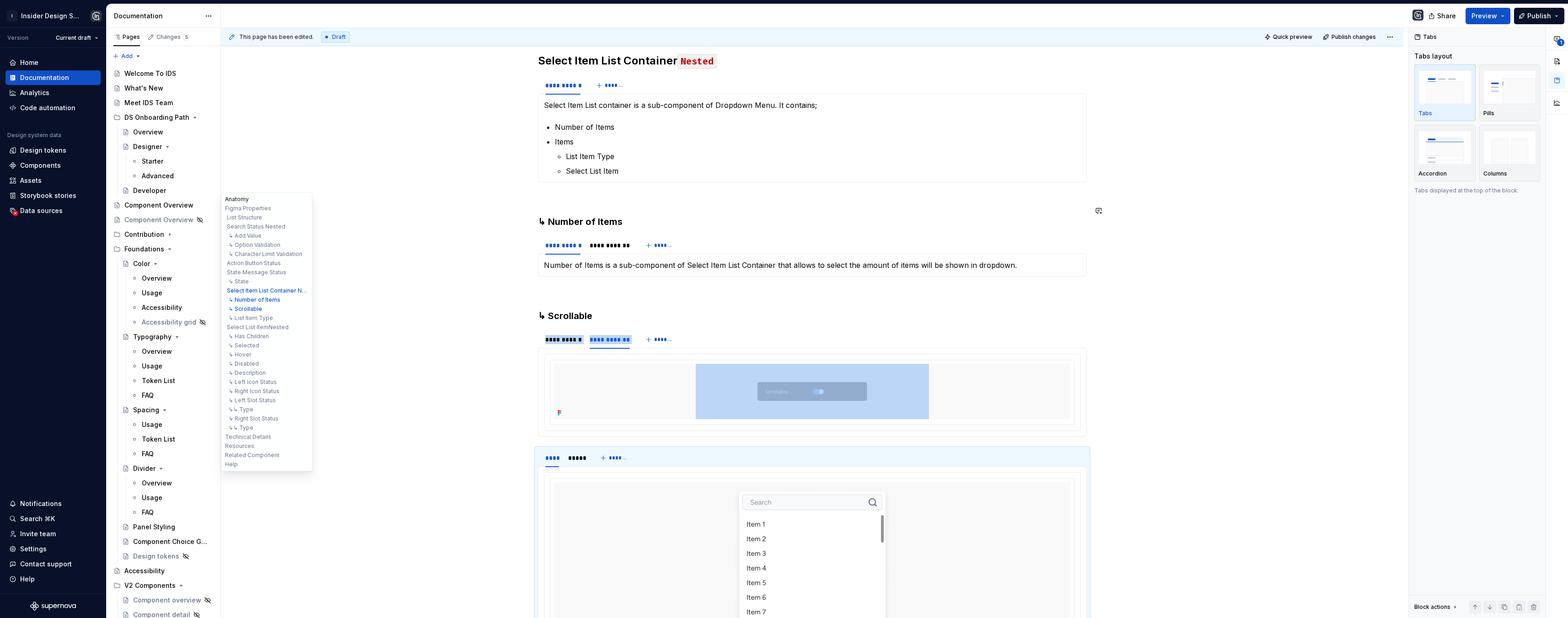
click at [241, 196] on button "Anatomy" at bounding box center [266, 200] width 87 height 9
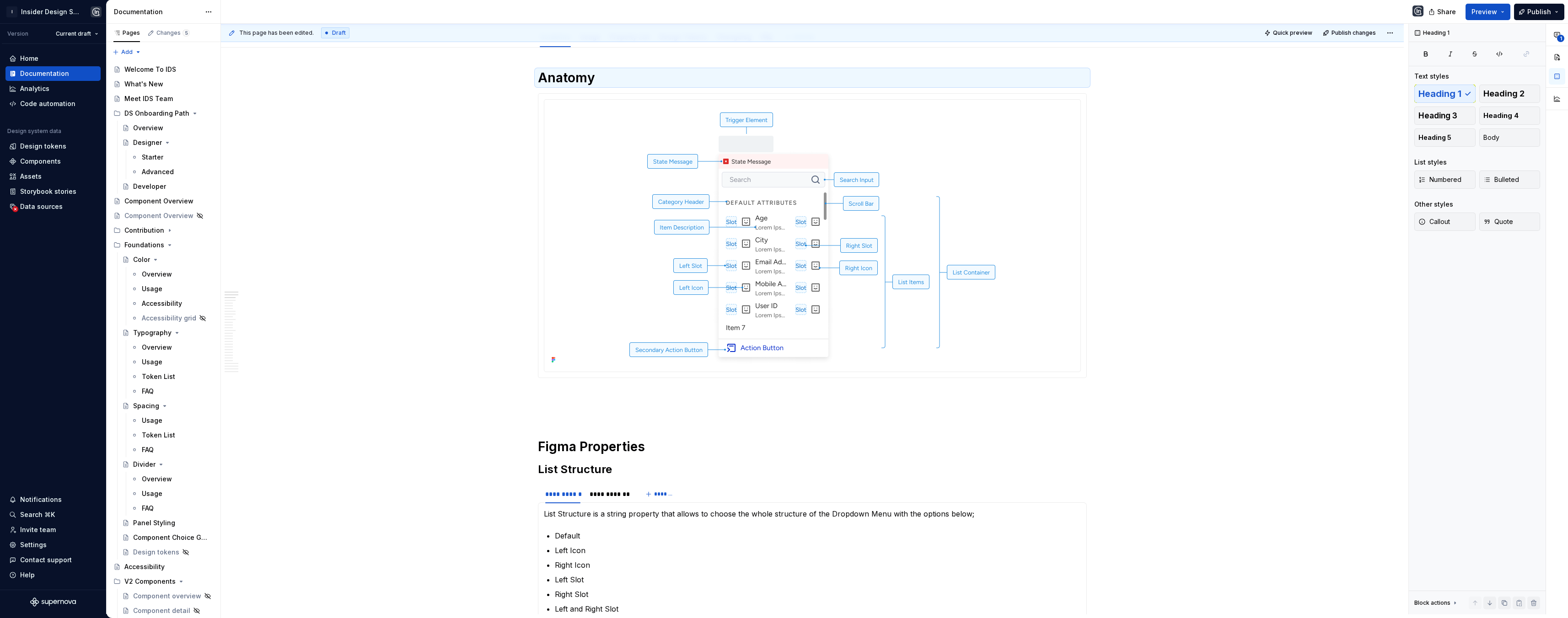
scroll to position [0, 0]
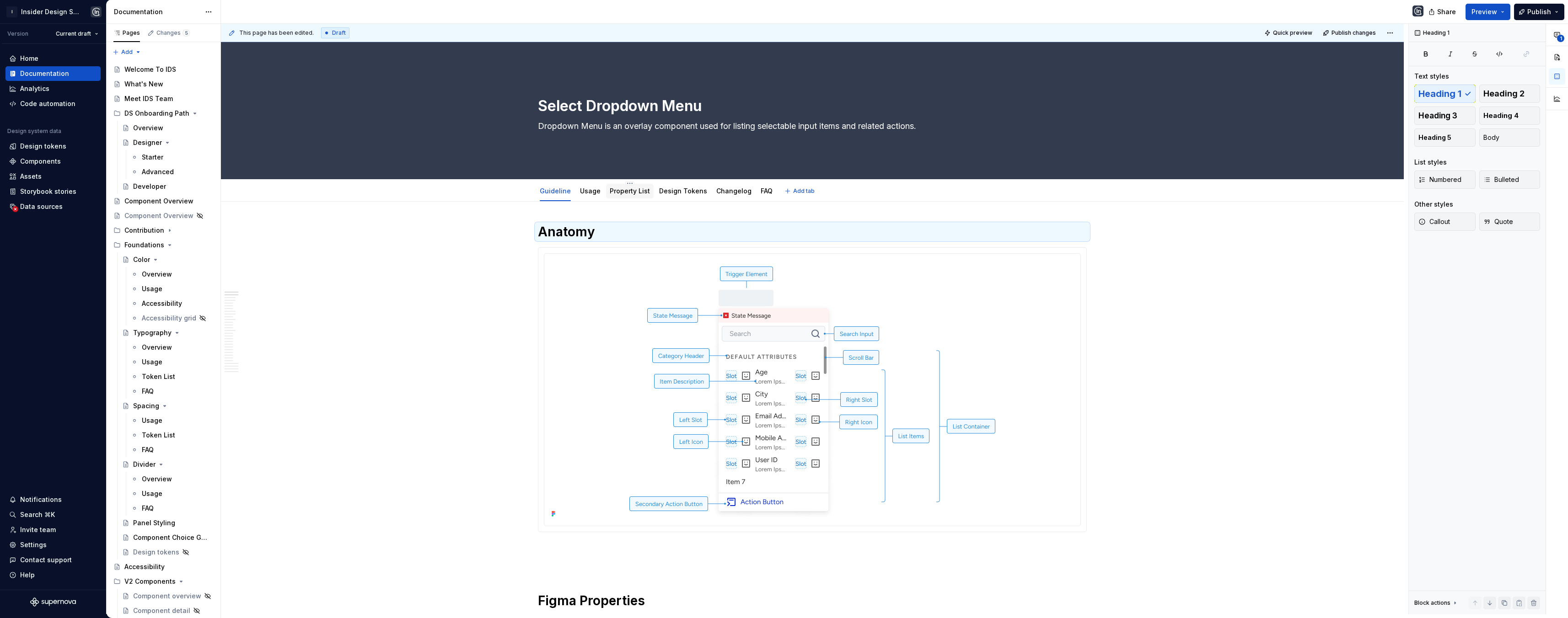
click at [625, 189] on link "Property List" at bounding box center [629, 190] width 40 height 8
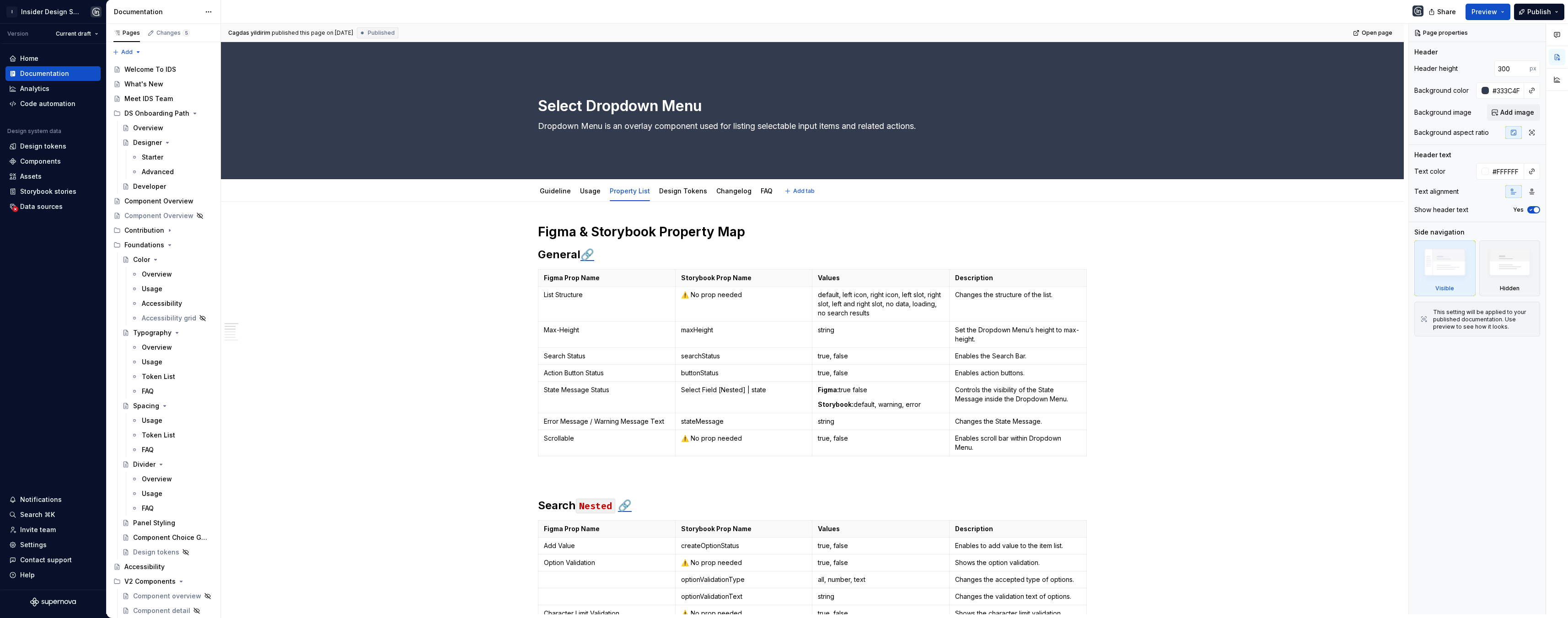
type textarea "*"
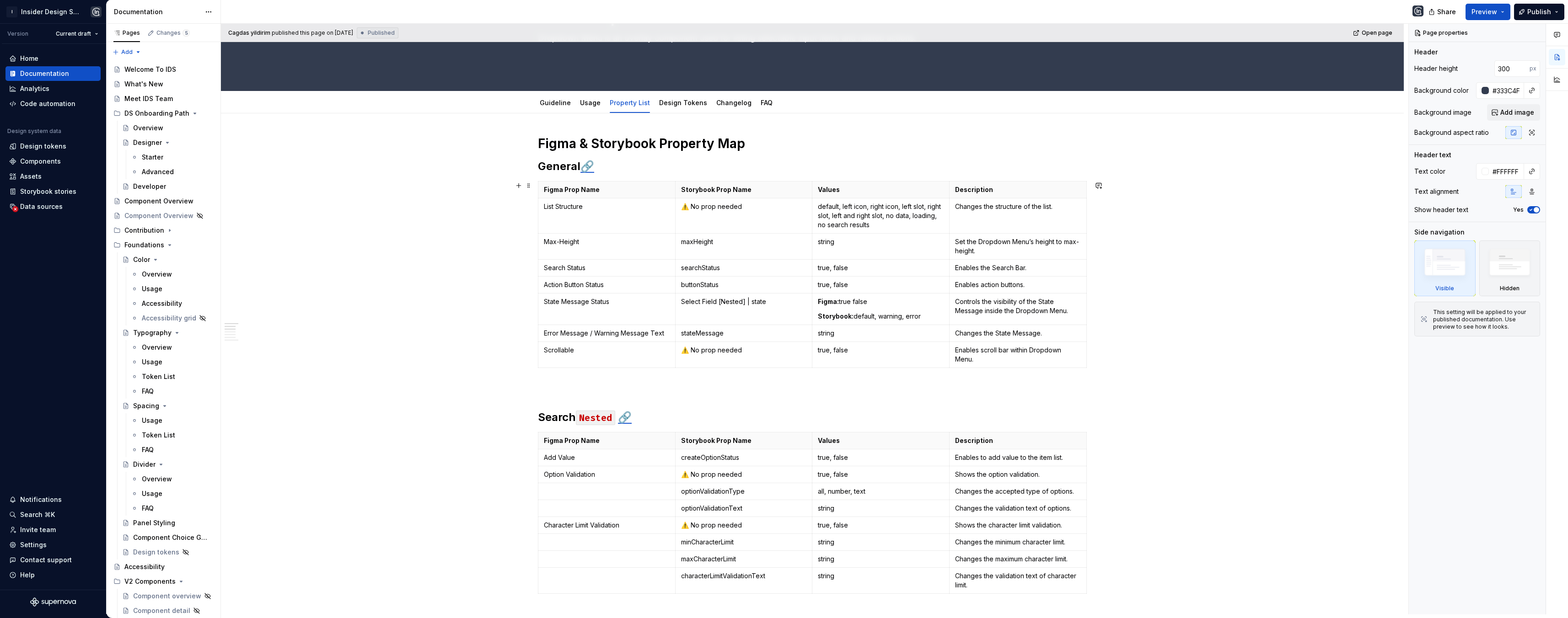
scroll to position [75, 0]
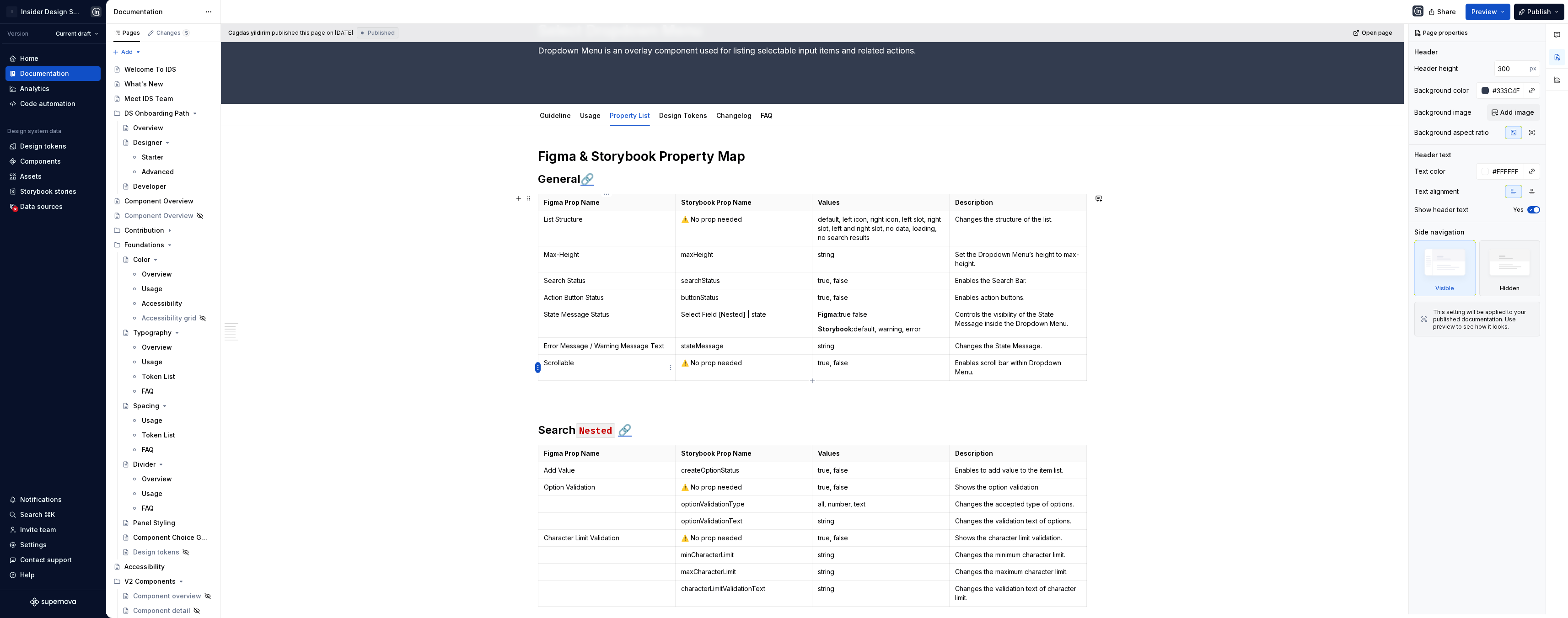
click at [536, 368] on html "I Insider Design System Version Current draft Home Documentation Analytics Code…" at bounding box center [784, 309] width 1568 height 618
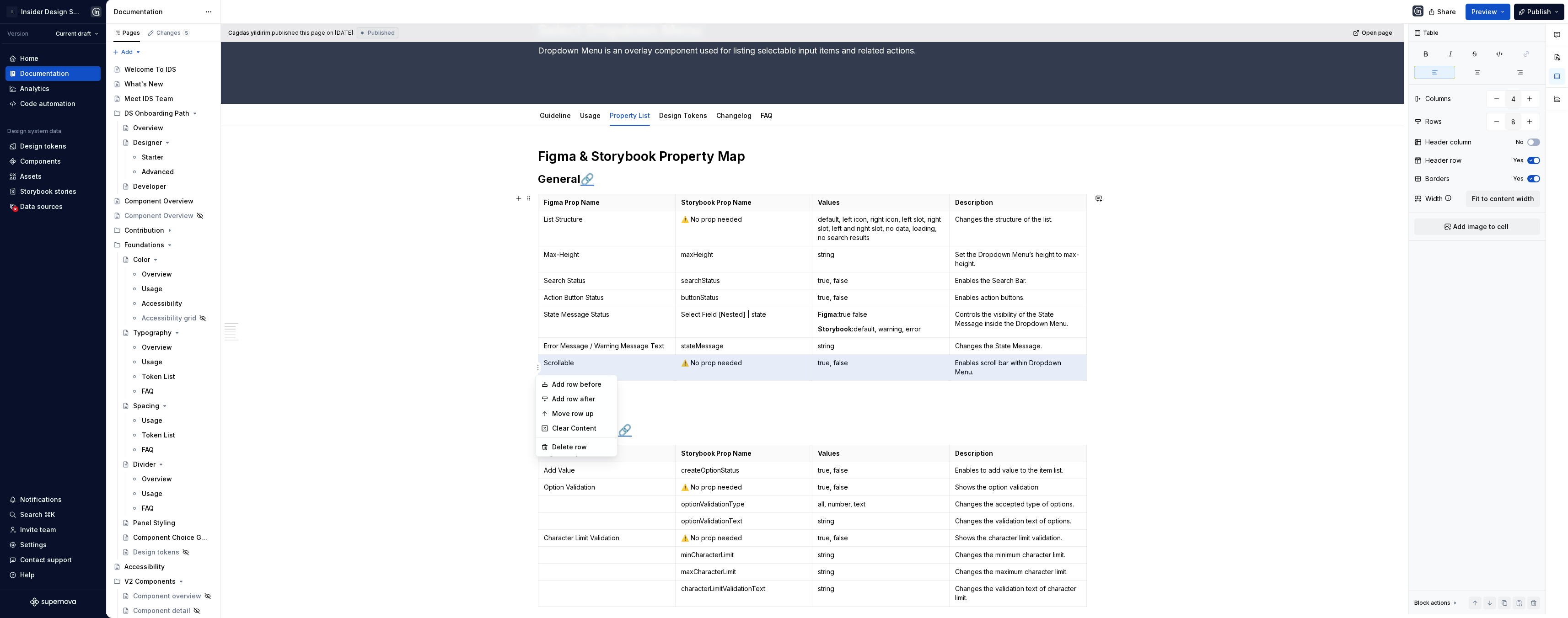
click at [537, 366] on html "I Insider Design System Version Current draft Home Documentation Analytics Code…" at bounding box center [784, 309] width 1568 height 618
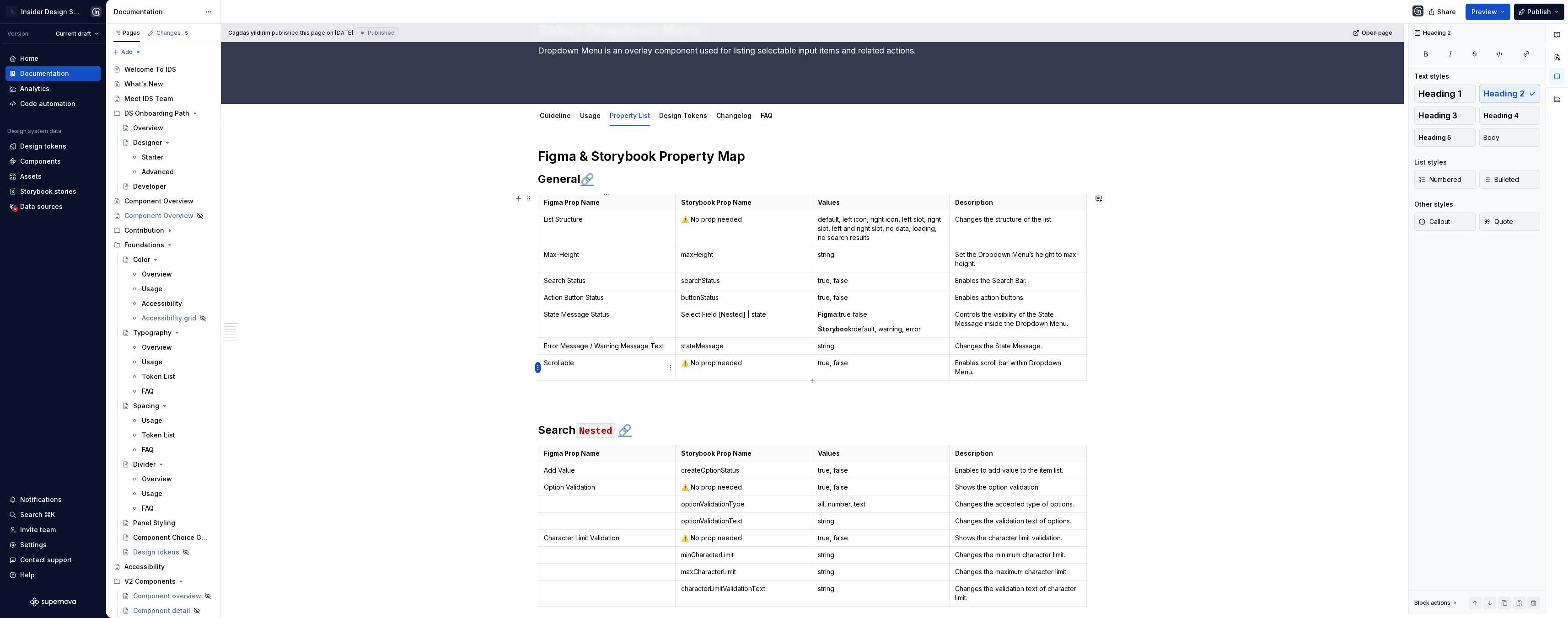
click at [540, 367] on html "I Insider Design System Version Current draft Home Documentation Analytics Code…" at bounding box center [784, 309] width 1568 height 618
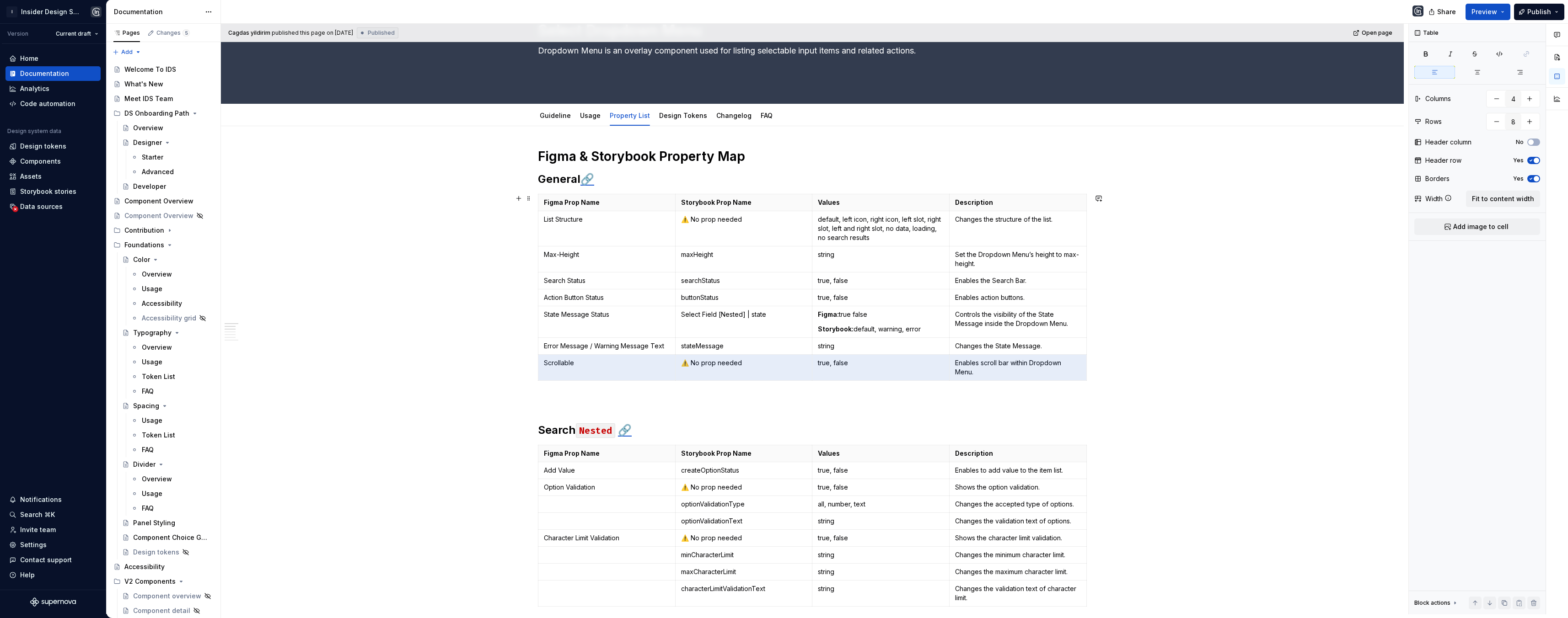
click at [490, 370] on html "I Insider Design System Version Current draft Home Documentation Analytics Code…" at bounding box center [784, 309] width 1568 height 618
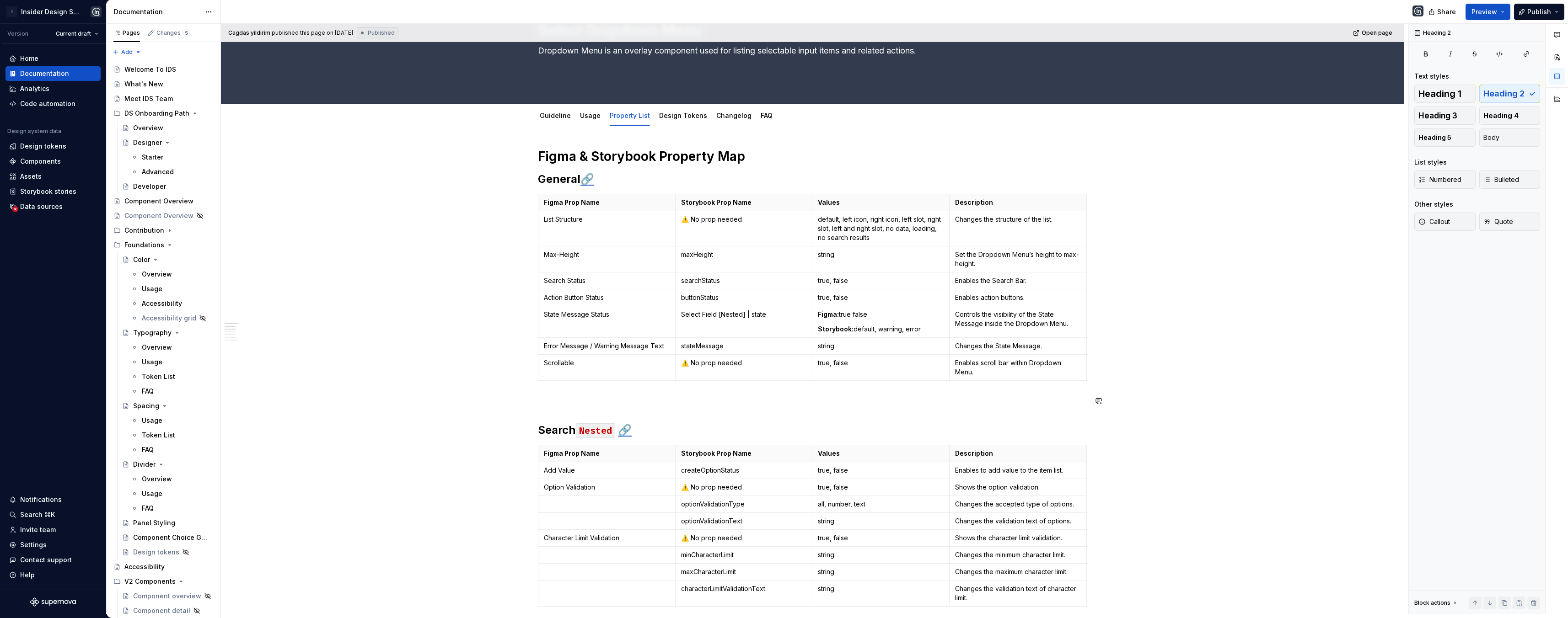
scroll to position [297, 0]
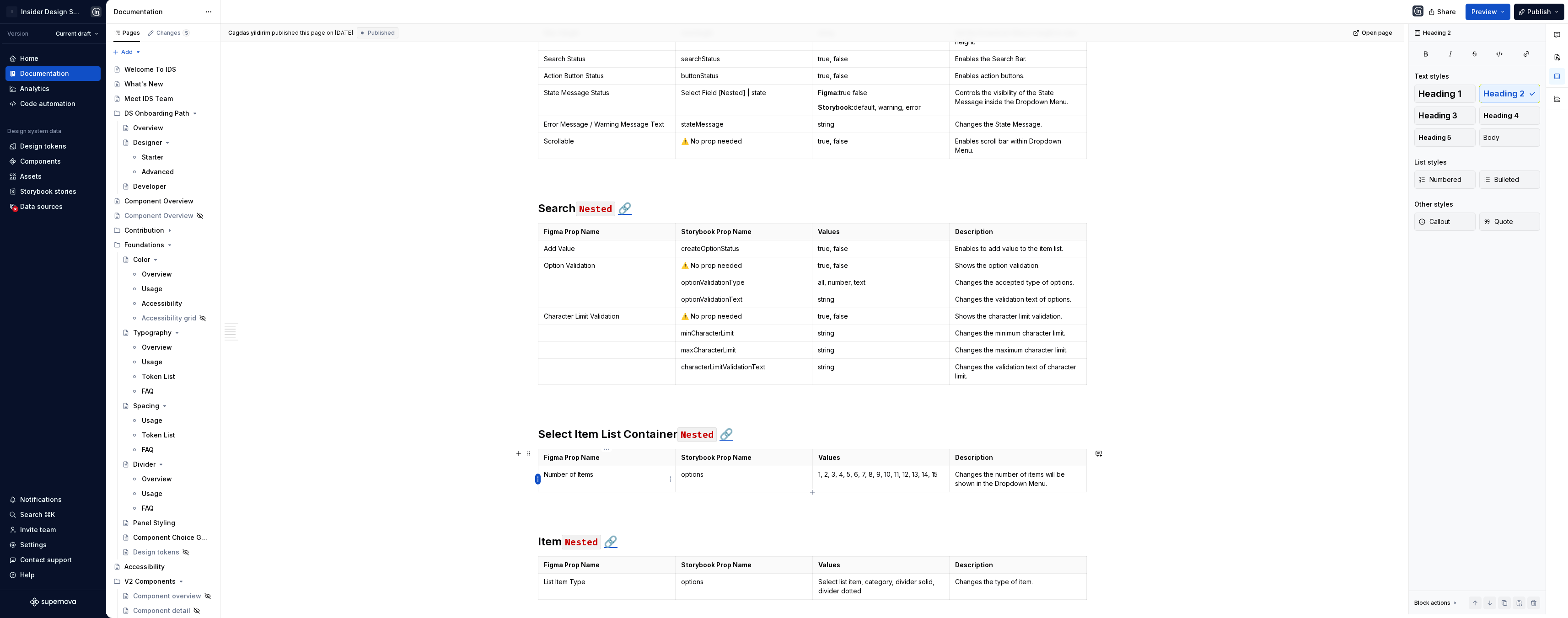
click at [537, 480] on html "I Insider Design System Version Current draft Home Documentation Analytics Code…" at bounding box center [784, 309] width 1568 height 618
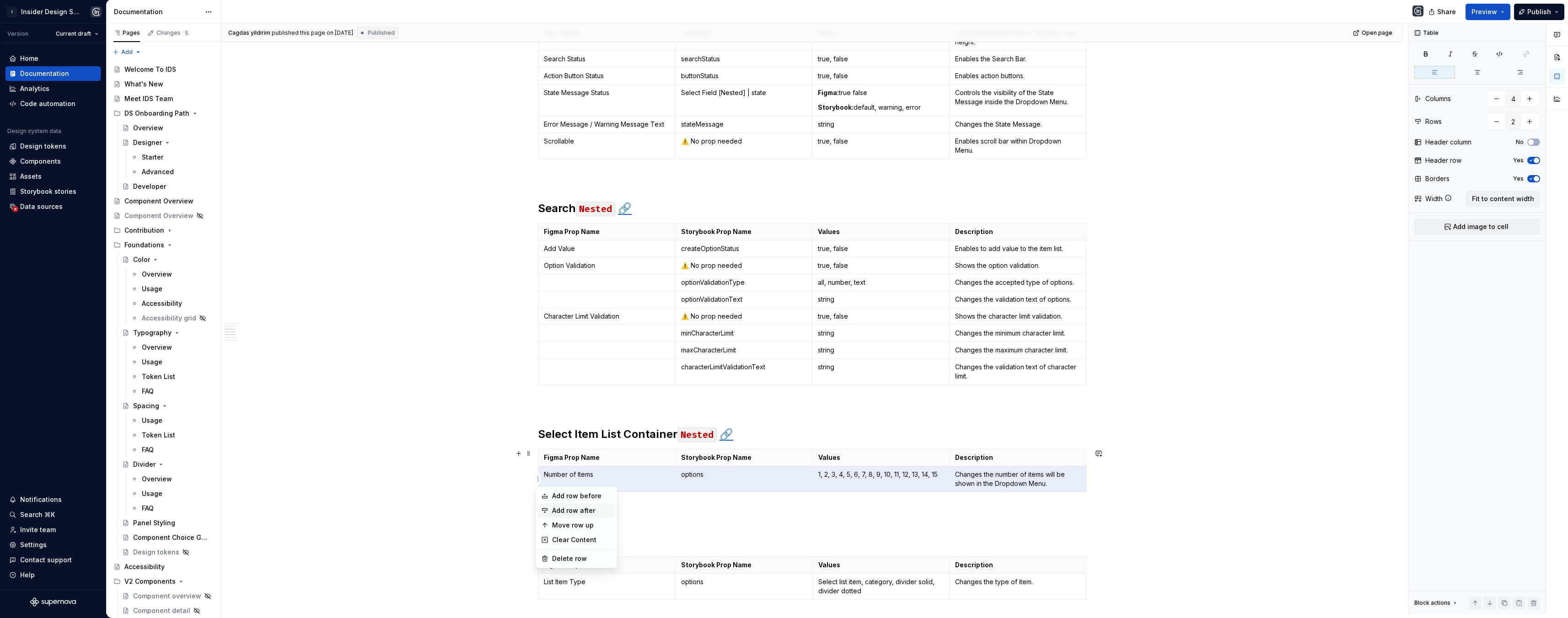
click at [574, 510] on div "Add row after" at bounding box center [581, 511] width 59 height 9
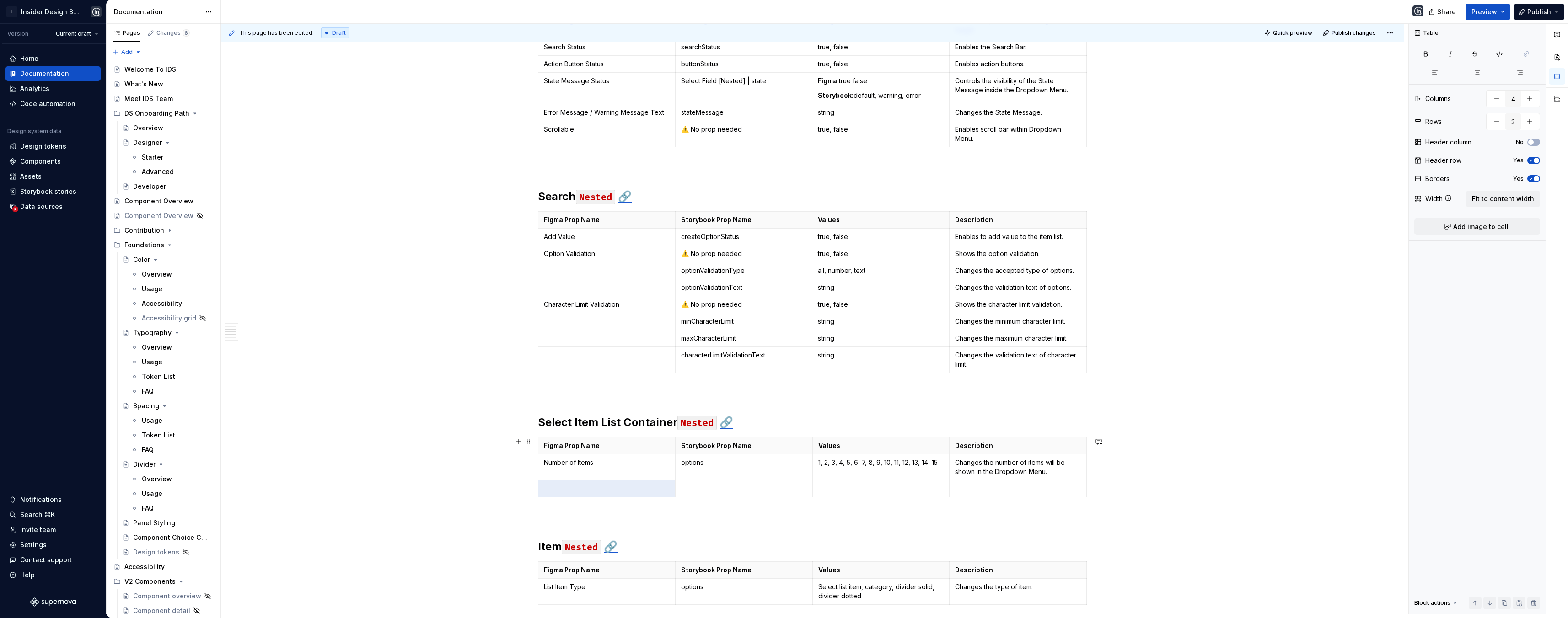
scroll to position [297, 0]
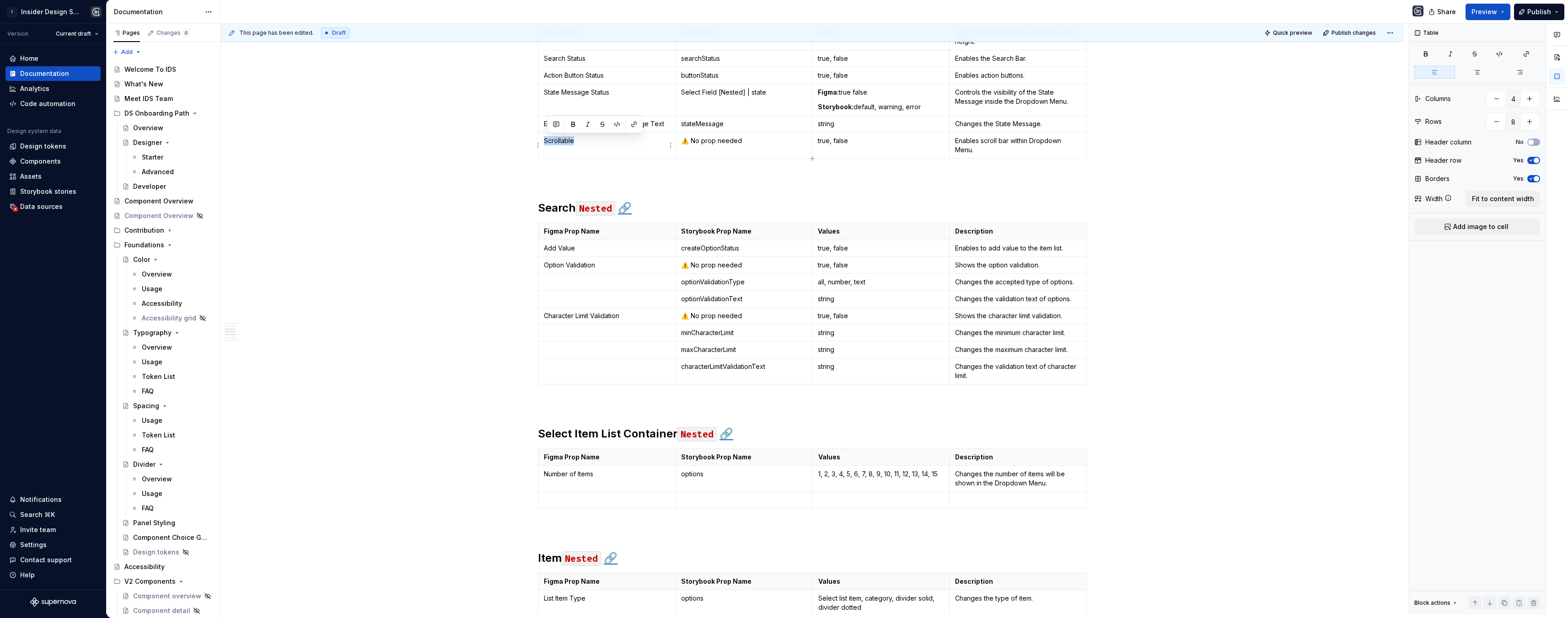
drag, startPoint x: 566, startPoint y: 139, endPoint x: 543, endPoint y: 139, distance: 23.0
click at [543, 139] on td "Scrollable" at bounding box center [607, 145] width 137 height 26
copy p "Scrollable"
click at [580, 500] on p at bounding box center [607, 501] width 126 height 9
drag, startPoint x: 740, startPoint y: 142, endPoint x: 677, endPoint y: 139, distance: 63.1
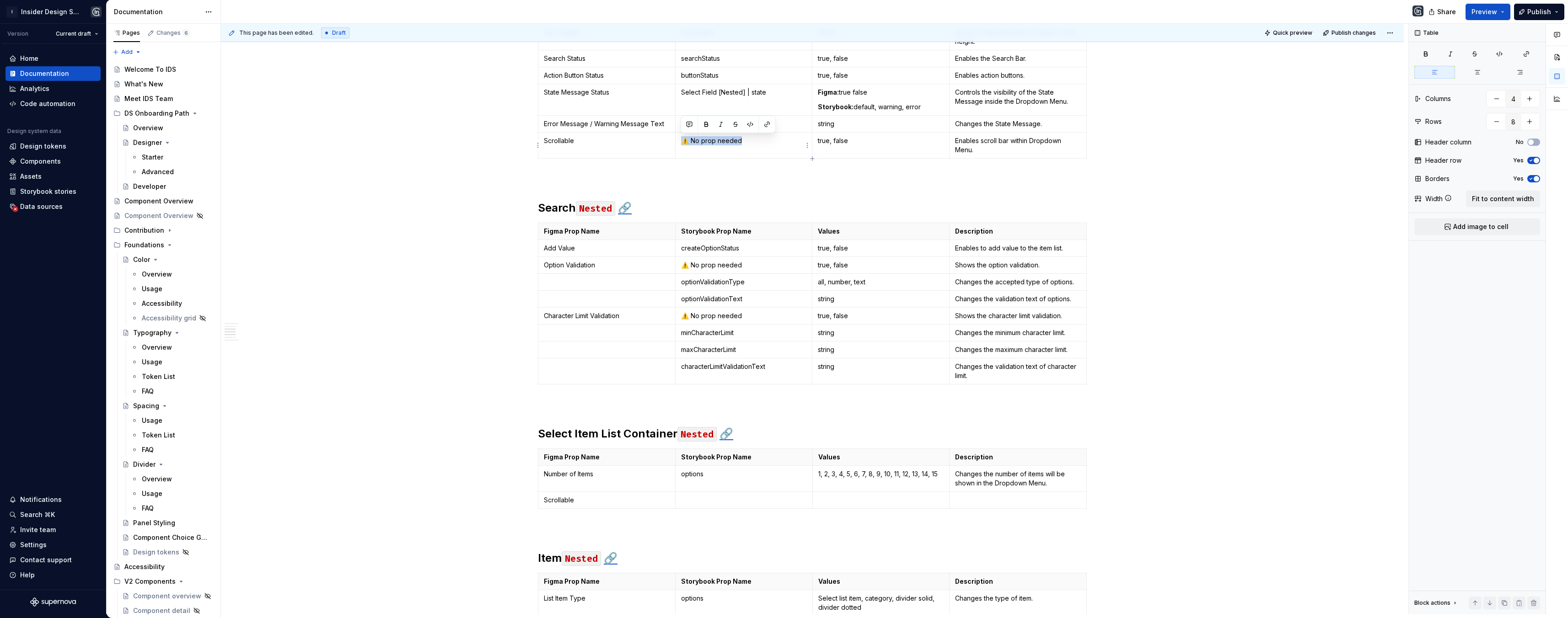
click at [677, 139] on td "⚠️ No prop needed" at bounding box center [744, 145] width 137 height 26
copy p "⚠️ No prop needed"
click at [714, 501] on p at bounding box center [744, 501] width 126 height 9
drag, startPoint x: 848, startPoint y: 140, endPoint x: 817, endPoint y: 138, distance: 31.1
click at [817, 138] on td "true, false" at bounding box center [881, 145] width 137 height 26
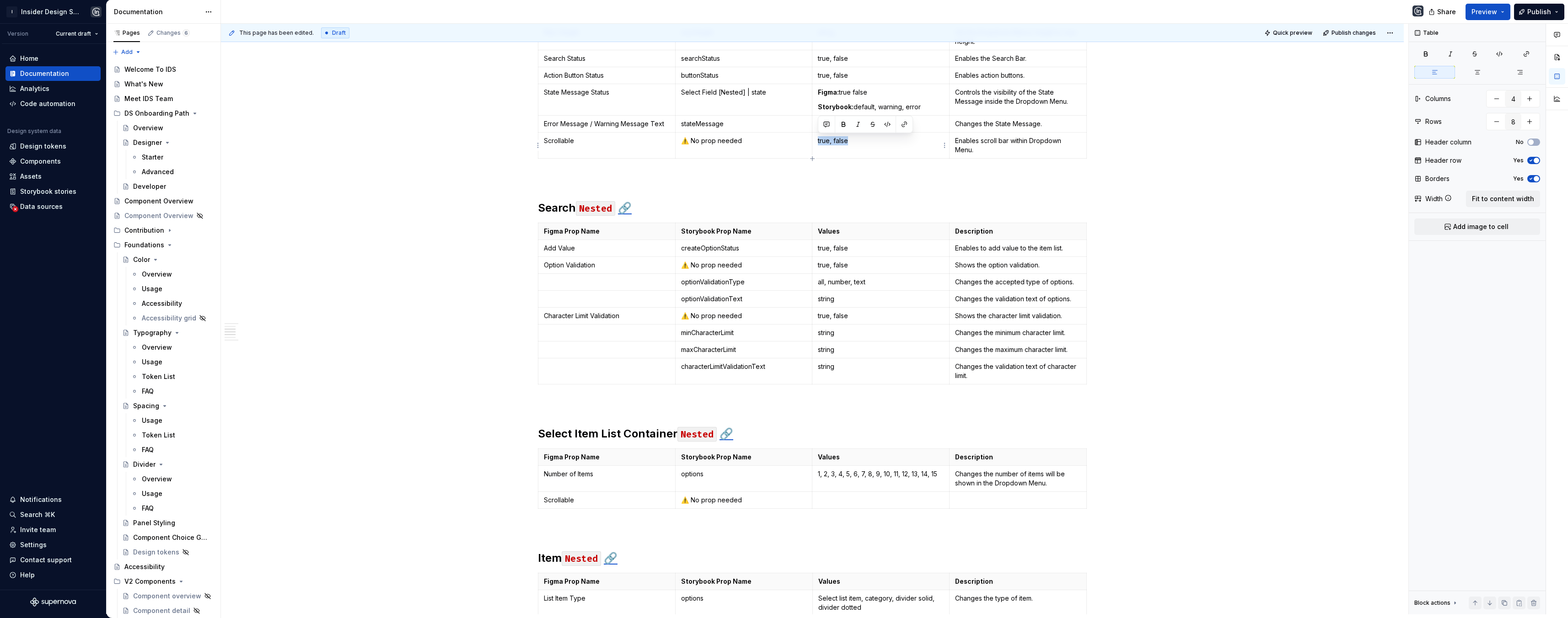
copy p "true, false"
click at [832, 498] on p at bounding box center [881, 501] width 126 height 9
drag, startPoint x: 983, startPoint y: 152, endPoint x: 954, endPoint y: 142, distance: 30.7
click at [954, 142] on td "Enables scroll bar within Dropdown Menu." at bounding box center [1018, 145] width 137 height 26
copy p "Enables scroll bar within Dropdown Menu."
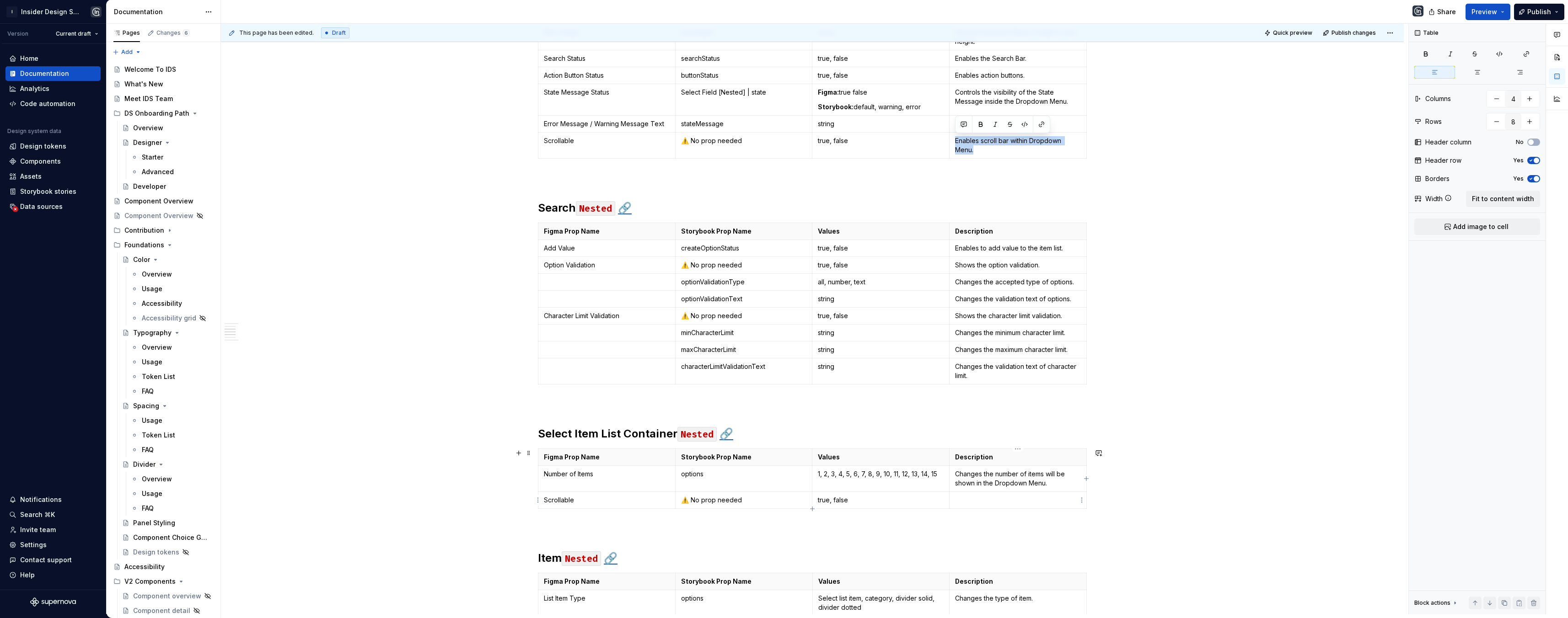
type input "3"
click at [969, 500] on p at bounding box center [1018, 501] width 126 height 9
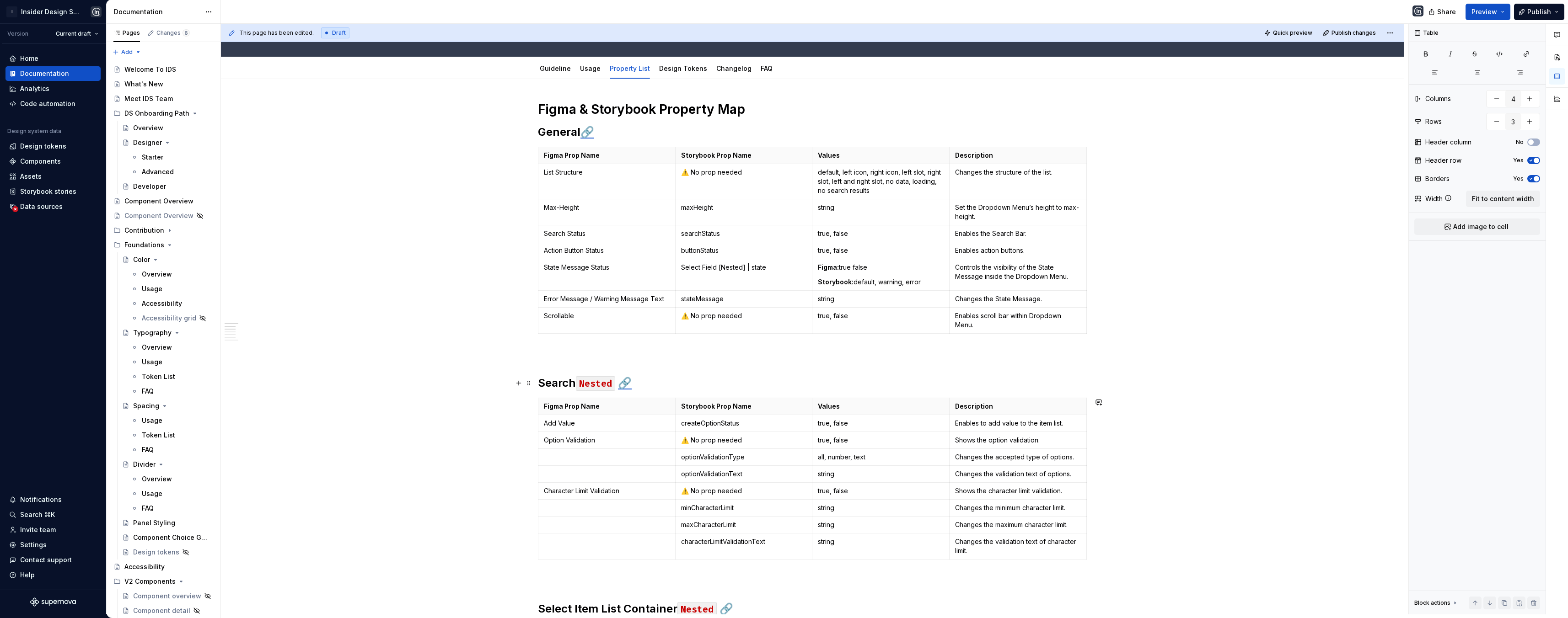
scroll to position [0, 0]
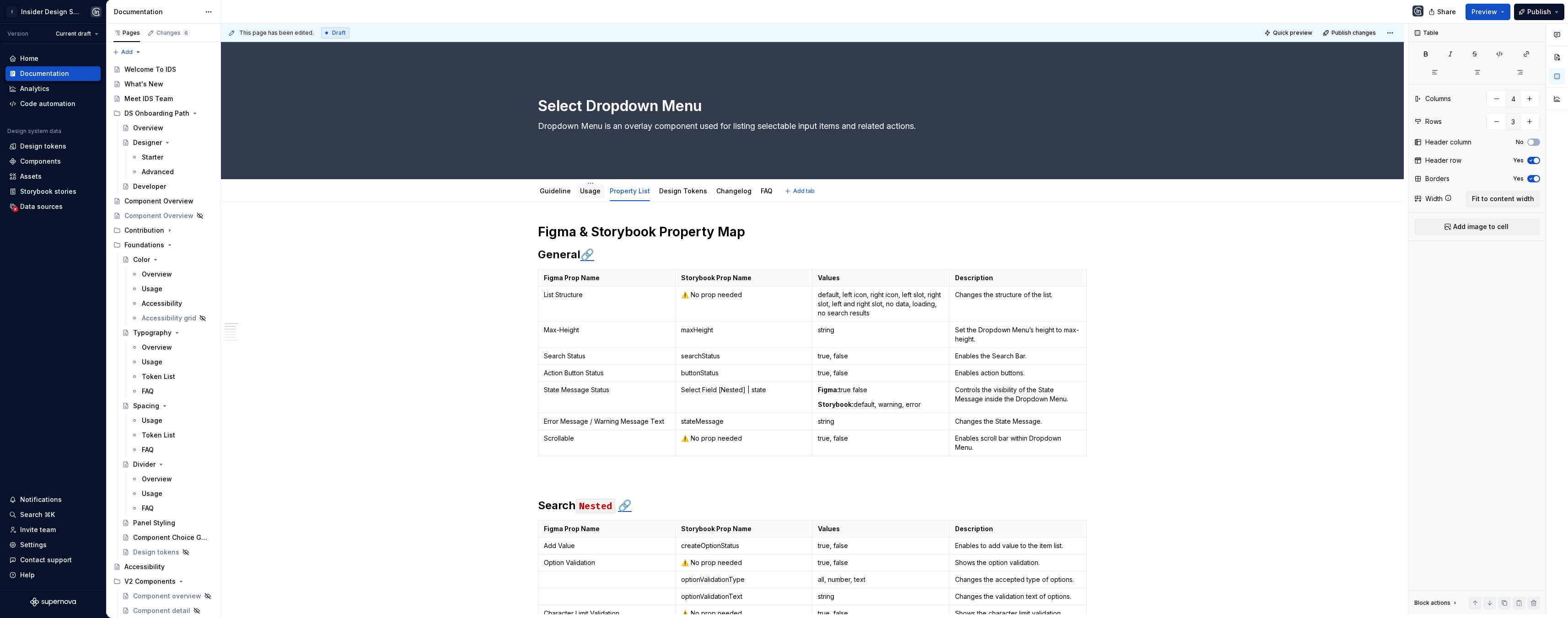
click at [583, 191] on link "Usage" at bounding box center [590, 190] width 21 height 8
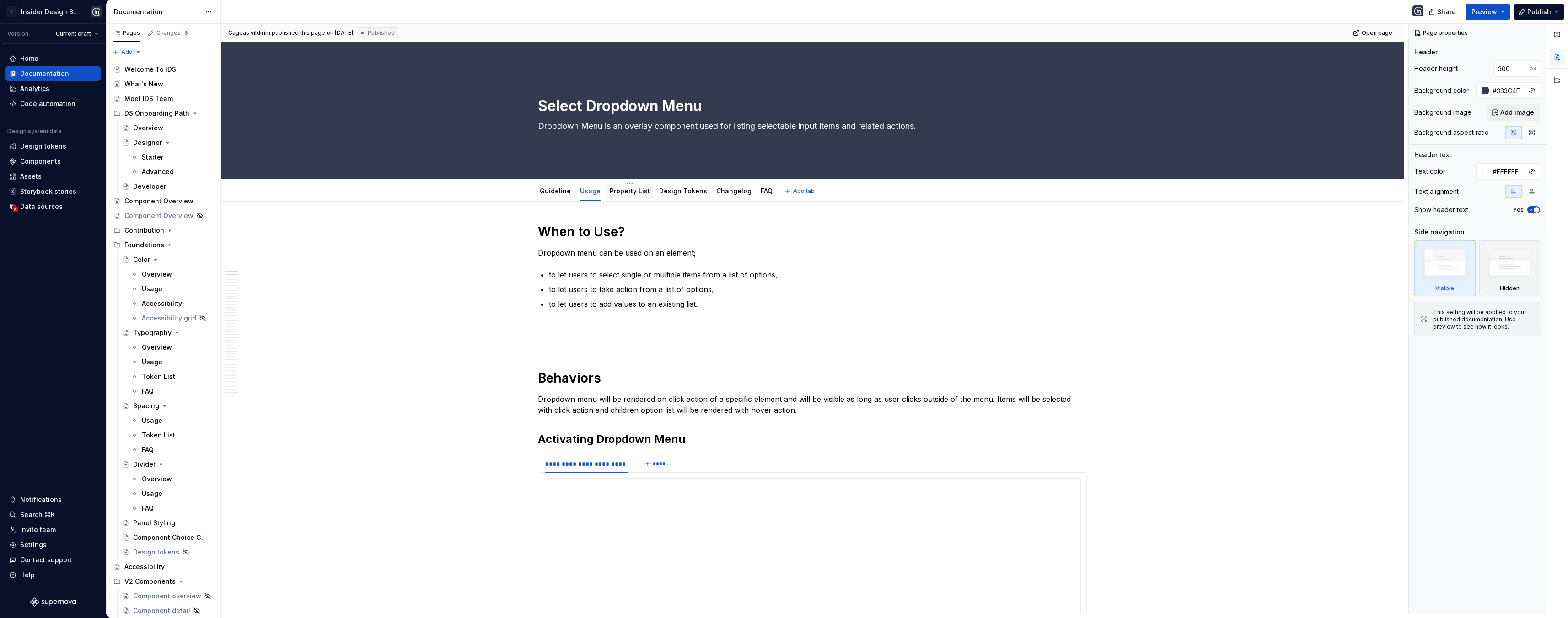
click at [622, 194] on link "Property List" at bounding box center [629, 190] width 40 height 8
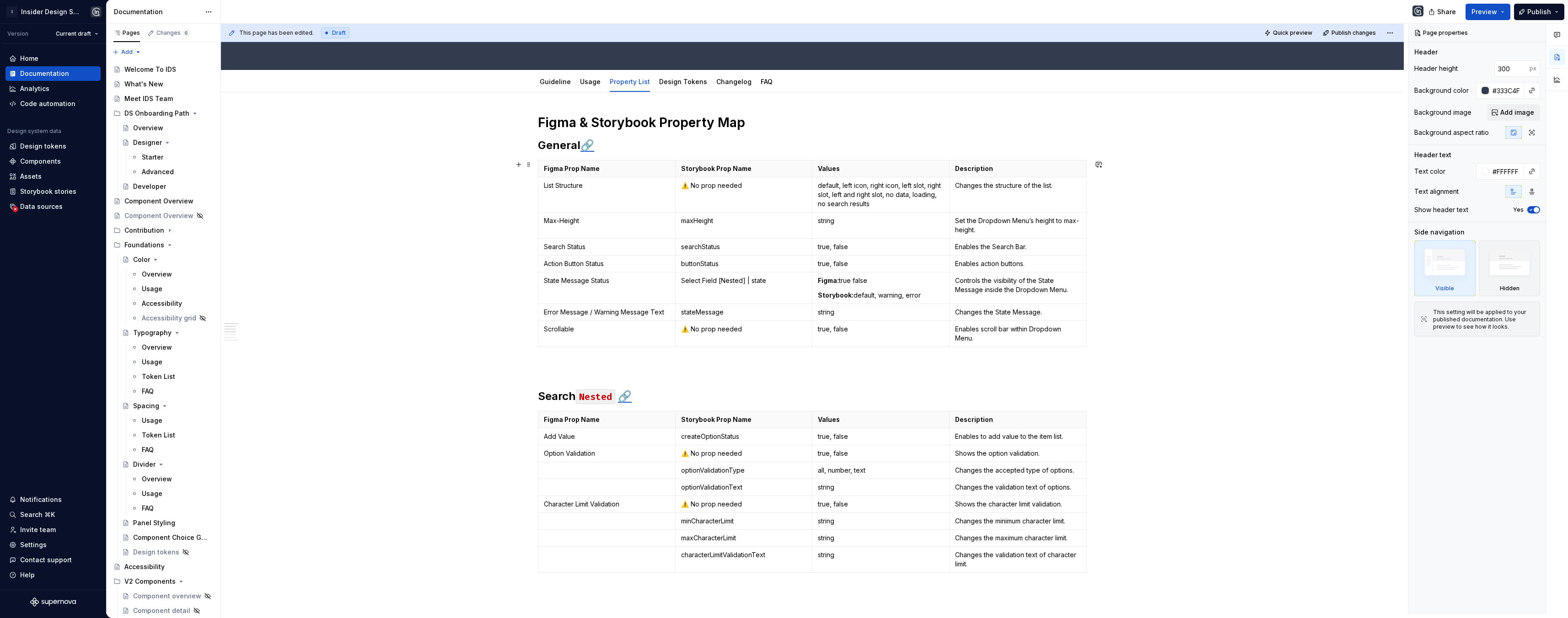
scroll to position [166, 0]
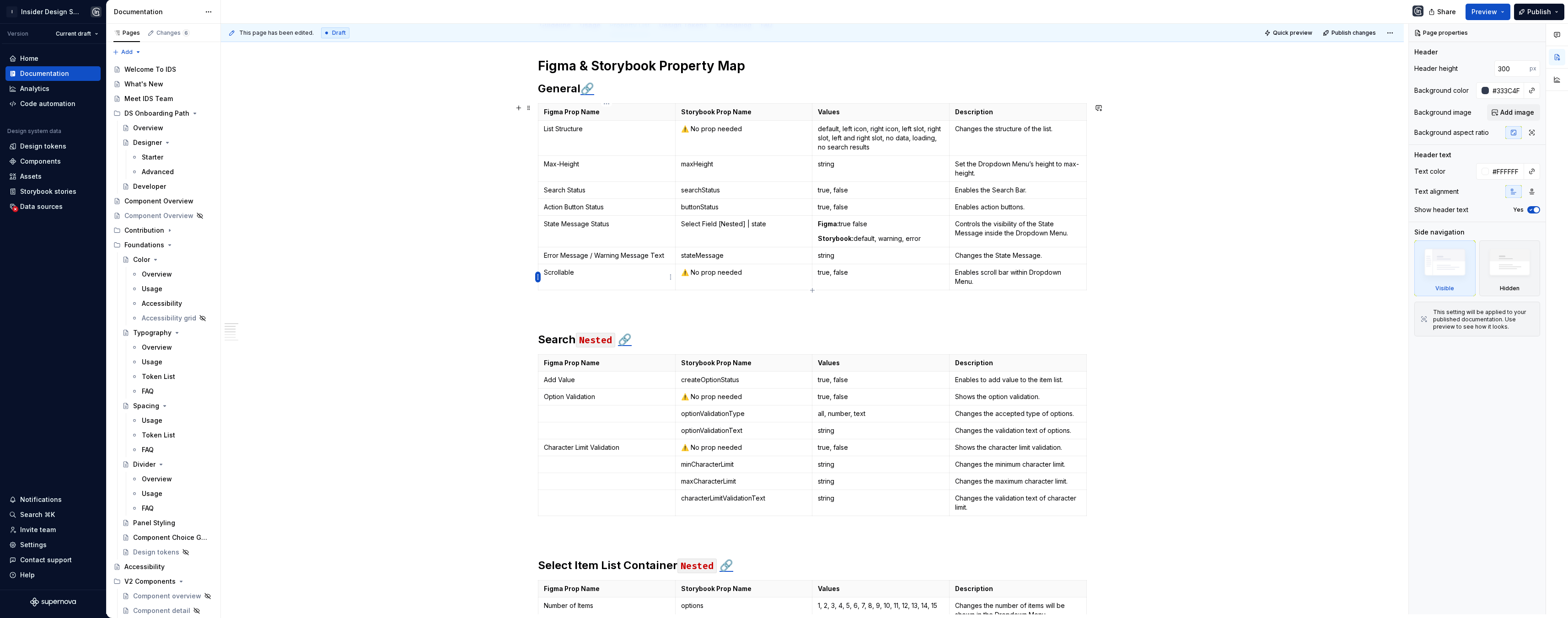
click at [538, 277] on html "I Insider Design System Version Current draft Home Documentation Analytics Code…" at bounding box center [784, 309] width 1568 height 618
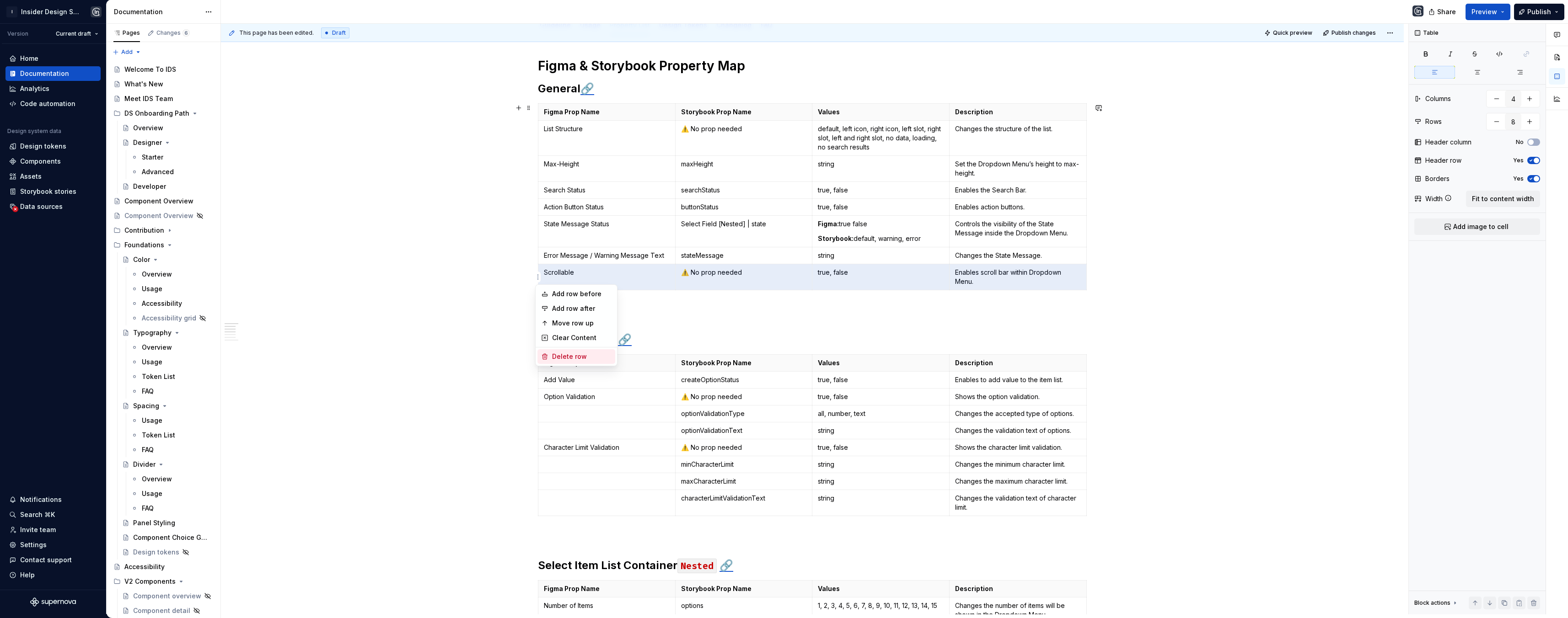
click at [554, 354] on div "Delete row" at bounding box center [581, 357] width 59 height 9
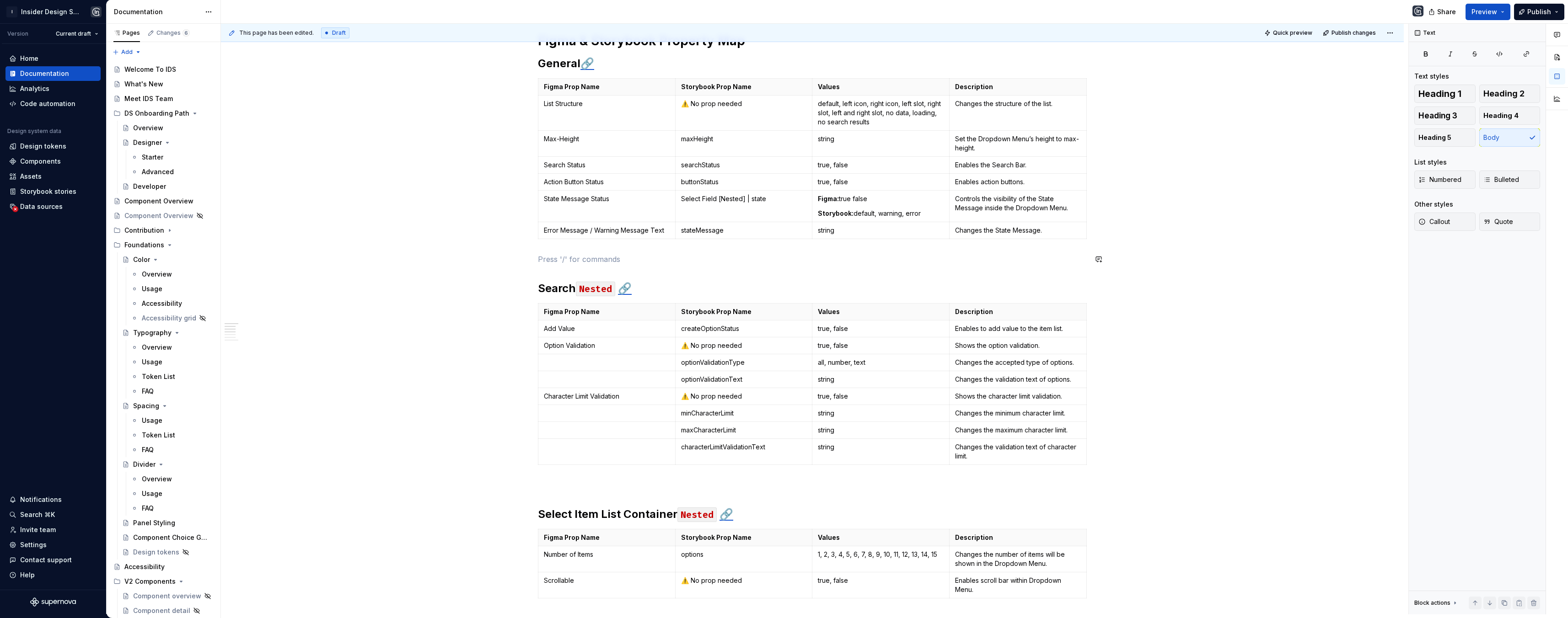
scroll to position [214, 0]
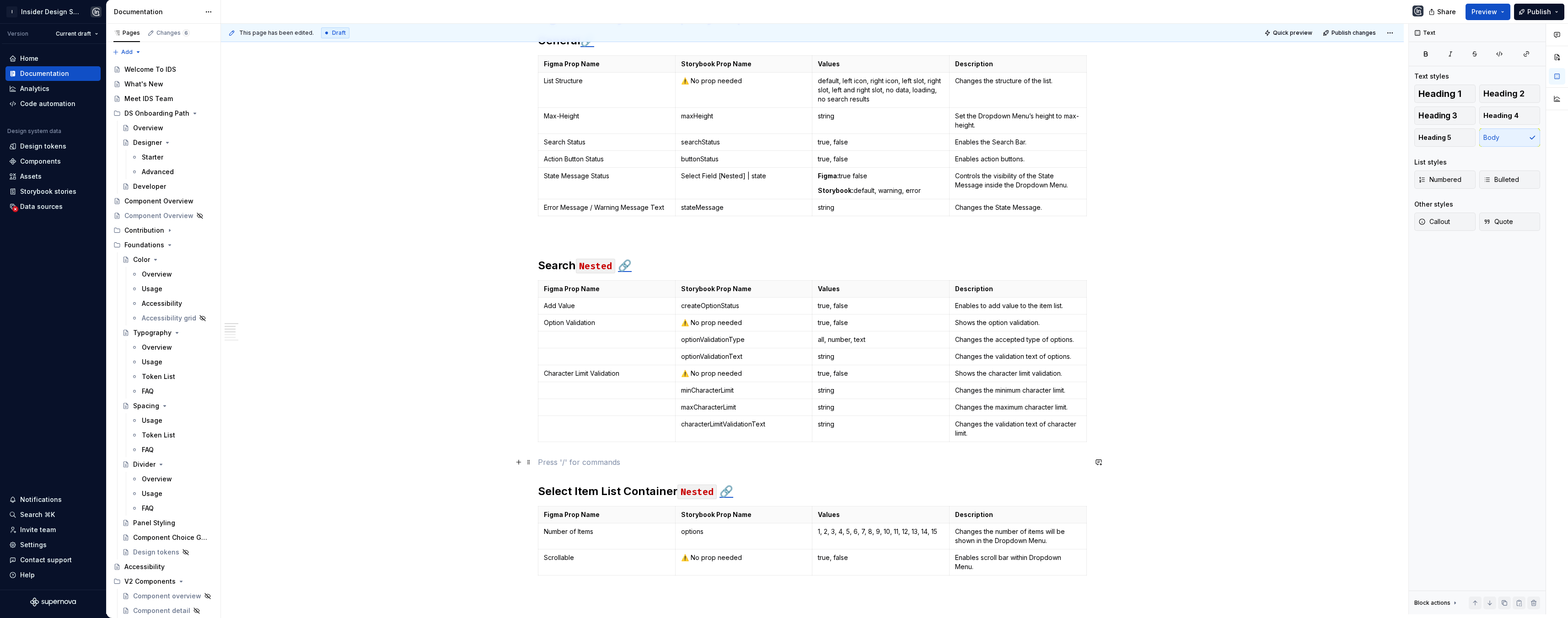
click at [549, 460] on p at bounding box center [812, 462] width 549 height 11
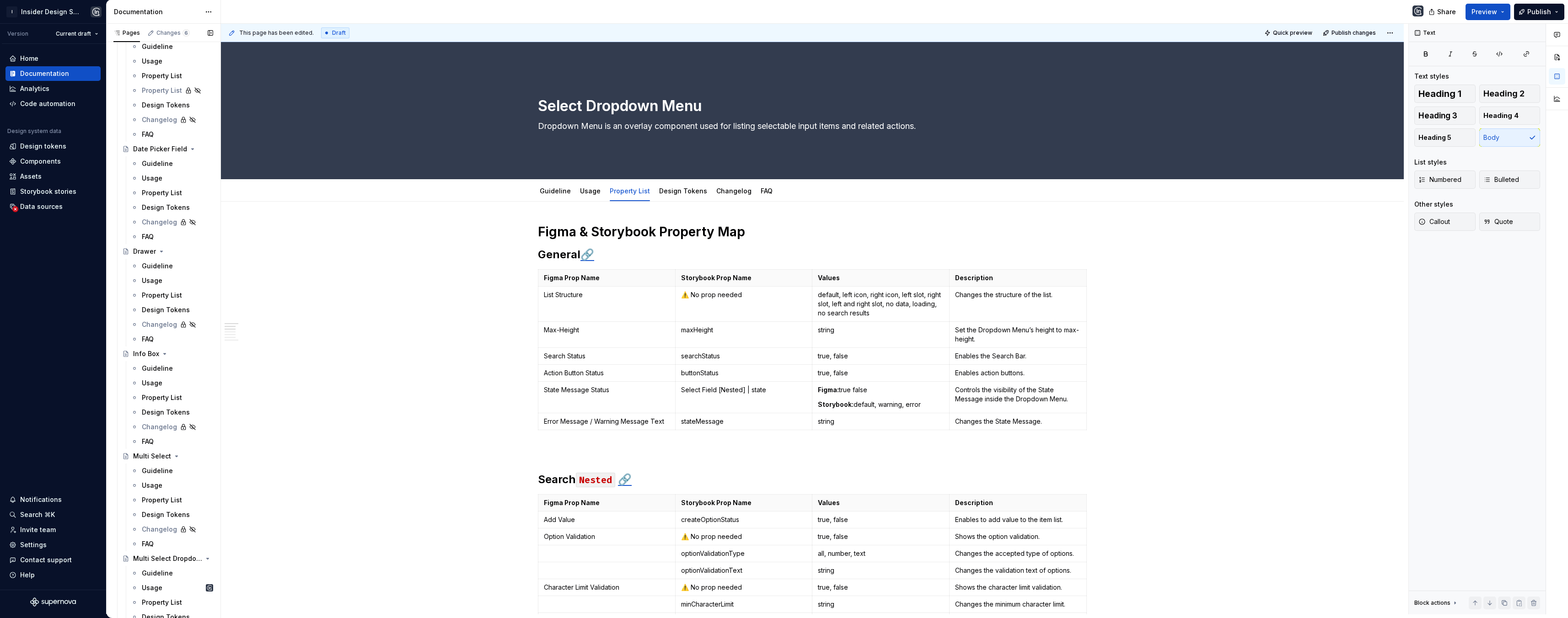
scroll to position [1681, 0]
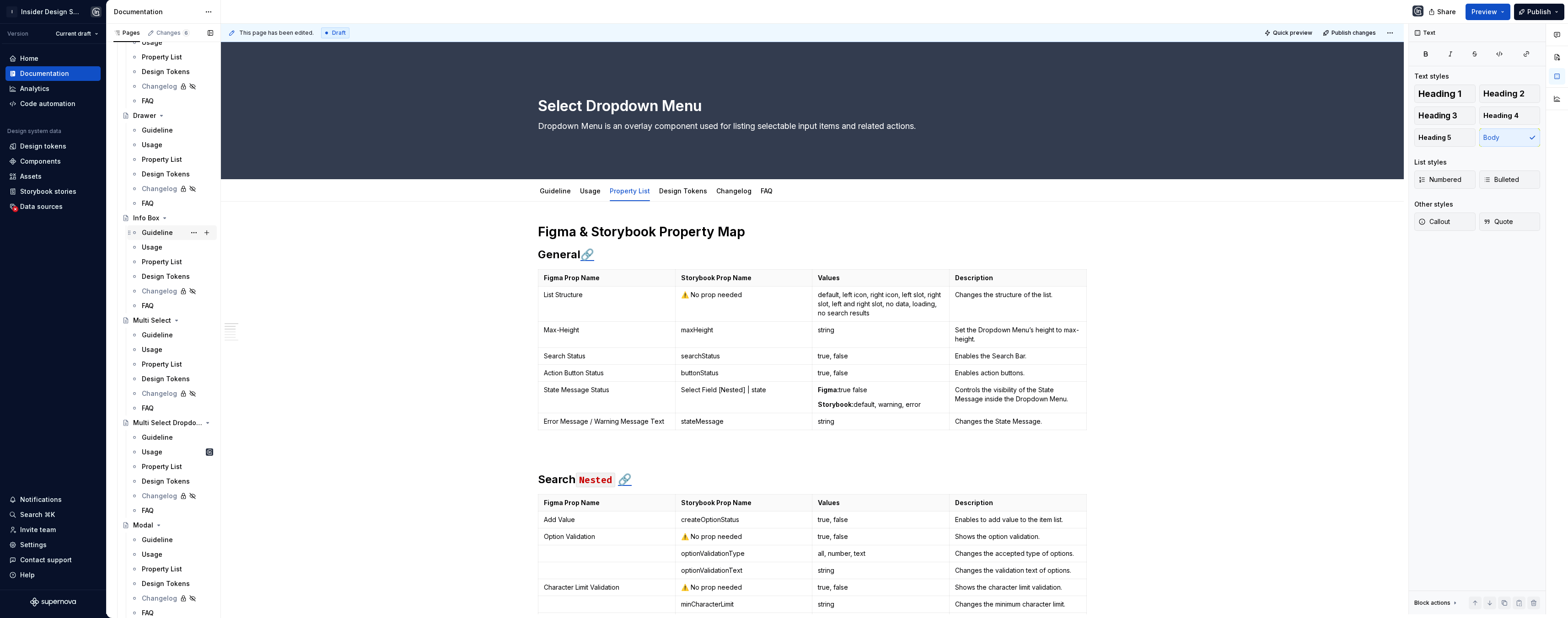
click at [156, 234] on div "Guideline" at bounding box center [157, 233] width 31 height 9
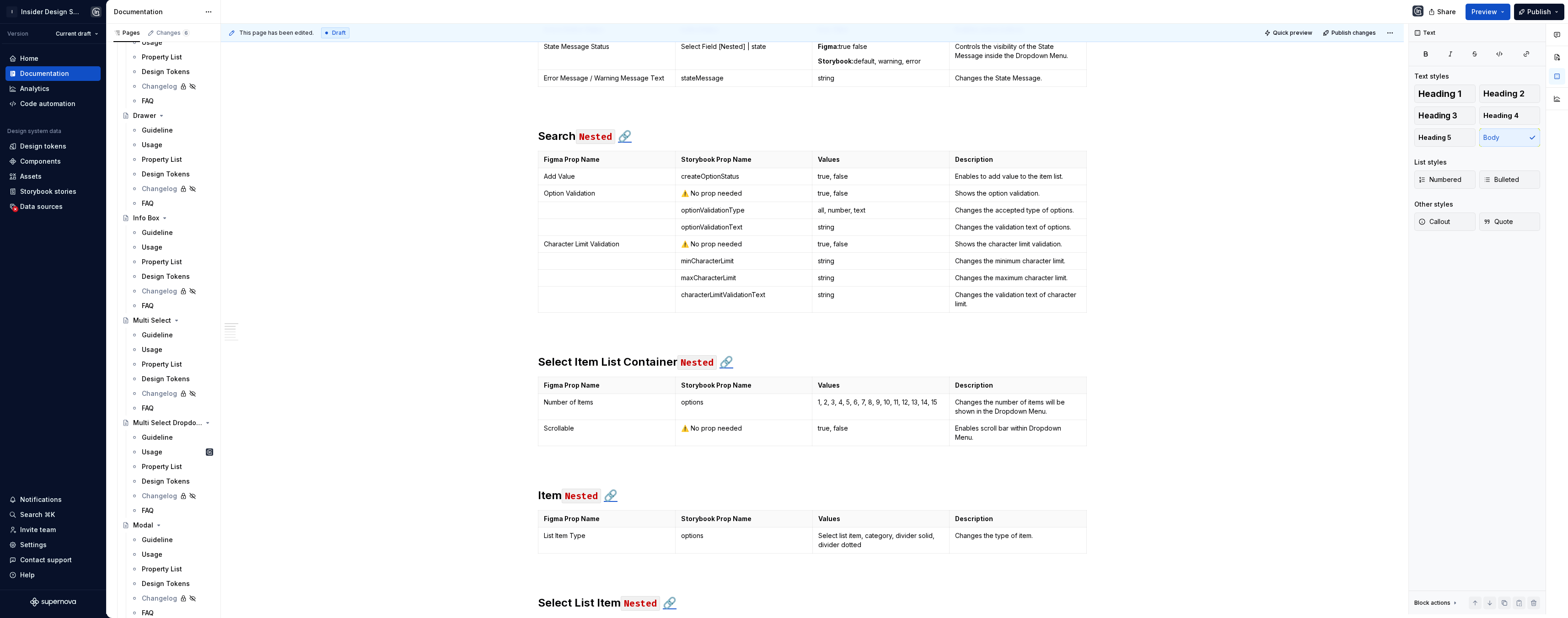
scroll to position [0, 0]
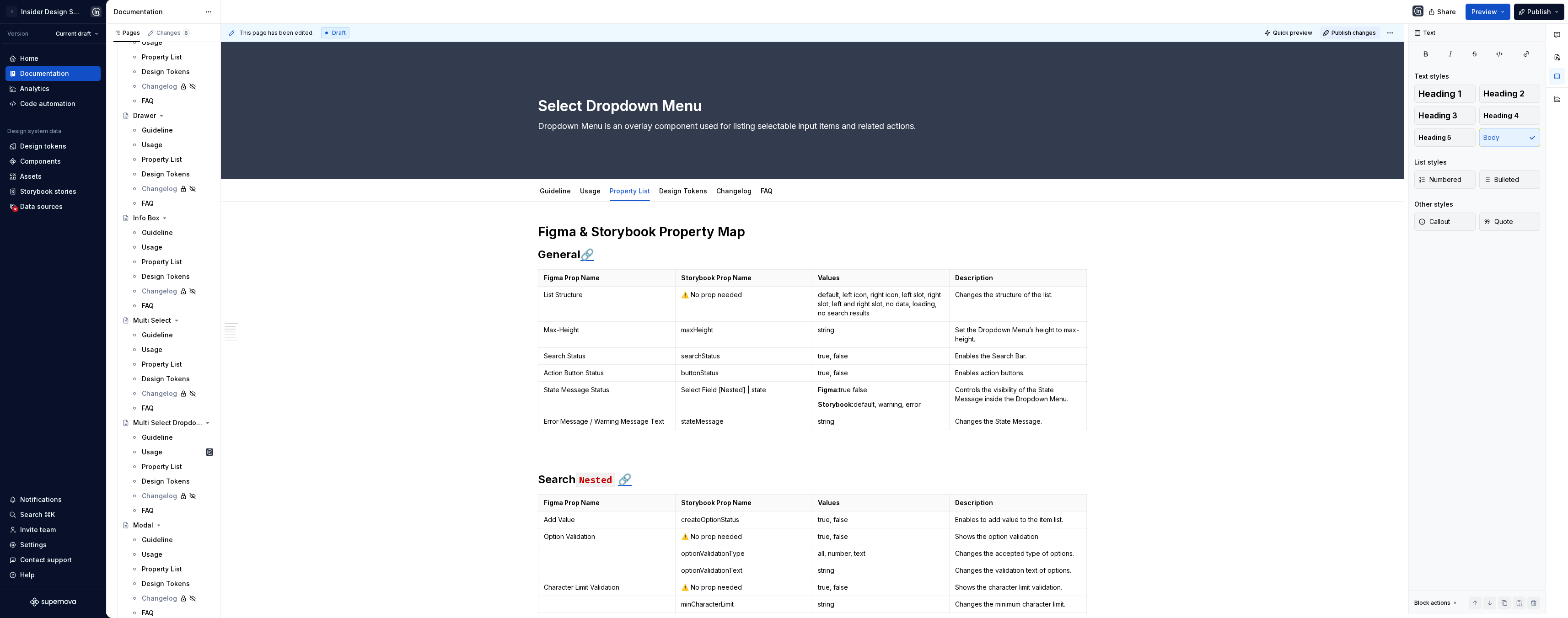
click at [1345, 31] on span "Publish changes" at bounding box center [1353, 33] width 44 height 8
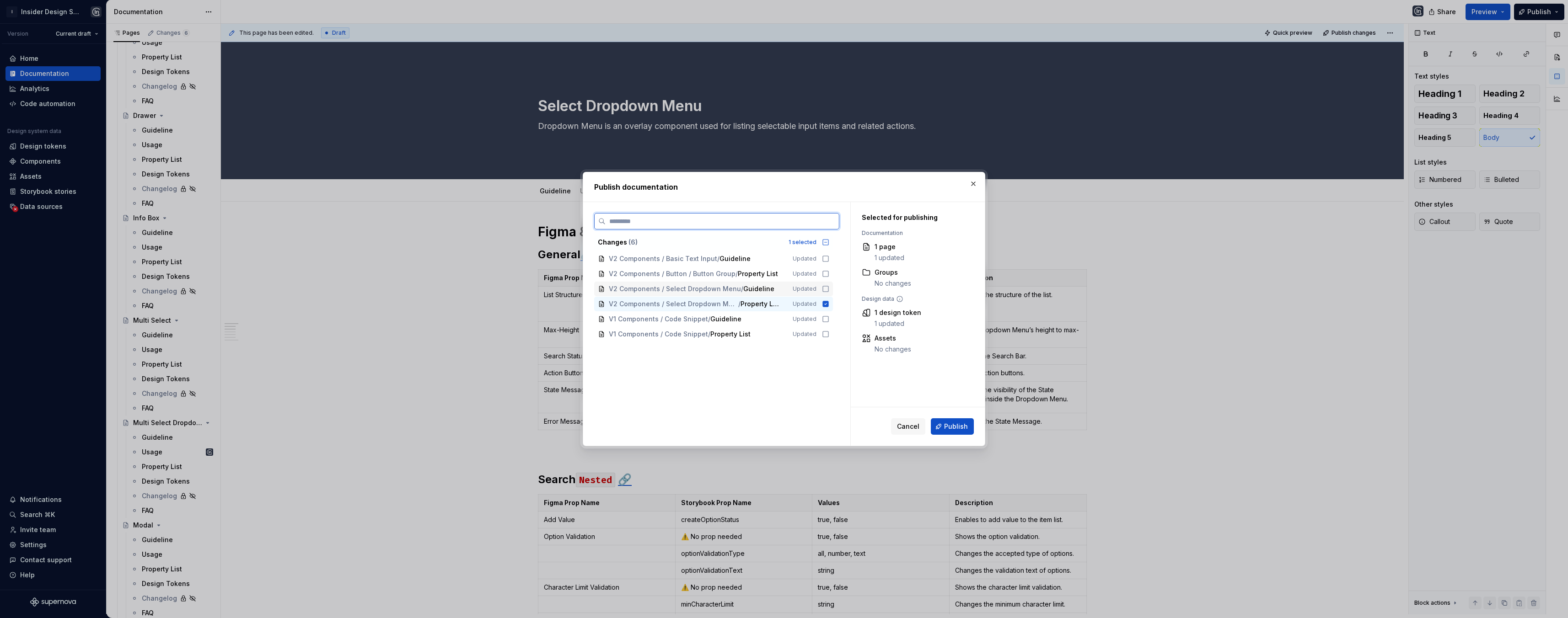
click at [825, 287] on icon at bounding box center [825, 289] width 8 height 8
click at [954, 428] on span "Publish" at bounding box center [956, 427] width 23 height 9
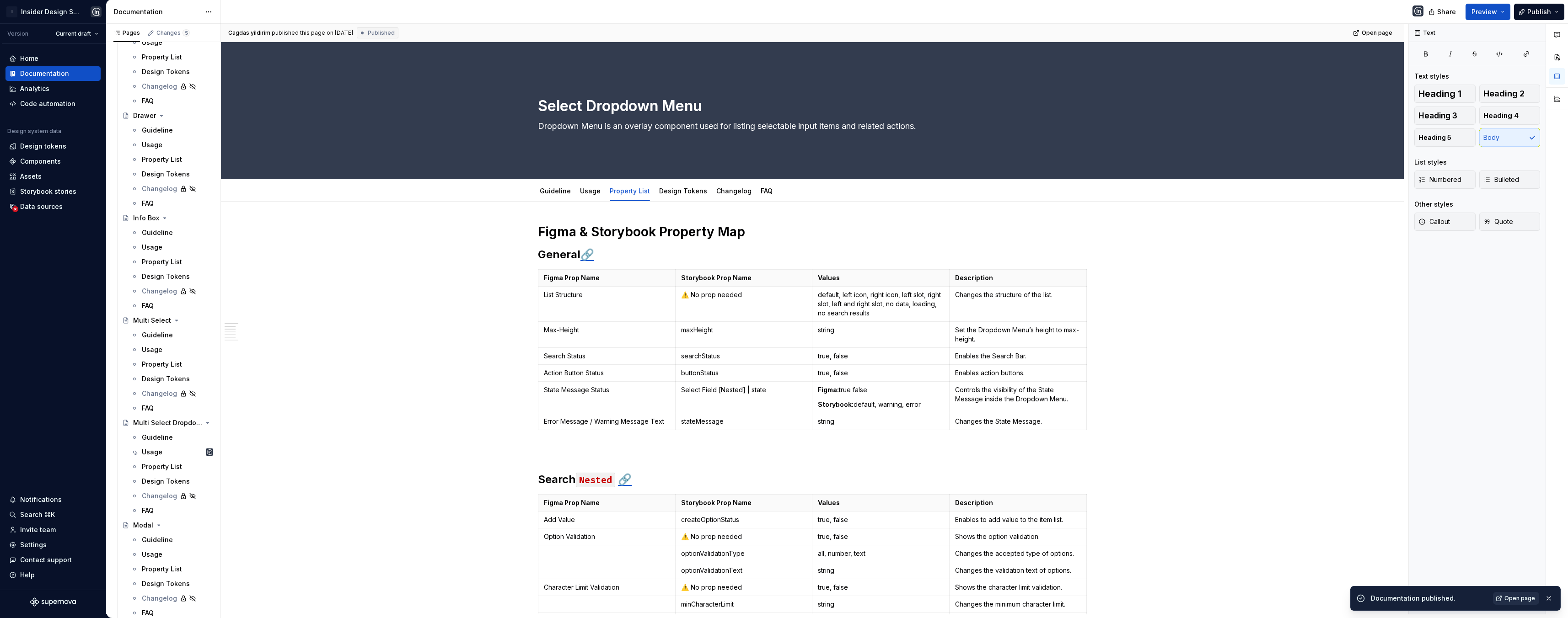
click at [1522, 594] on link "Open page" at bounding box center [1515, 599] width 46 height 13
type textarea "*"
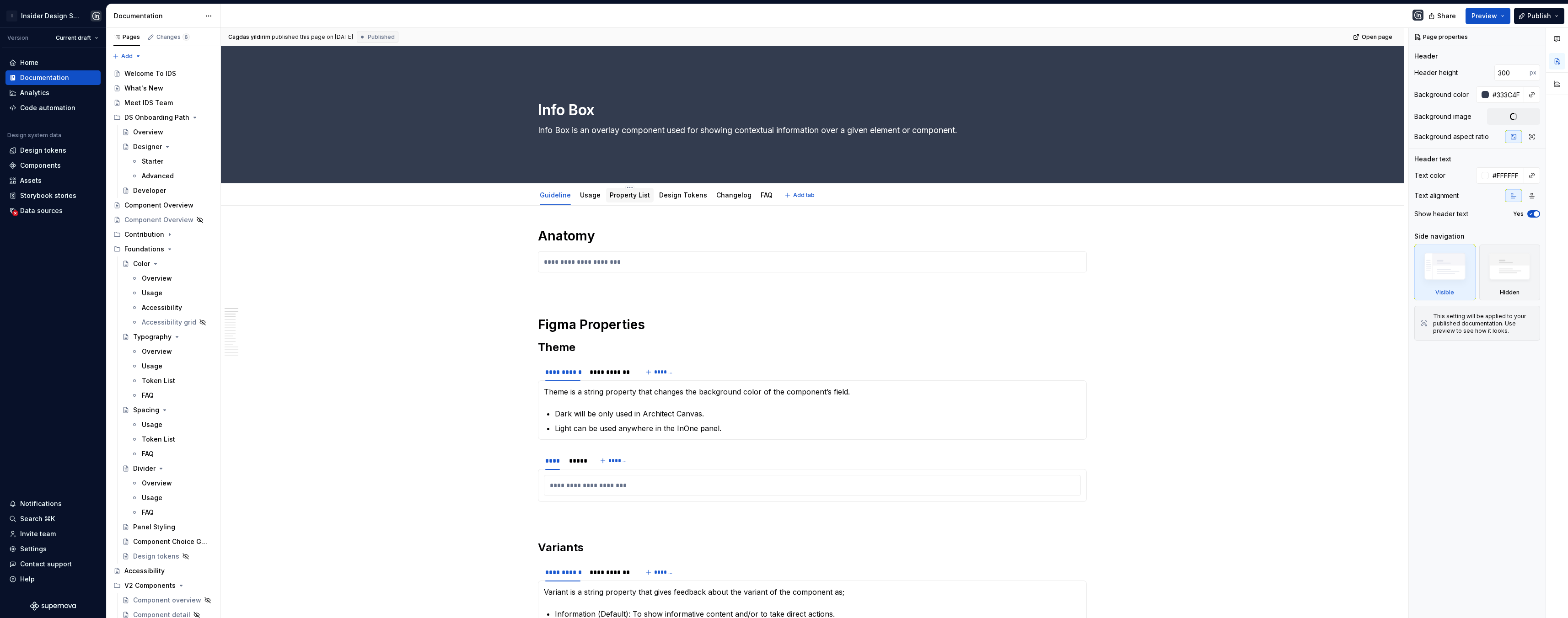
click at [619, 193] on link "Property List" at bounding box center [629, 195] width 40 height 8
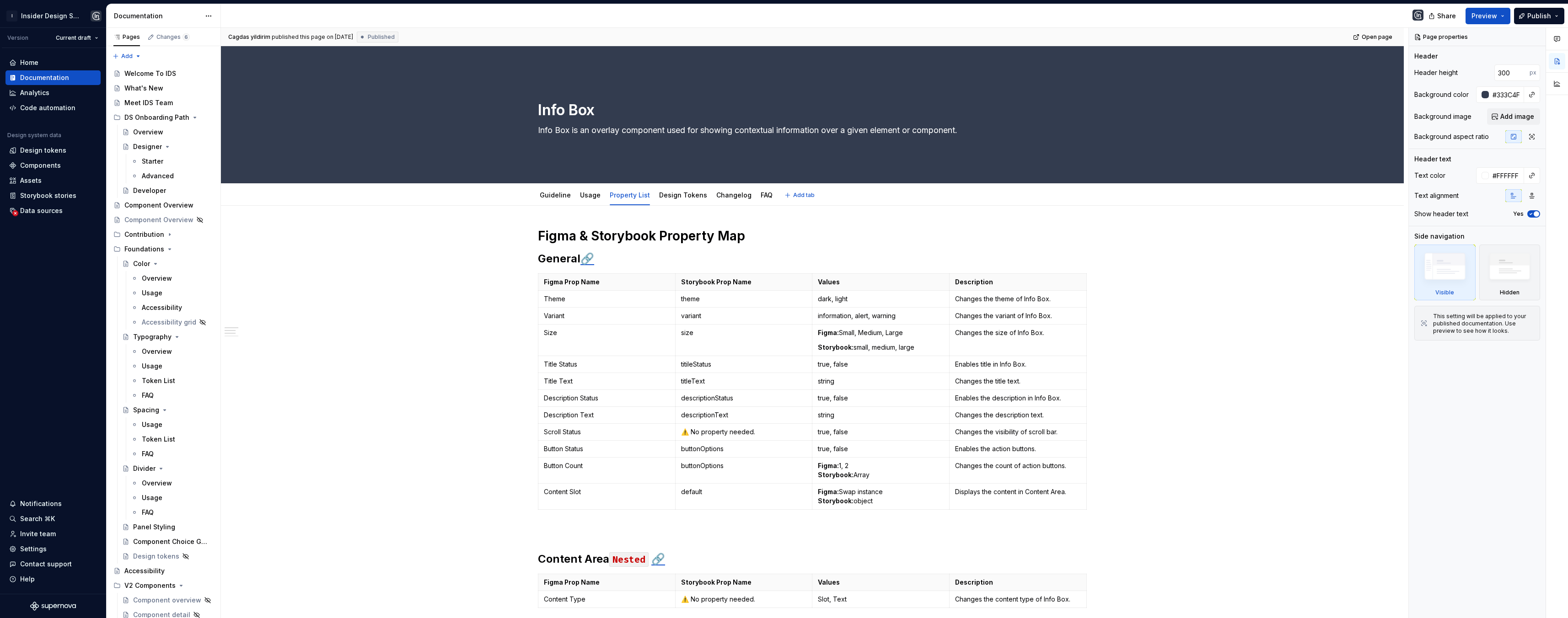
type textarea "*"
